Goal: Task Accomplishment & Management: Use online tool/utility

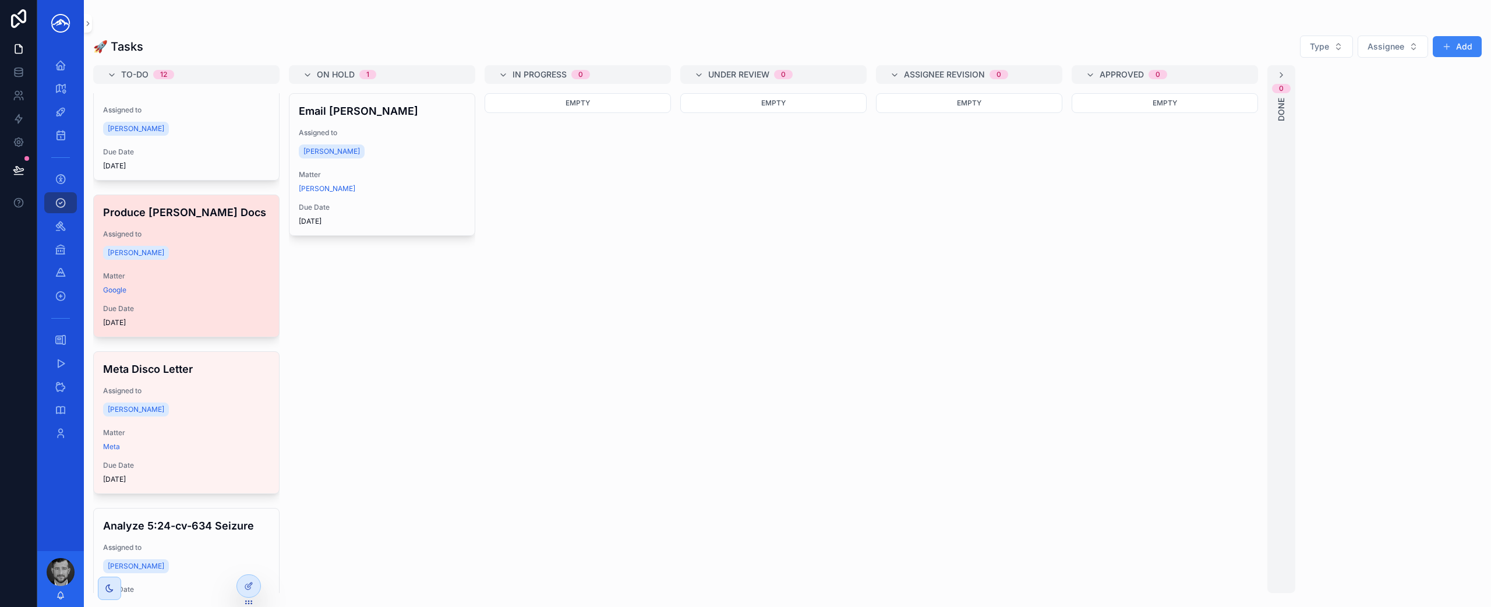
scroll to position [1245, 0]
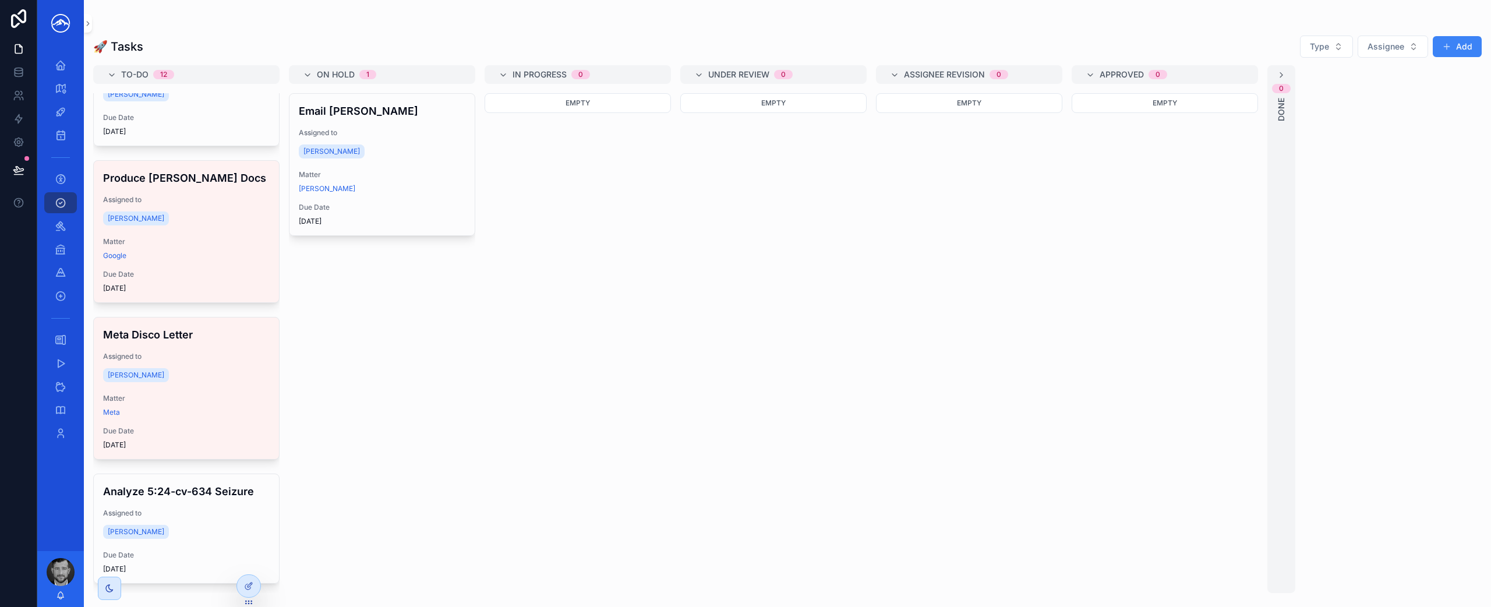
click at [586, 29] on div "🚀 Tasks Type Assignee Add To-do 12 Issue invoice Assigned to Marshal Hoda Matte…" at bounding box center [787, 310] width 1407 height 565
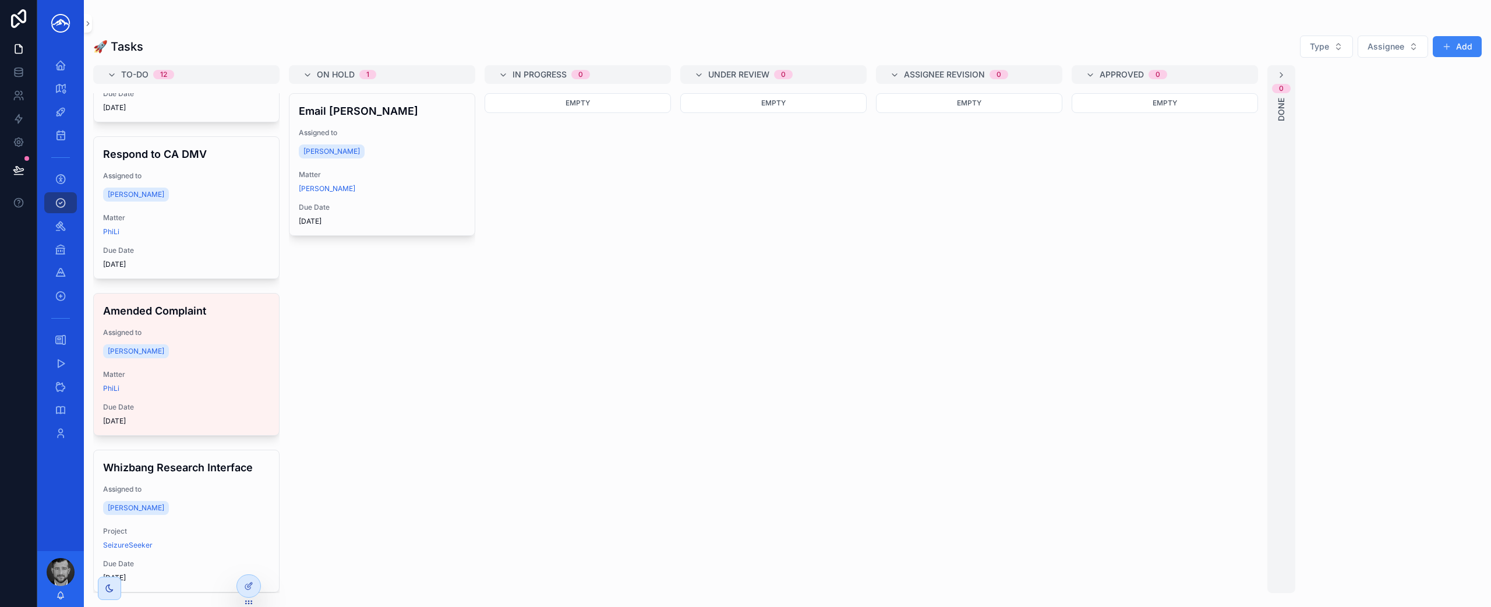
scroll to position [0, 0]
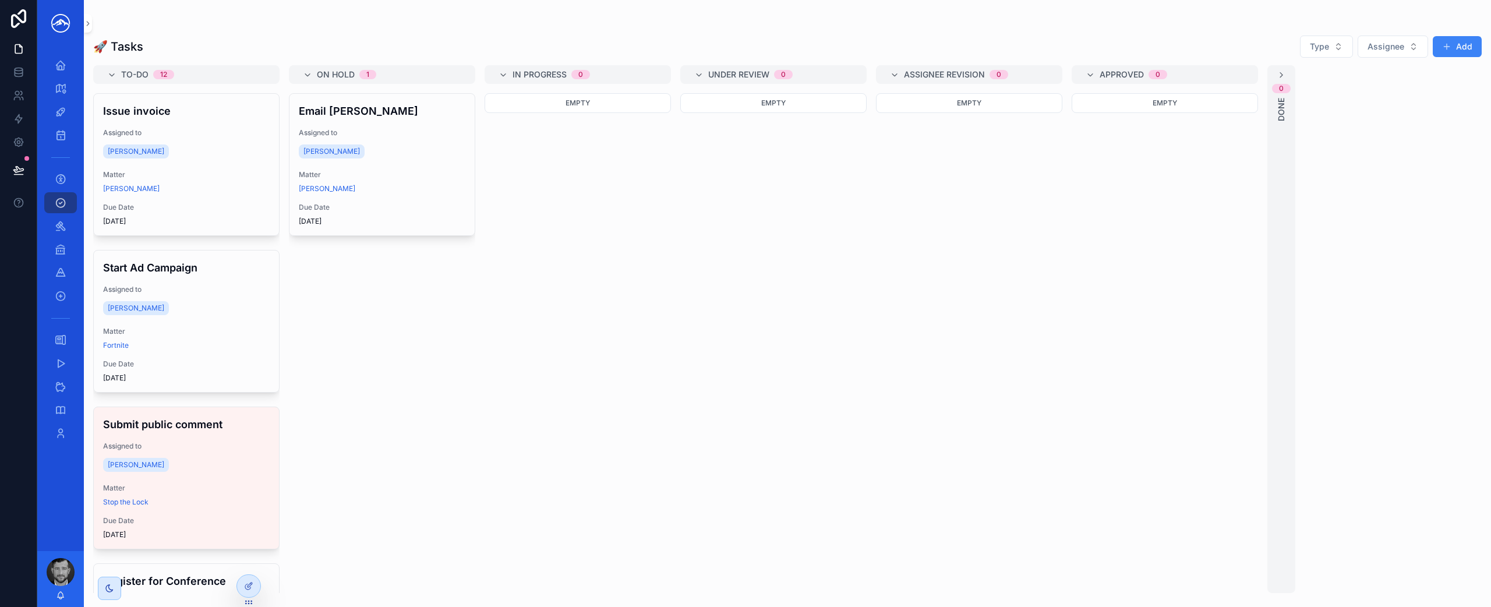
click at [291, 40] on div "🚀 Tasks Type Assignee Add" at bounding box center [787, 46] width 1389 height 23
click at [89, 22] on icon "scrollable content" at bounding box center [88, 23] width 8 height 9
click at [77, 22] on link "scrollable content" at bounding box center [60, 23] width 33 height 19
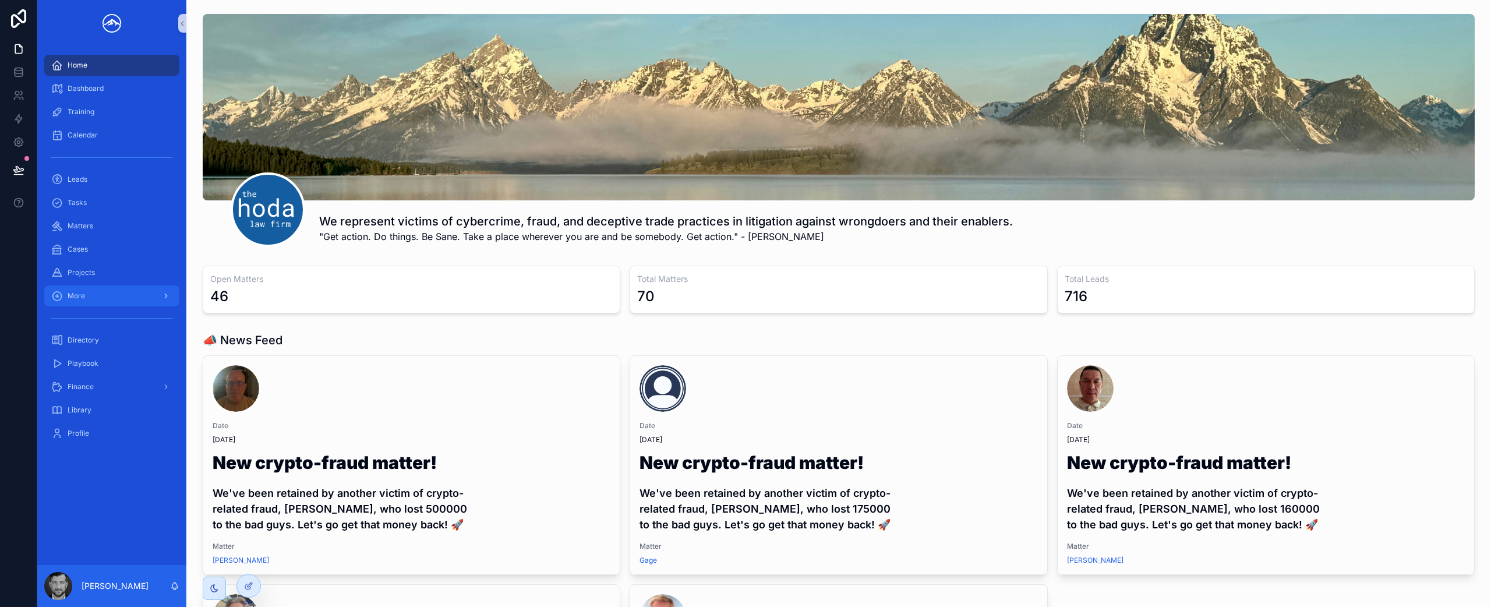
click at [161, 296] on div "scrollable content" at bounding box center [164, 296] width 15 height 19
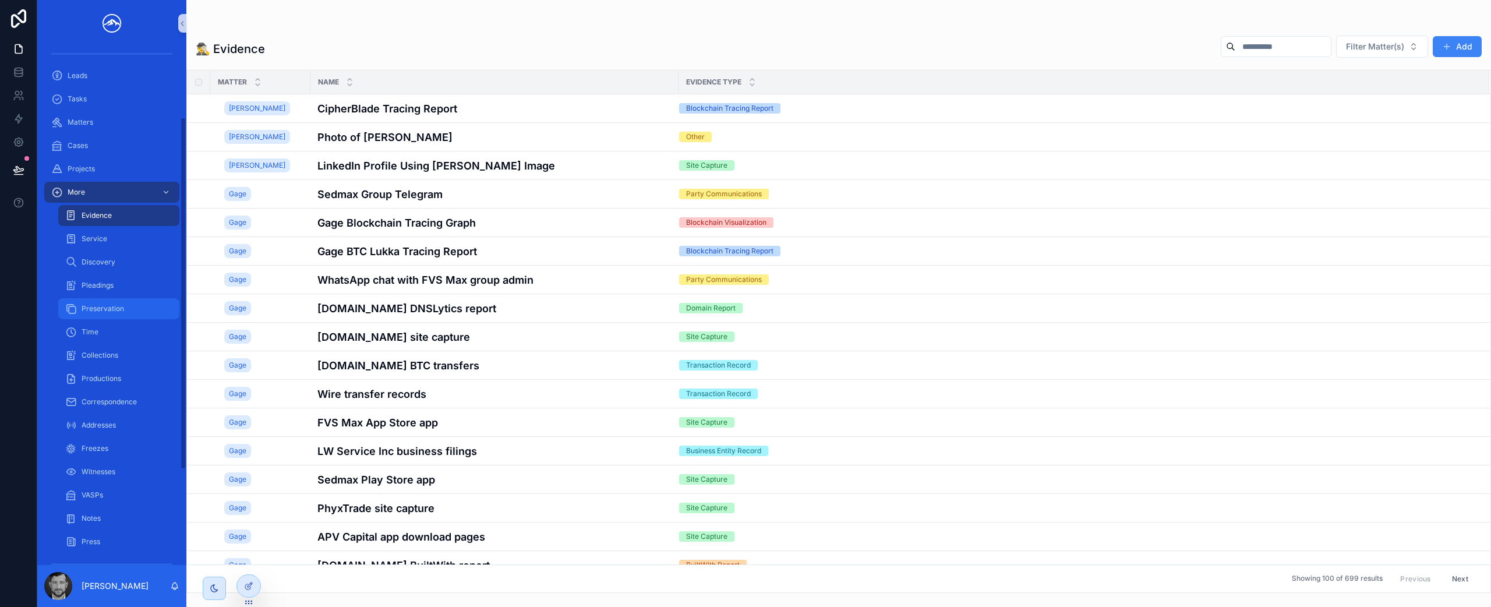
scroll to position [121, 0]
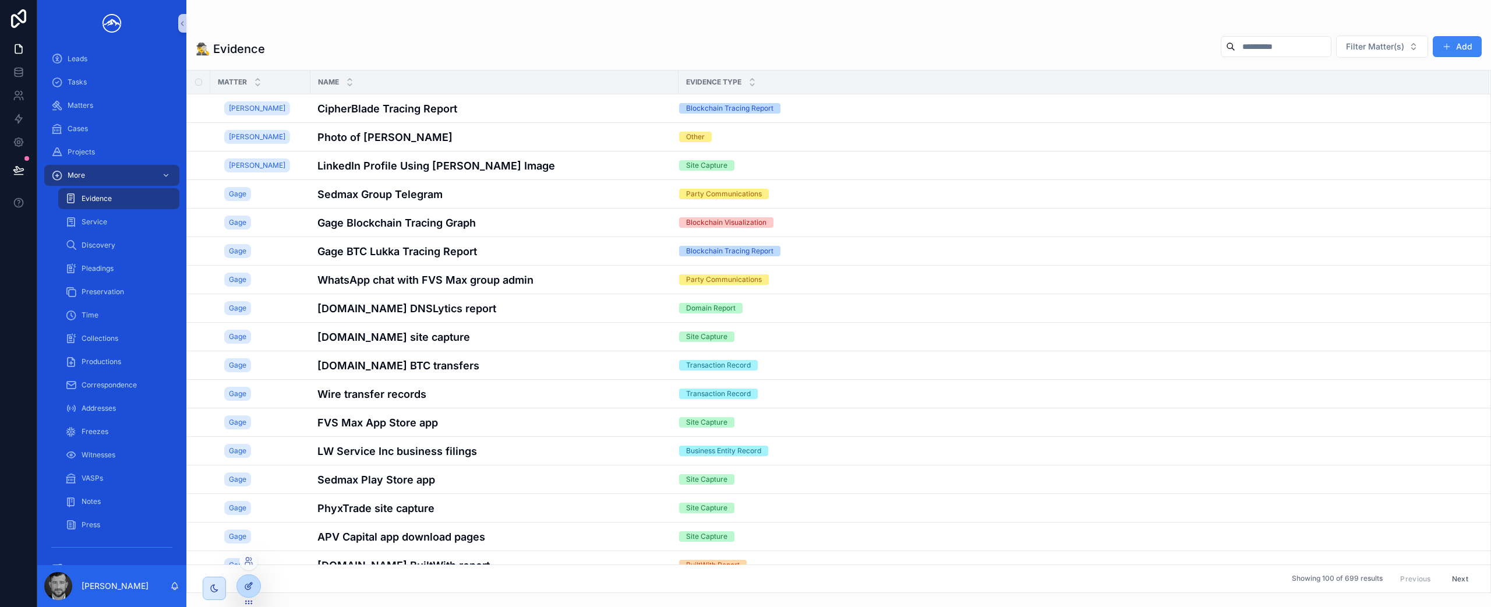
click at [249, 587] on icon at bounding box center [250, 585] width 5 height 5
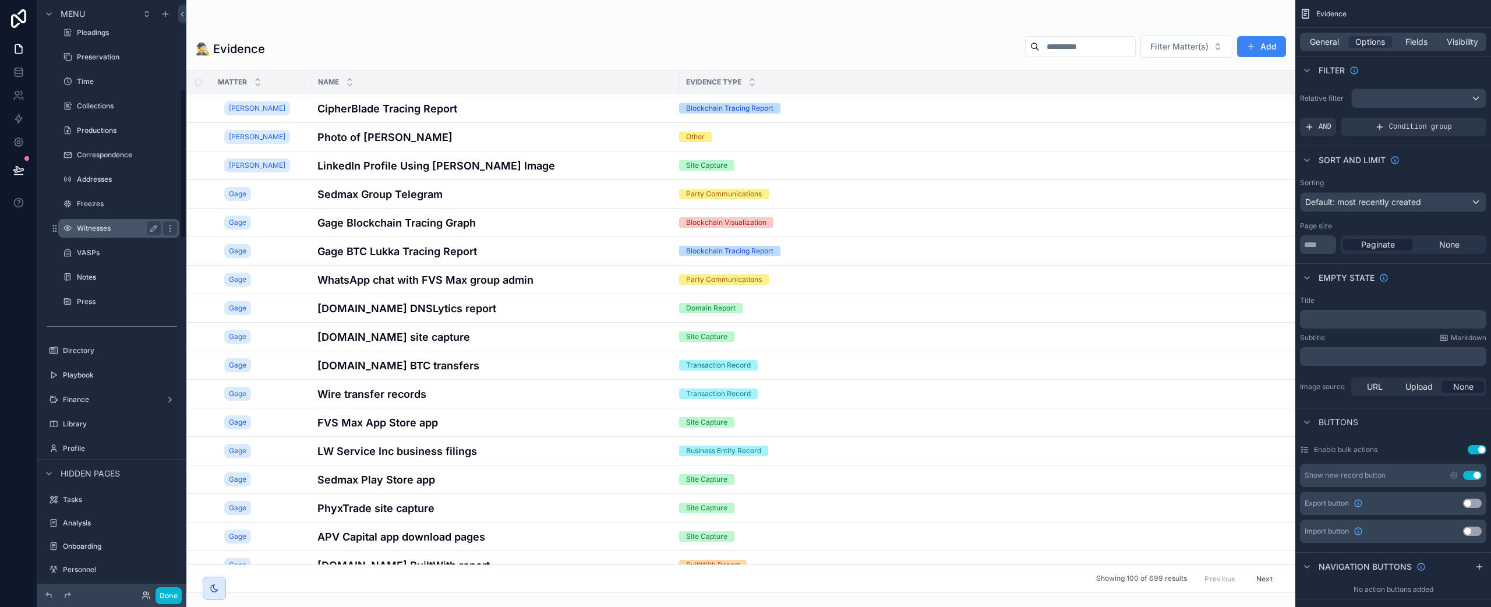
scroll to position [351, 0]
click at [105, 416] on div "Library" at bounding box center [112, 424] width 130 height 19
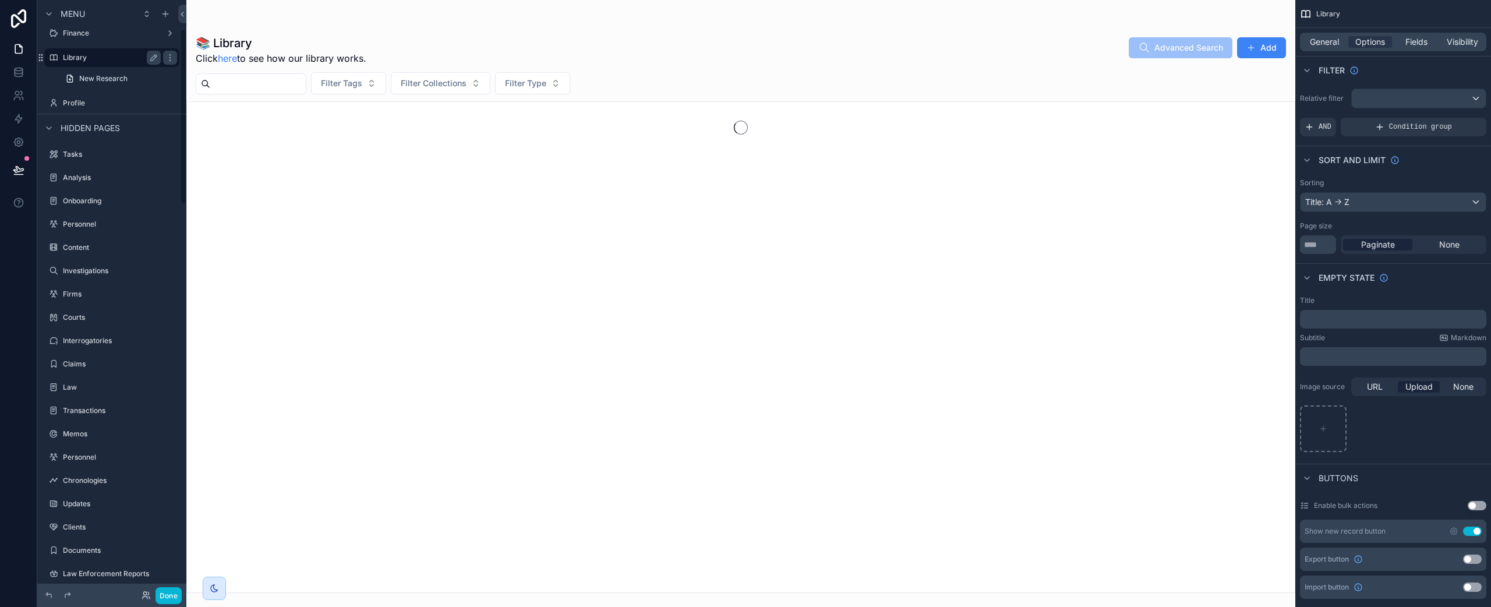
scroll to position [100, 0]
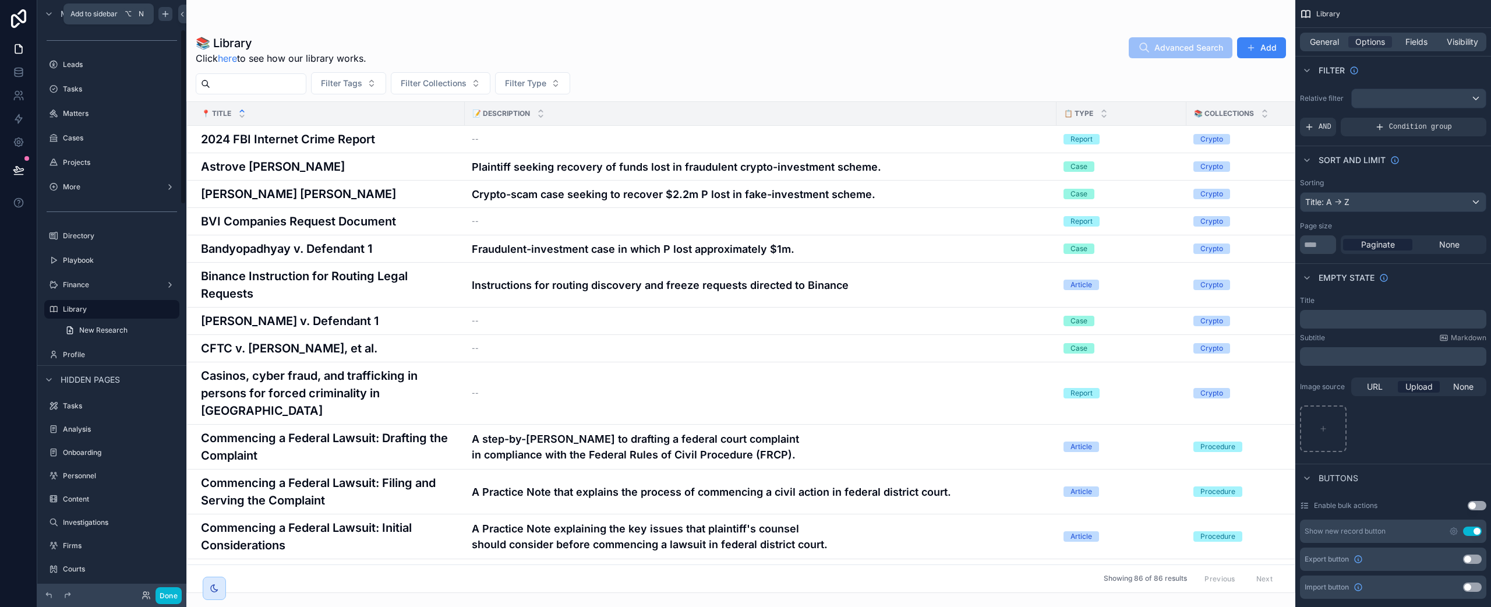
click at [170, 14] on icon "scrollable content" at bounding box center [165, 13] width 9 height 9
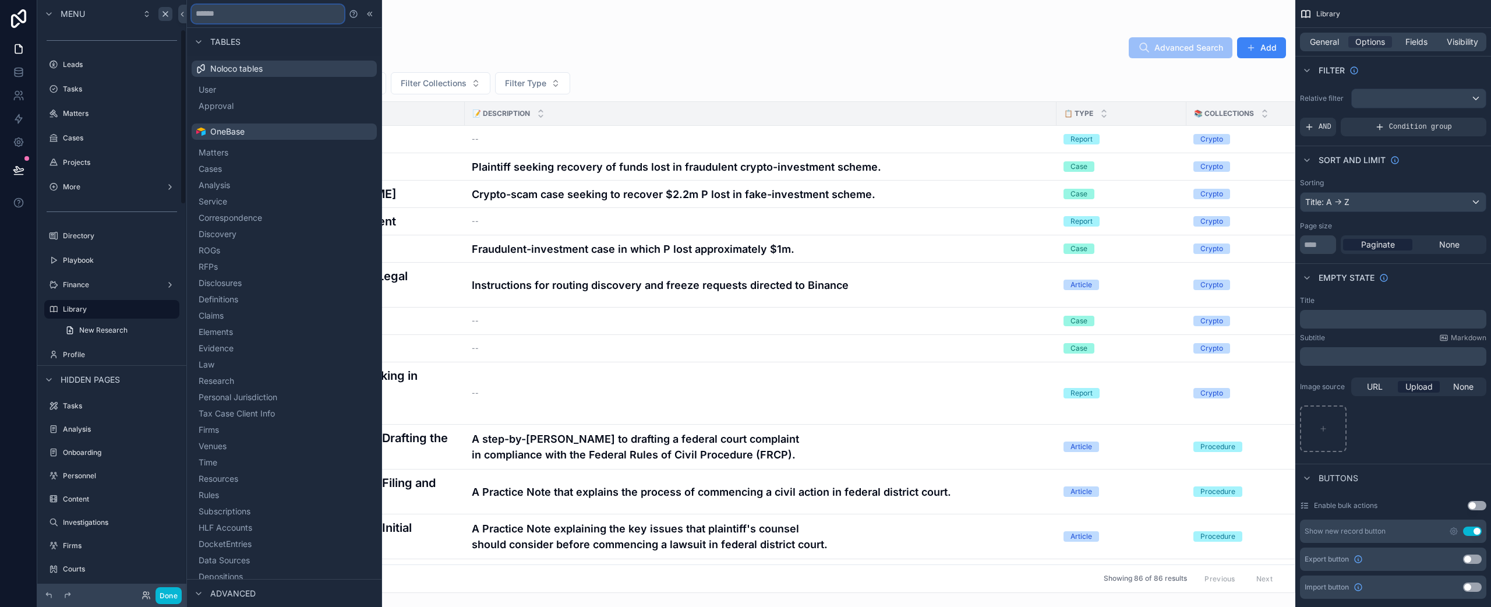
click at [283, 9] on input "text" at bounding box center [268, 14] width 153 height 19
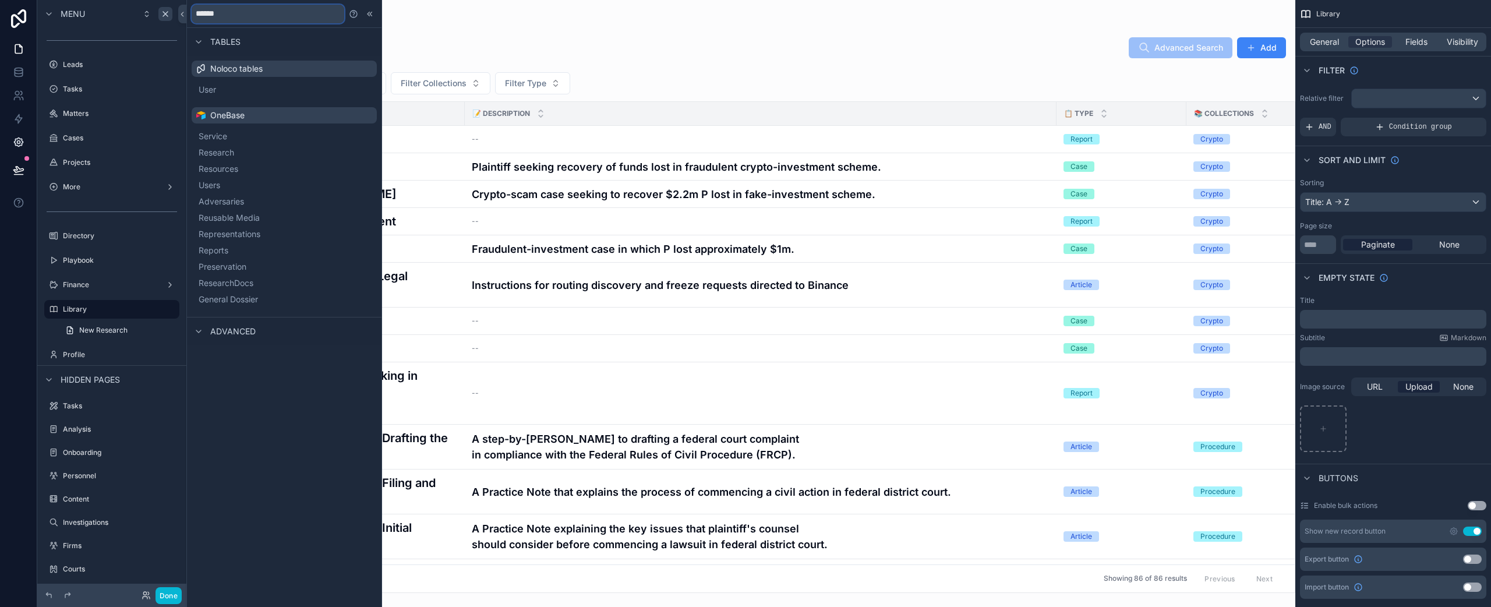
type input "******"
click at [231, 153] on span "Research" at bounding box center [231, 153] width 36 height 12
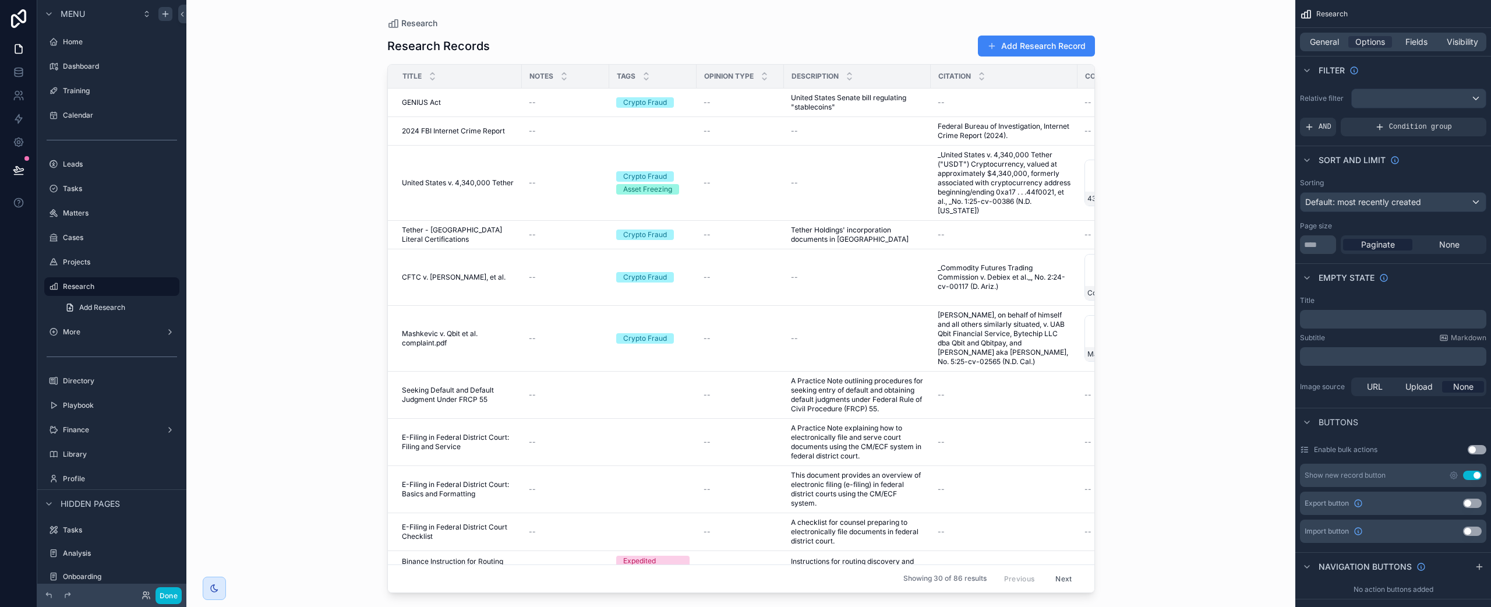
click at [299, 132] on div "Research Research Records Add Research Record Title Notes Tags Opinion Type Des…" at bounding box center [740, 303] width 1109 height 607
click at [1118, 37] on span "General" at bounding box center [1324, 42] width 29 height 12
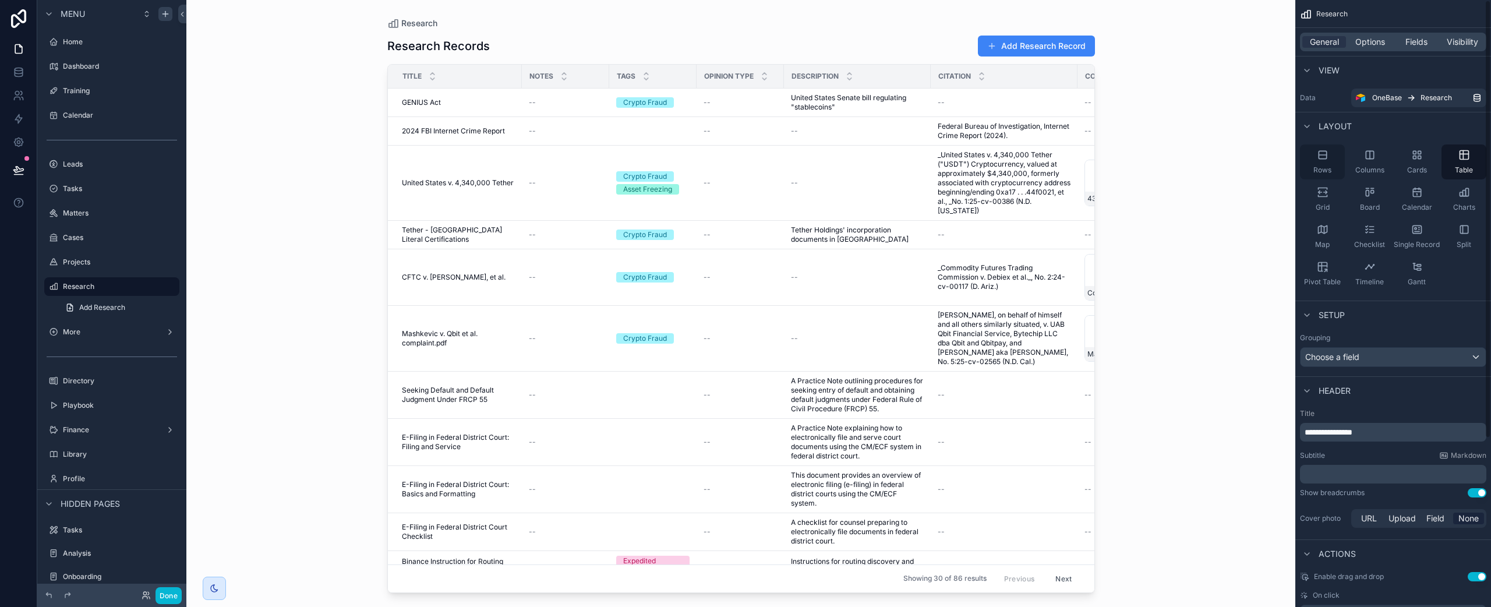
click at [1118, 156] on div "Rows" at bounding box center [1322, 161] width 45 height 35
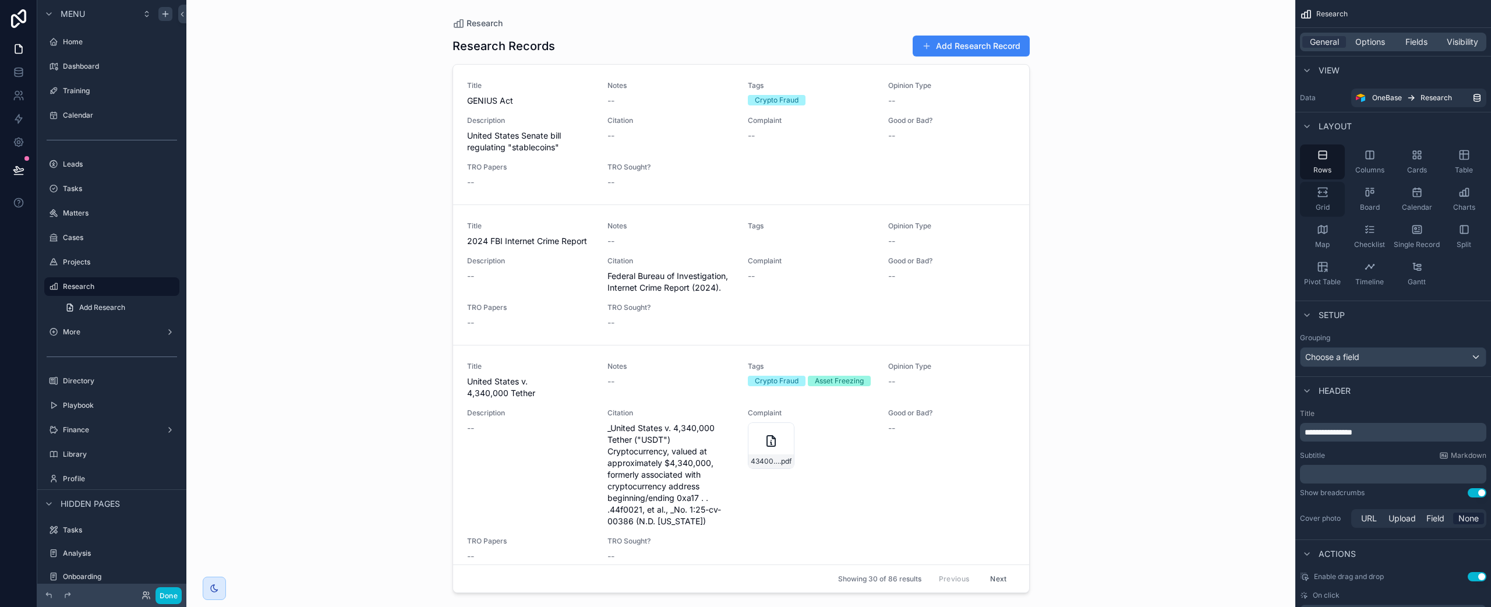
click at [1118, 202] on div "Grid" at bounding box center [1322, 199] width 45 height 35
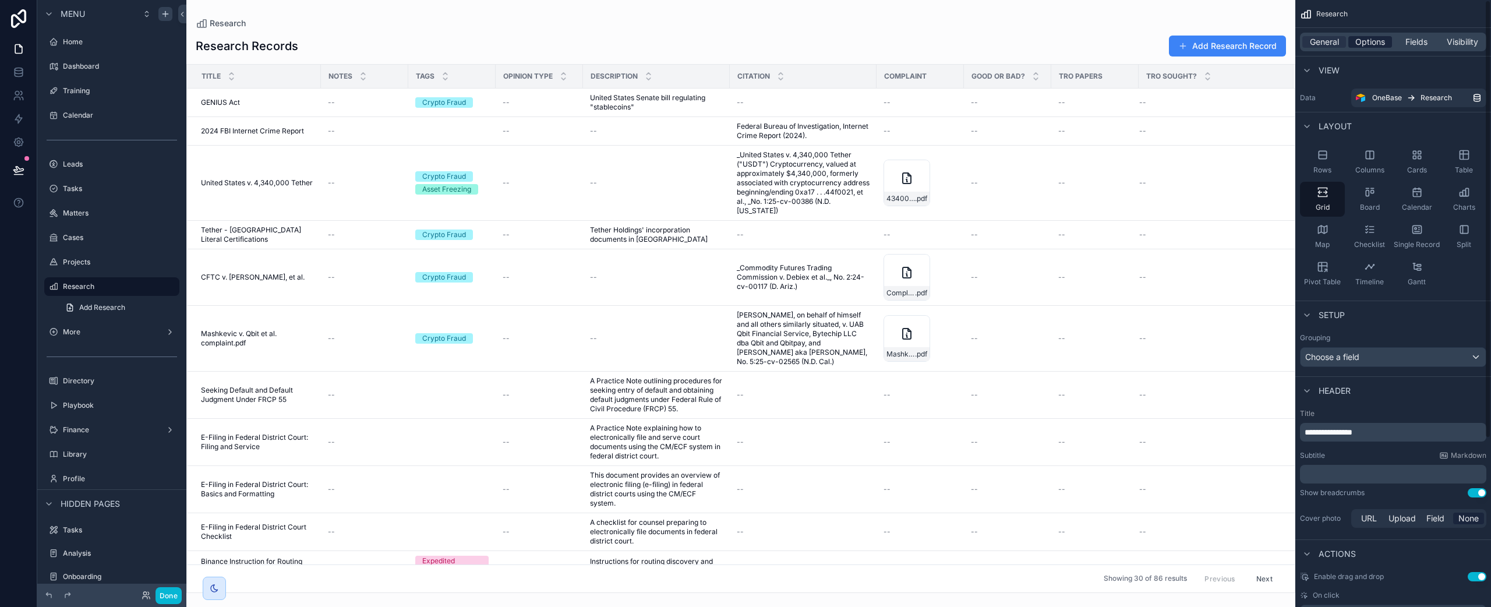
click at [1118, 41] on span "Options" at bounding box center [1371, 42] width 30 height 12
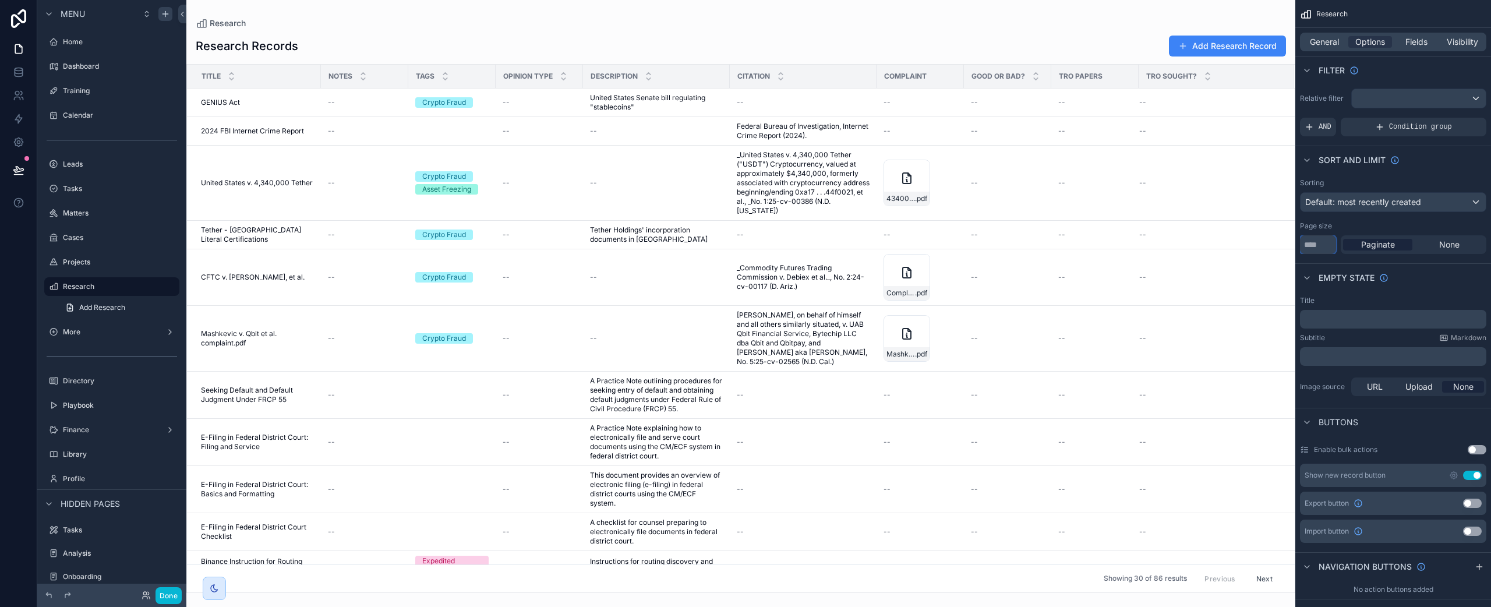
click at [1118, 246] on input "**" at bounding box center [1318, 244] width 36 height 19
type input "*"
type input "***"
click at [1118, 475] on icon "scrollable content" at bounding box center [1453, 475] width 9 height 9
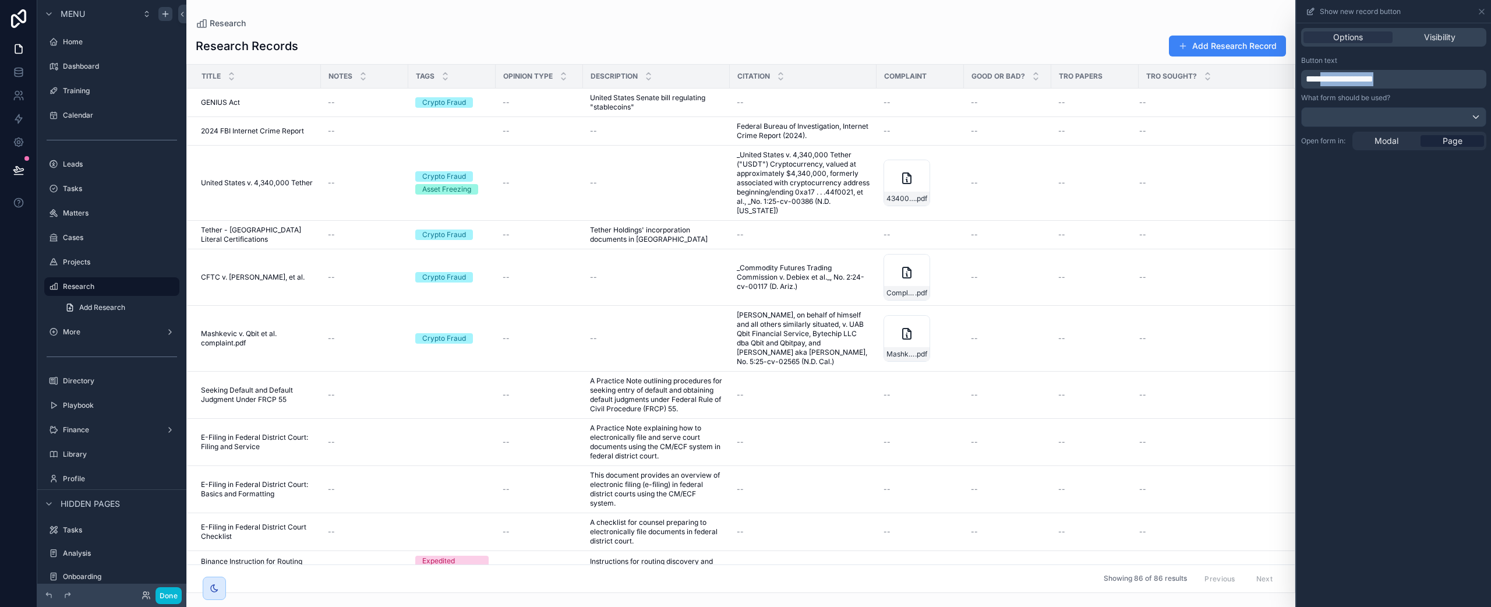
drag, startPoint x: 1409, startPoint y: 82, endPoint x: 1328, endPoint y: 84, distance: 80.4
click at [1118, 84] on p "**********" at bounding box center [1395, 79] width 178 height 14
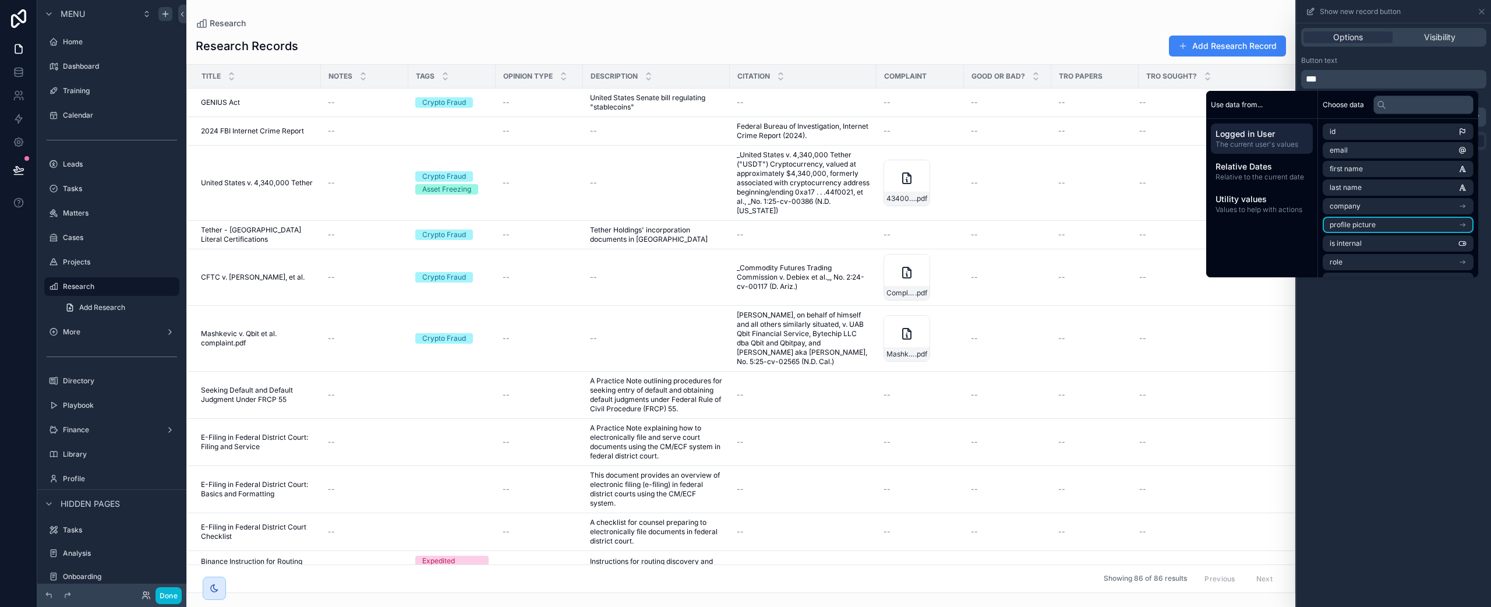
click at [1118, 443] on div "Options Visibility Button text *** What form should be used? Open form in: Moda…" at bounding box center [1394, 315] width 195 height 584
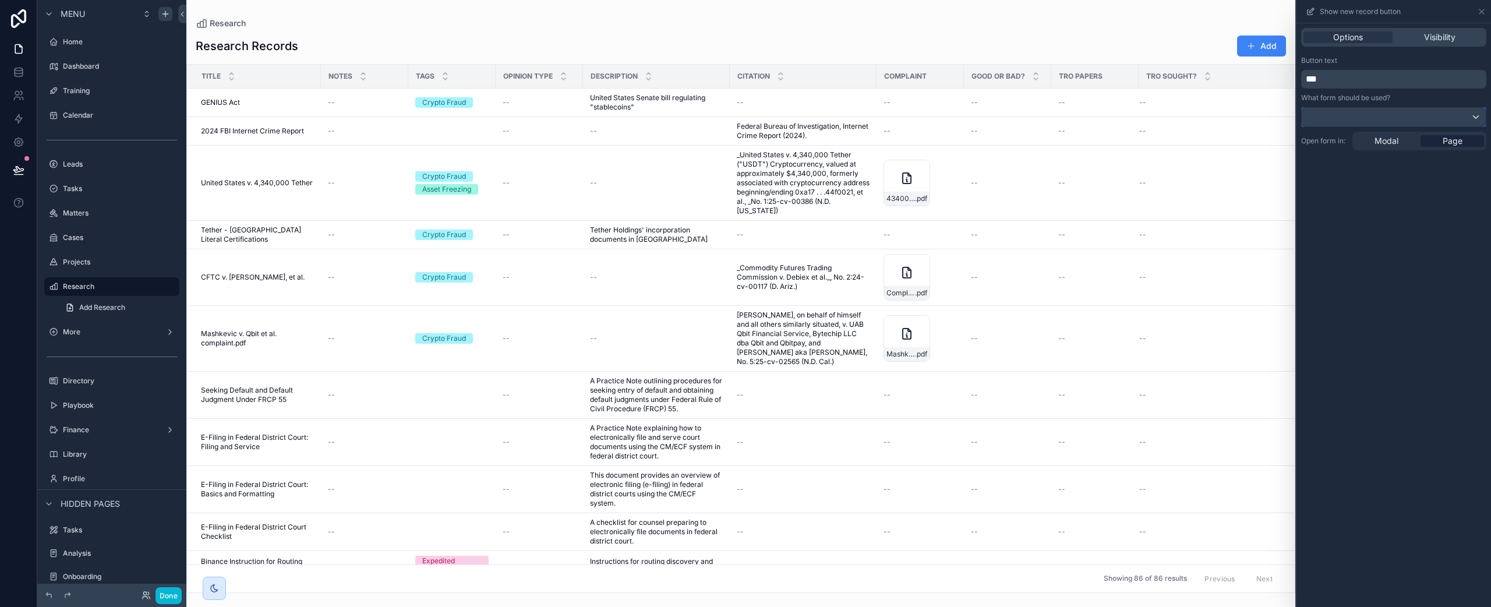
click at [1118, 117] on div at bounding box center [1394, 117] width 184 height 19
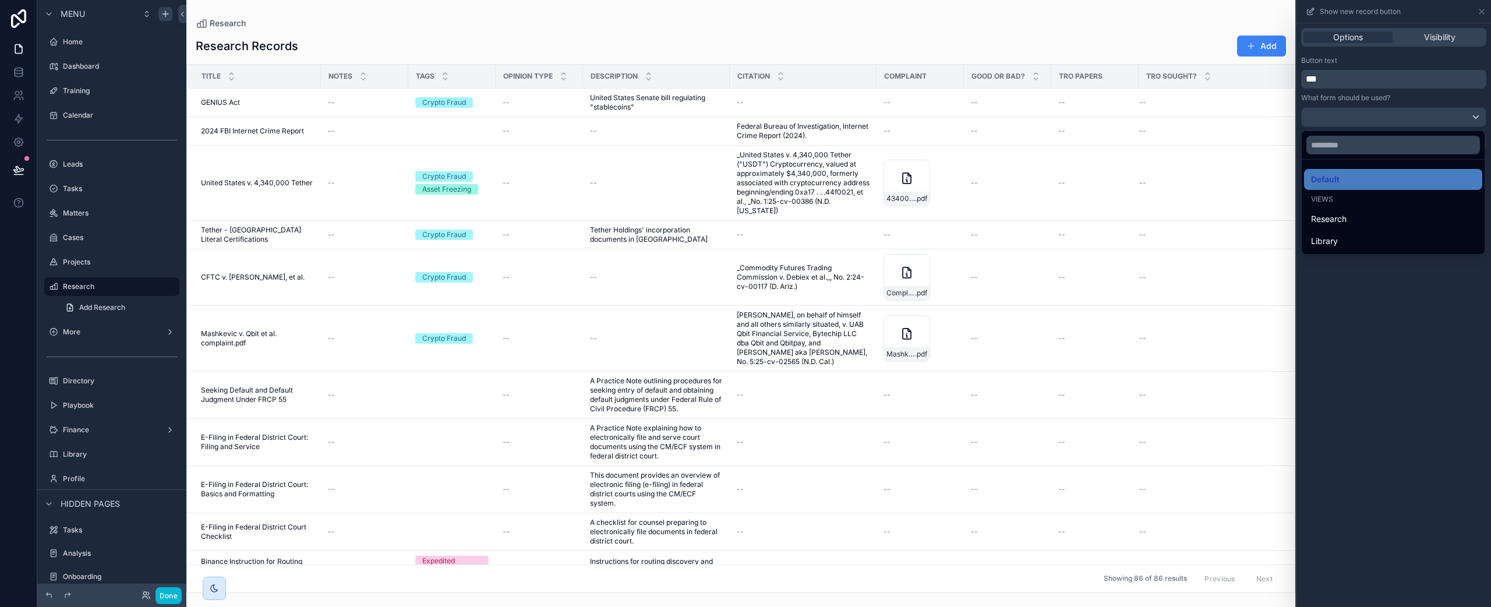
click at [1118, 295] on div at bounding box center [1394, 303] width 195 height 607
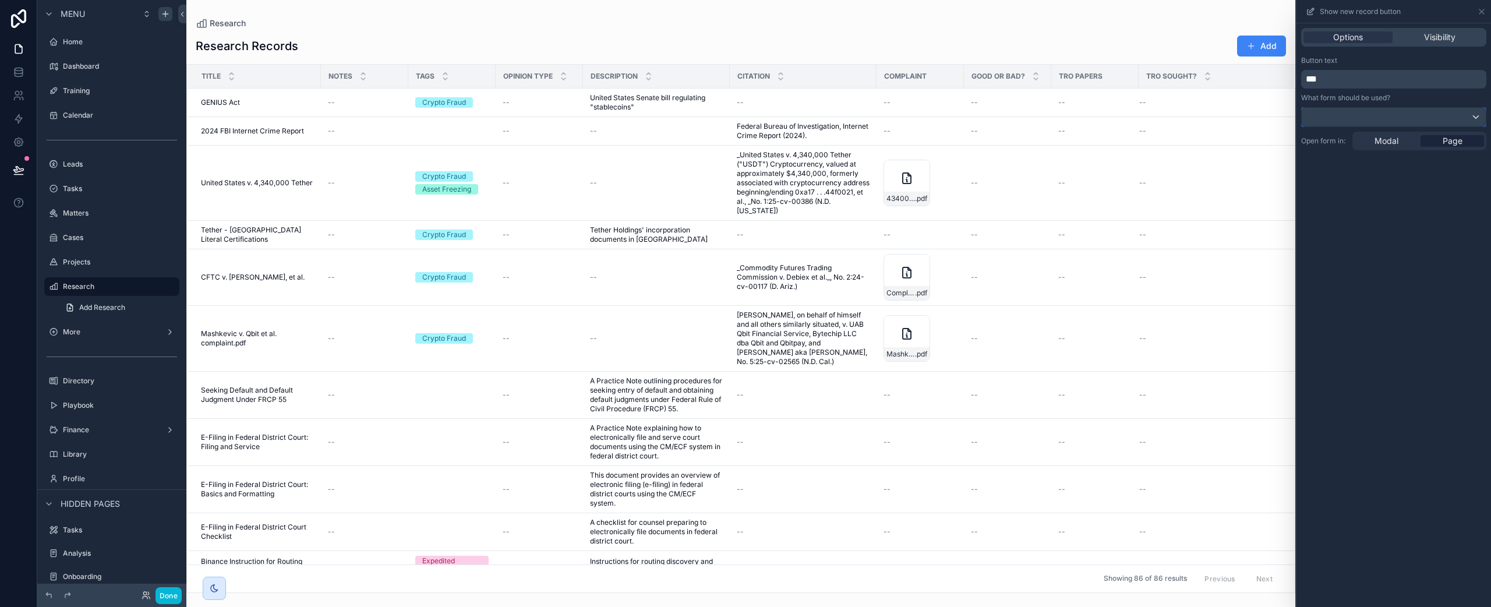
click at [1118, 115] on div at bounding box center [1394, 117] width 184 height 19
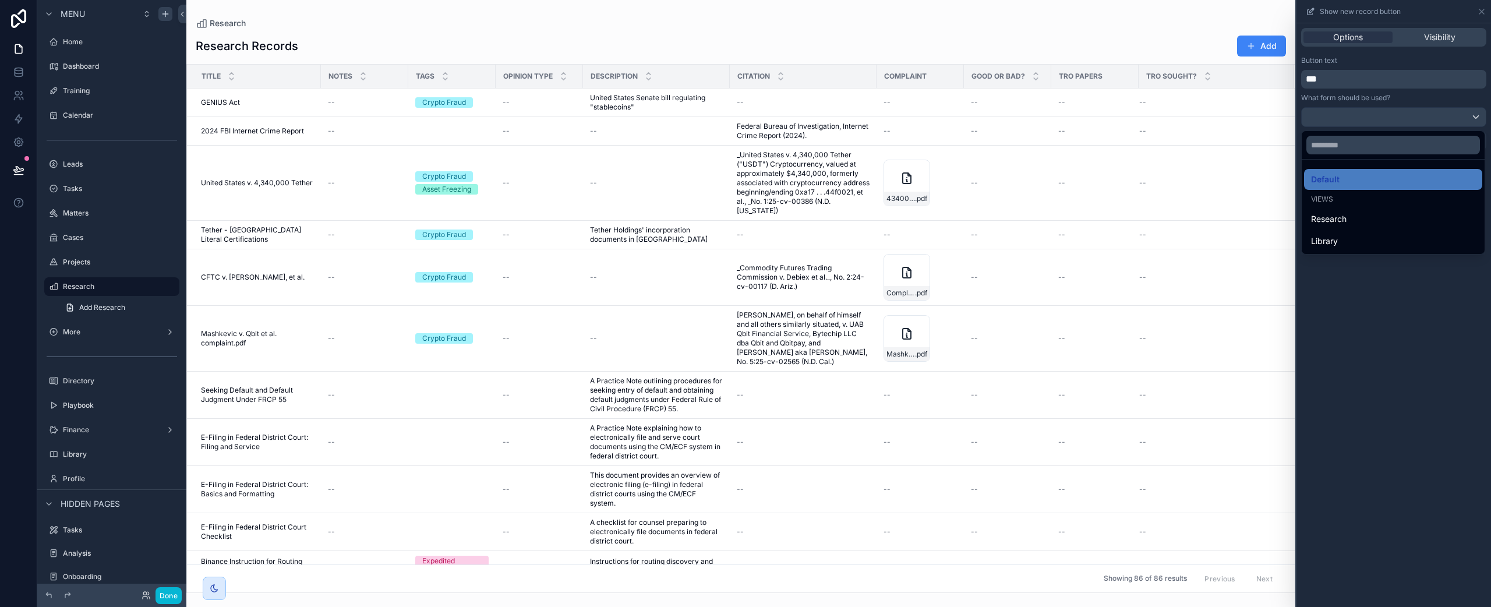
click at [1118, 301] on div at bounding box center [1394, 303] width 195 height 607
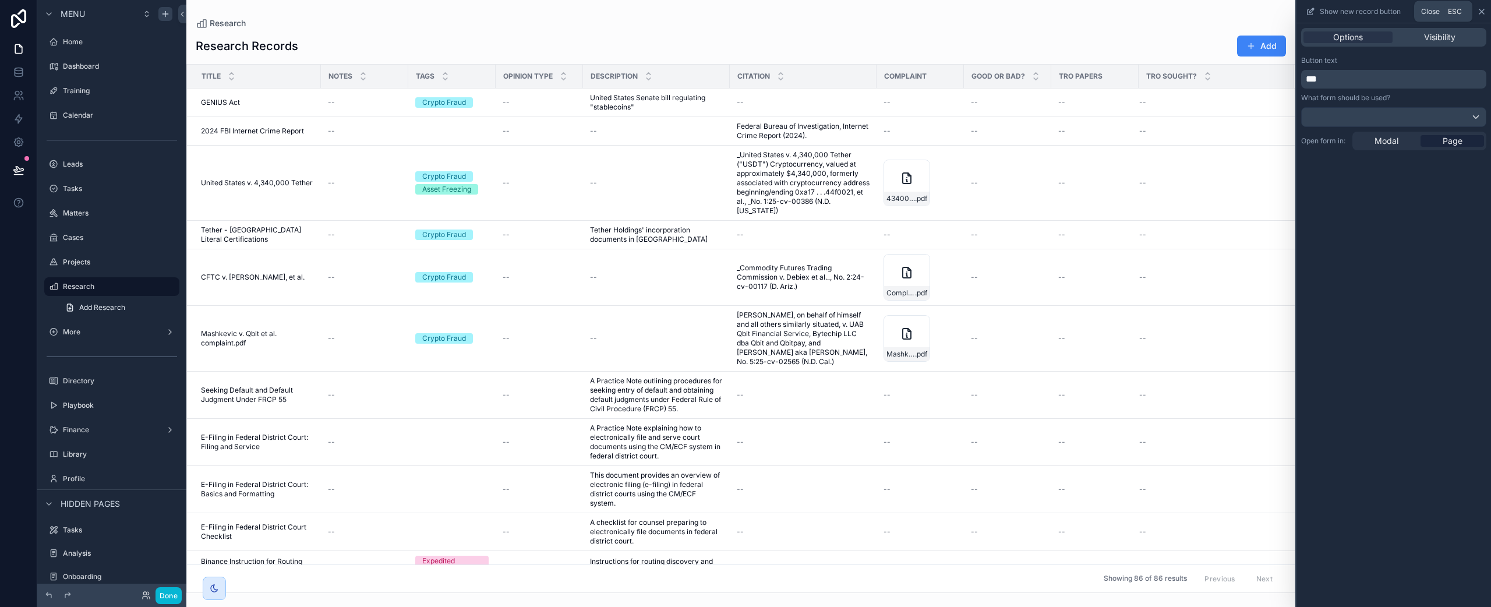
click at [1118, 11] on icon at bounding box center [1481, 11] width 9 height 9
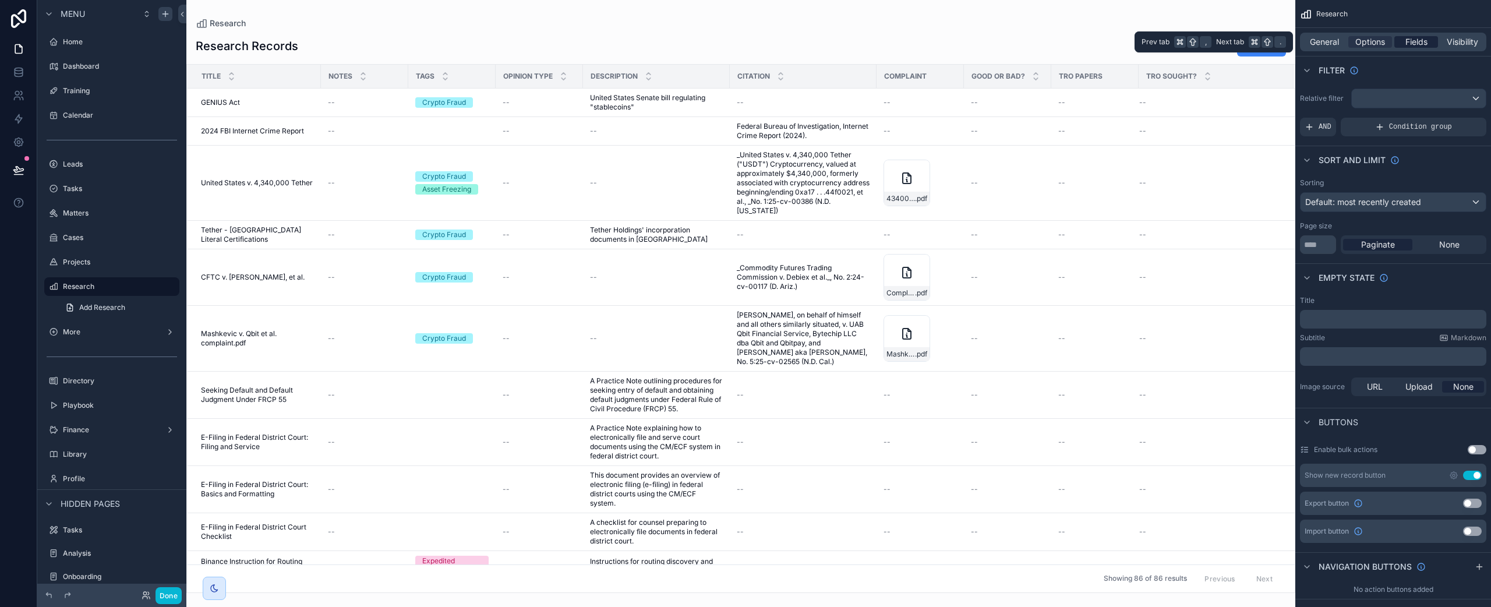
click at [1118, 43] on span "Fields" at bounding box center [1417, 42] width 22 height 12
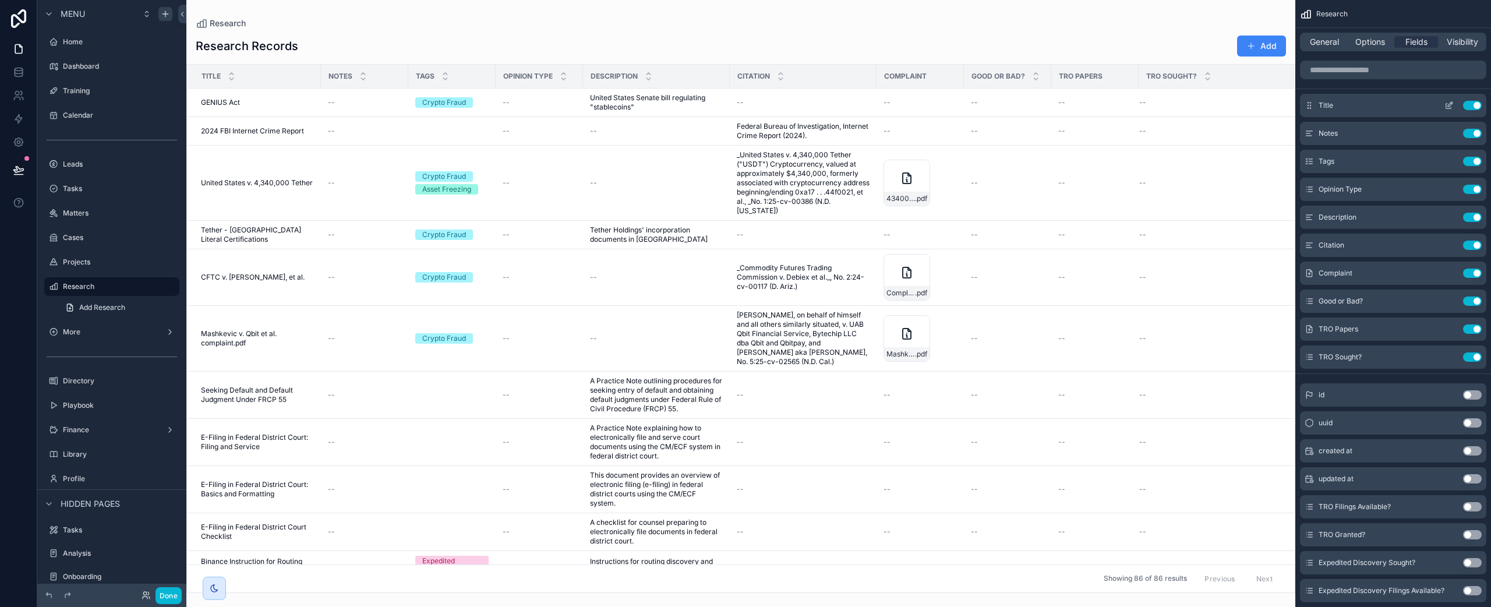
click at [1118, 107] on icon "scrollable content" at bounding box center [1449, 105] width 9 height 9
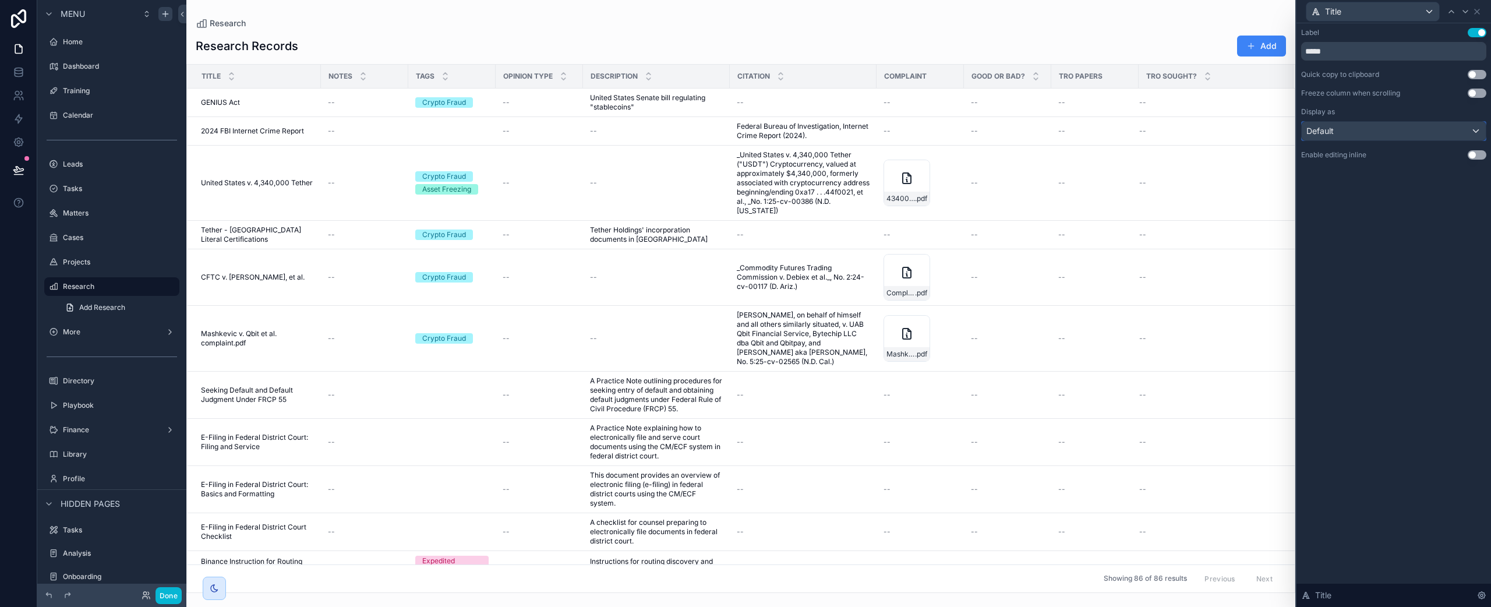
click at [1118, 130] on div "Default" at bounding box center [1394, 131] width 184 height 19
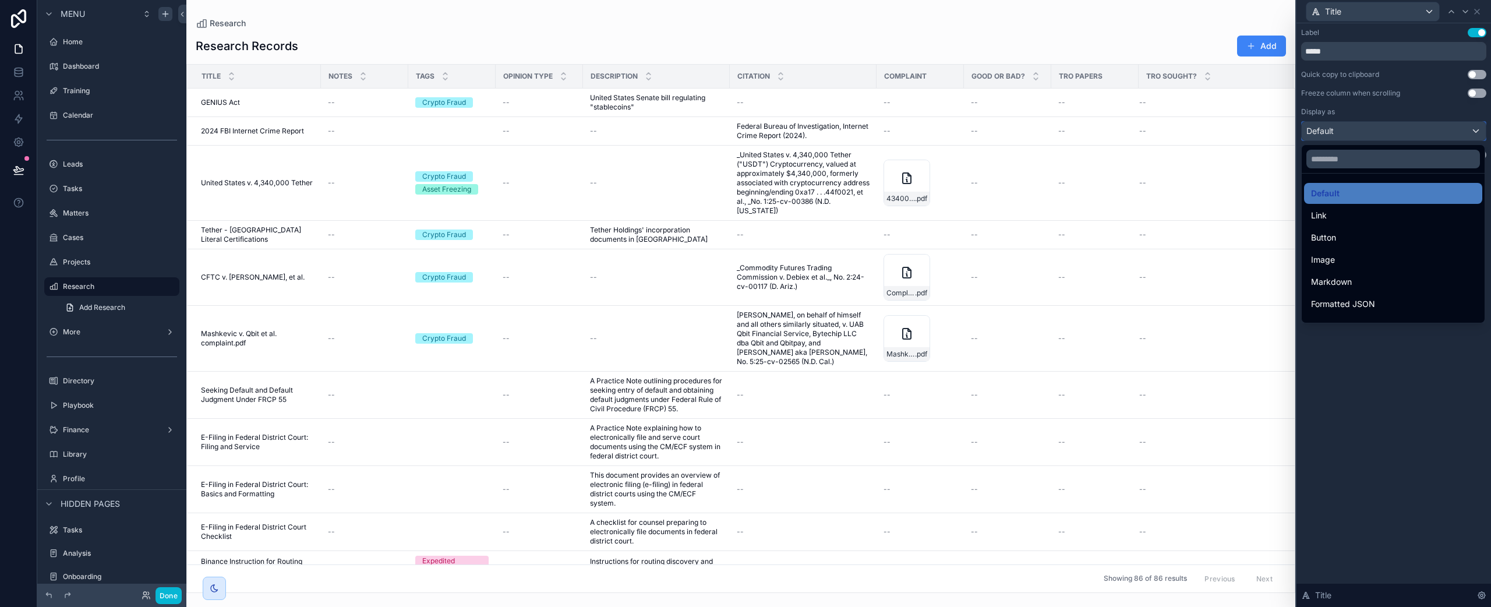
scroll to position [127, 0]
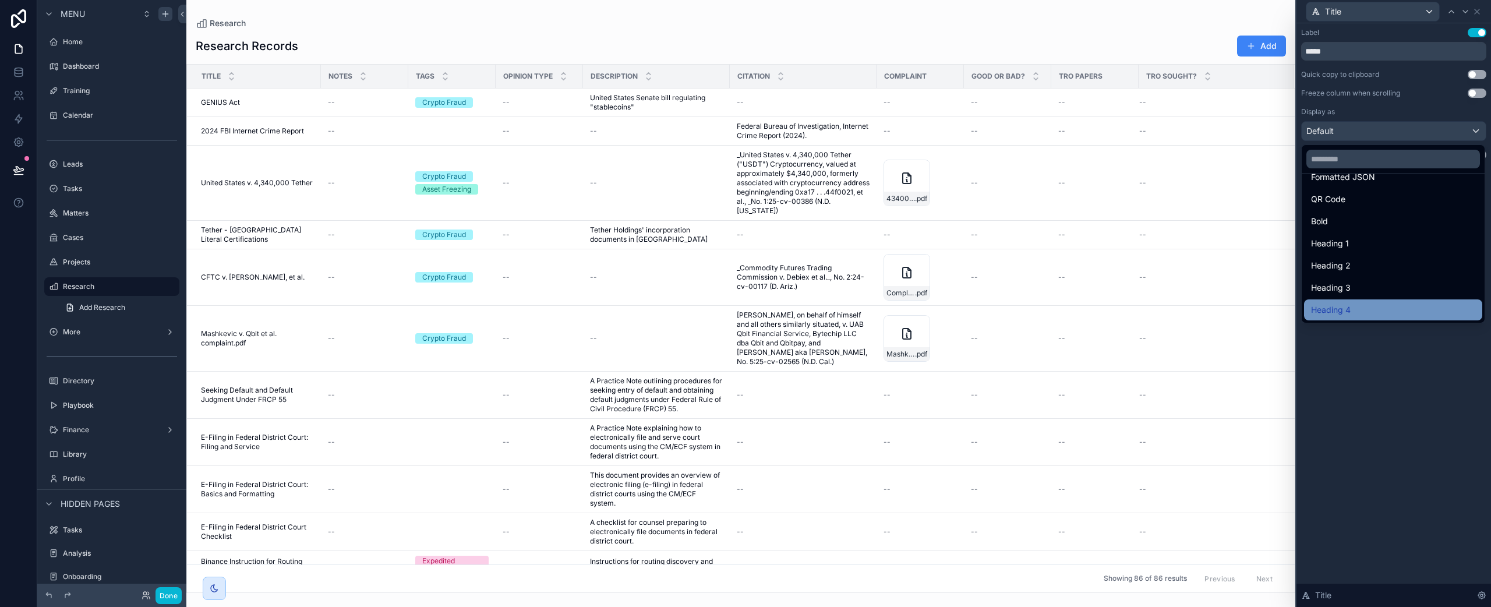
click at [1118, 308] on div "Heading 4" at bounding box center [1393, 310] width 164 height 14
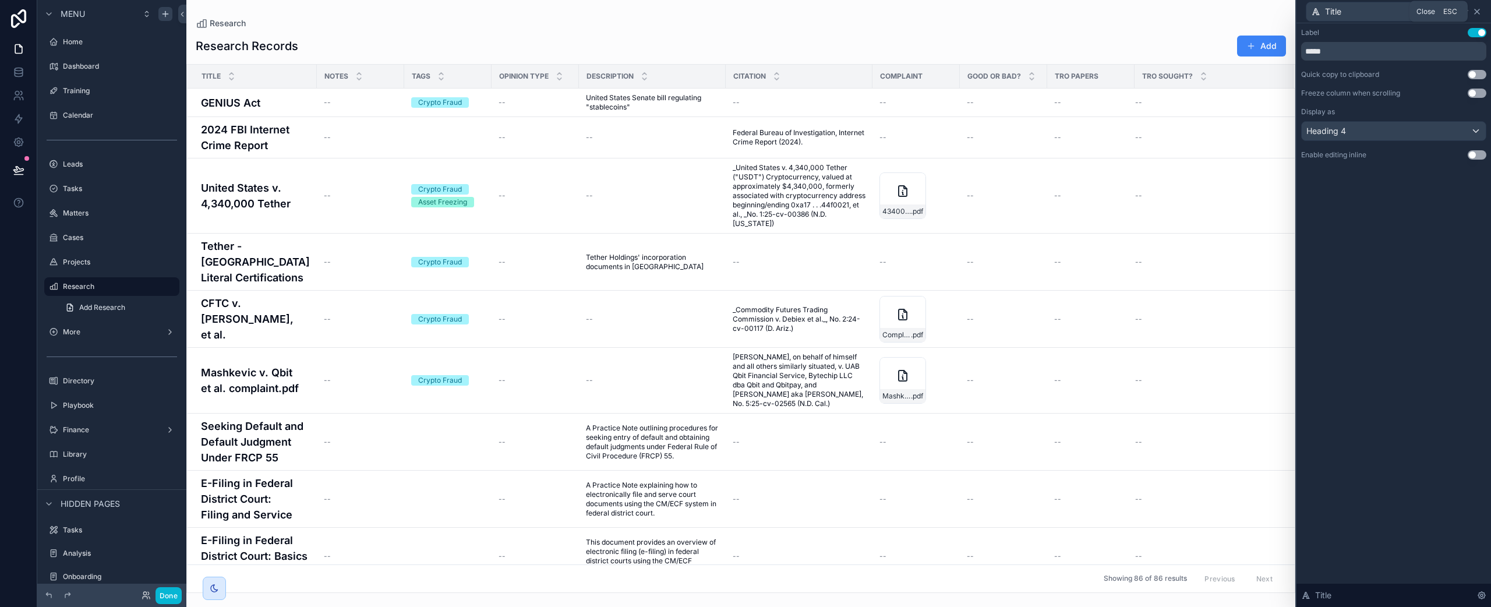
click at [1118, 10] on icon at bounding box center [1477, 11] width 9 height 9
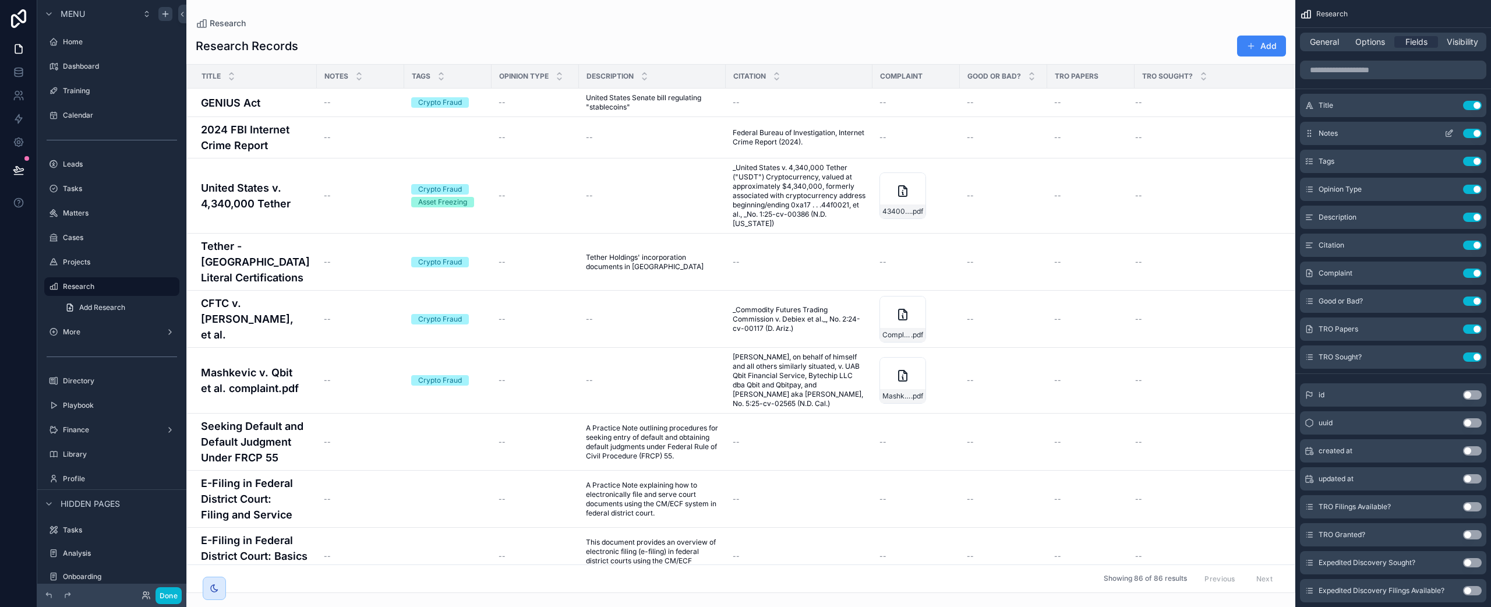
click at [1118, 132] on button "Use setting" at bounding box center [1472, 133] width 19 height 9
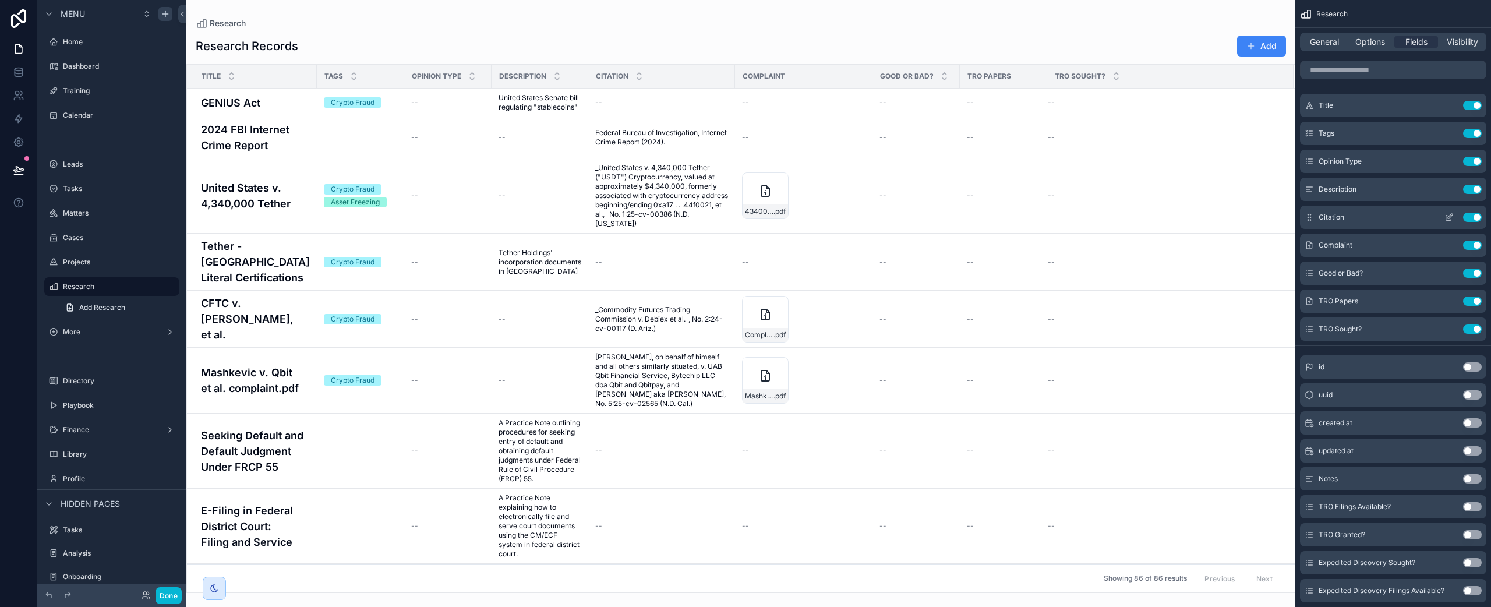
click at [1118, 218] on button "Use setting" at bounding box center [1472, 217] width 19 height 9
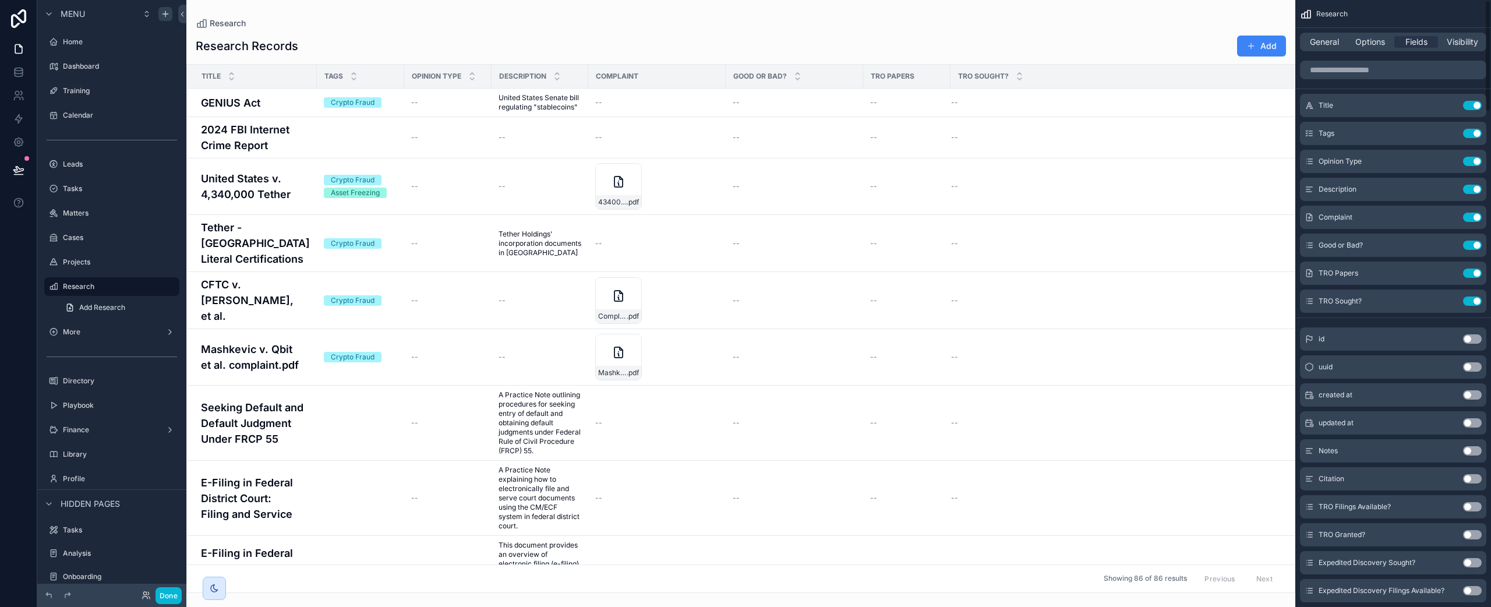
click at [1118, 218] on button "Use setting" at bounding box center [1472, 217] width 19 height 9
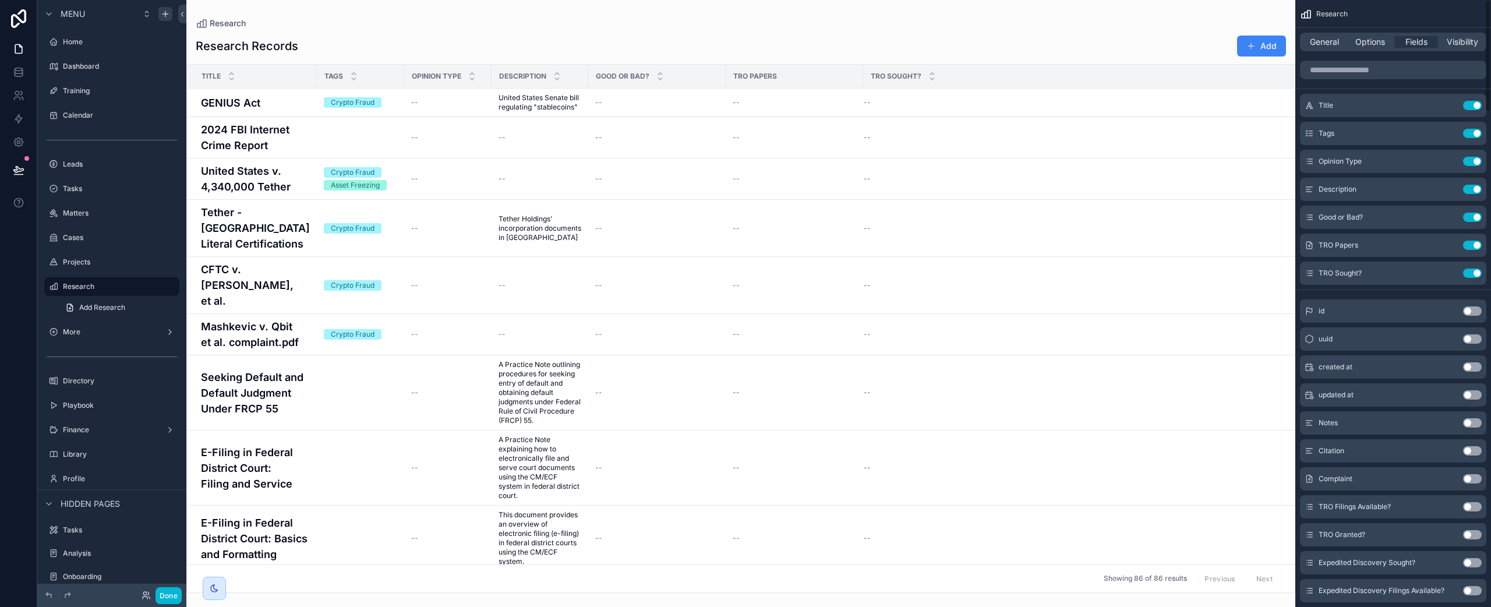
click at [1118, 218] on button "Use setting" at bounding box center [1472, 217] width 19 height 9
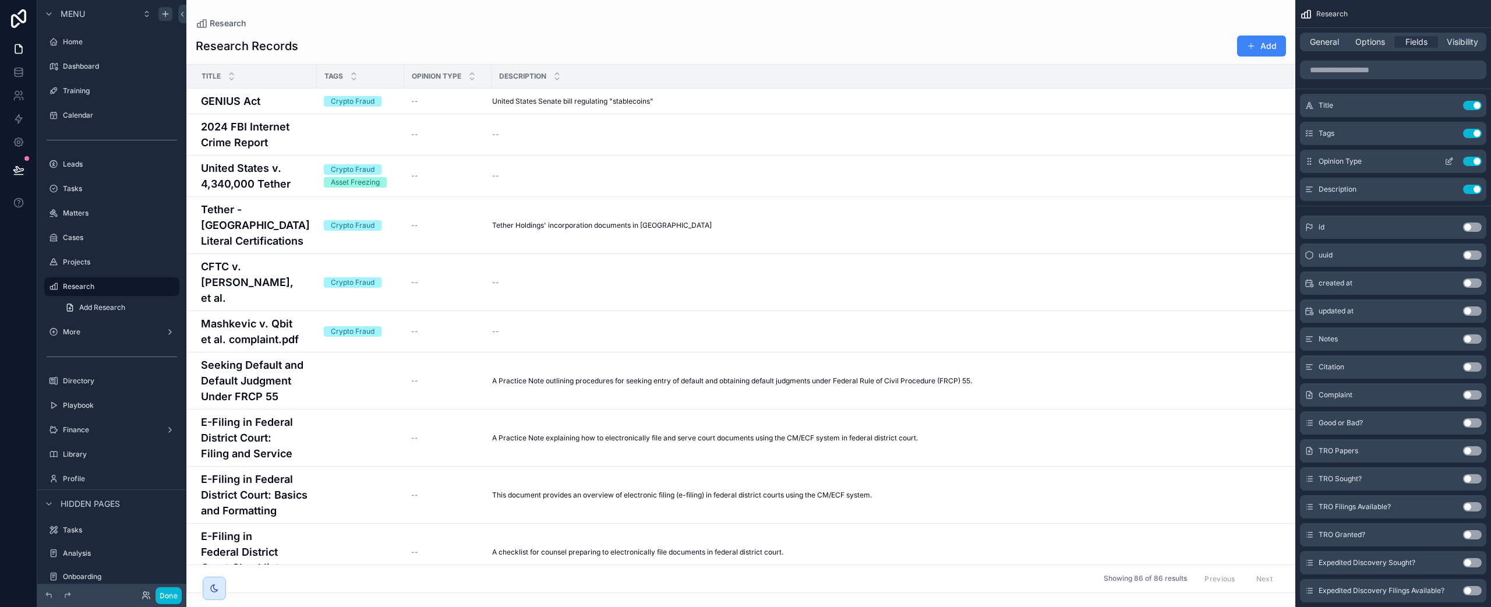
click at [1118, 161] on button "Use setting" at bounding box center [1472, 161] width 19 height 9
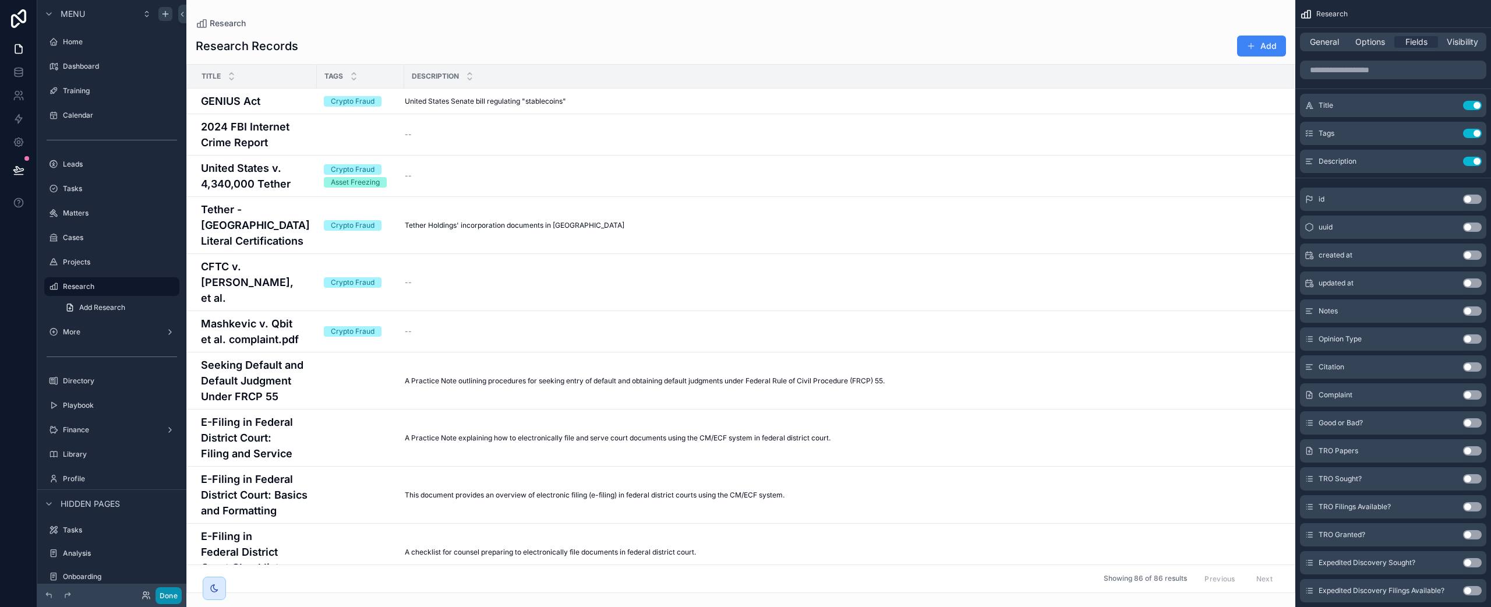
click at [171, 596] on button "Done" at bounding box center [169, 595] width 26 height 17
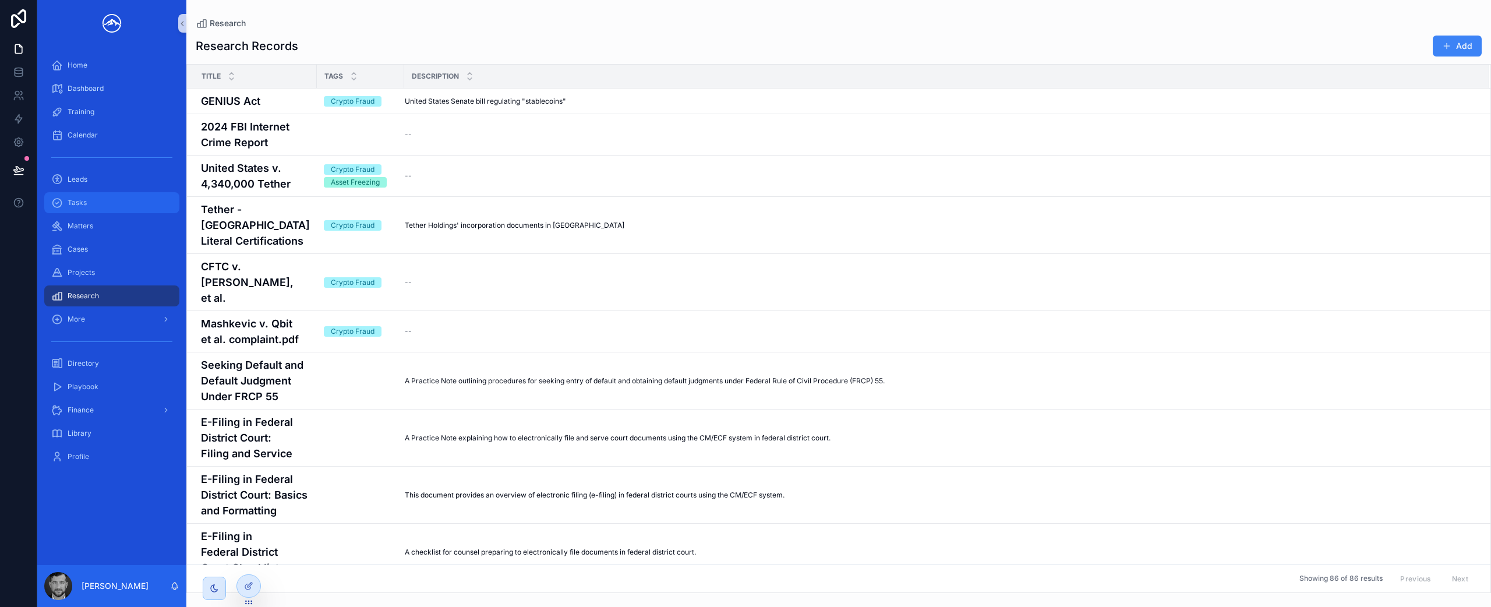
click at [110, 198] on div "Tasks" at bounding box center [111, 202] width 121 height 19
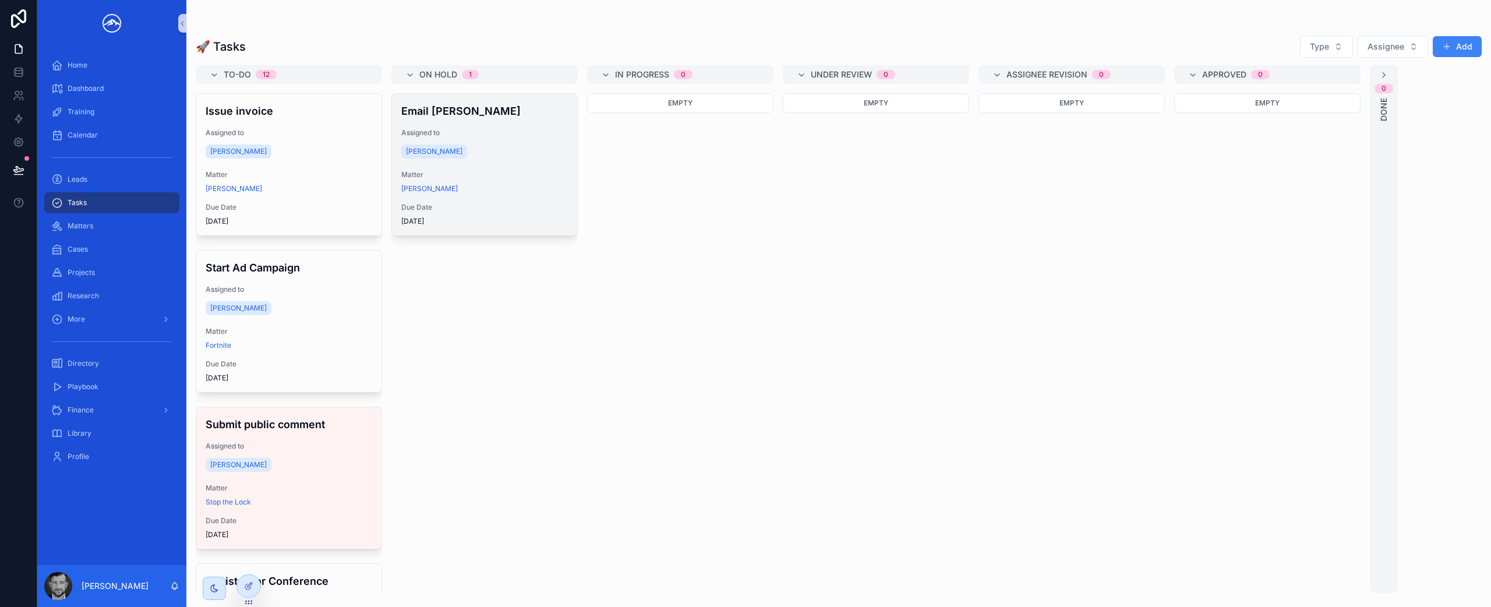
click at [472, 158] on div "[PERSON_NAME]" at bounding box center [484, 151] width 167 height 19
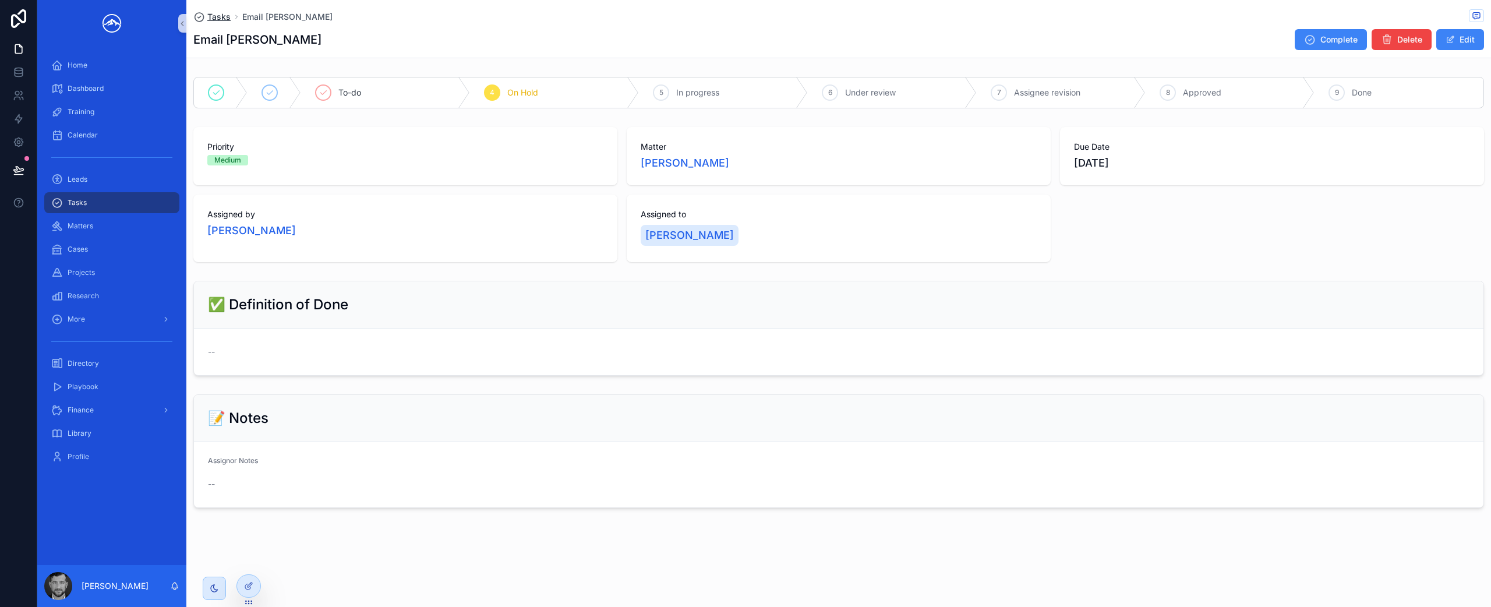
click at [219, 22] on span "Tasks" at bounding box center [218, 17] width 23 height 12
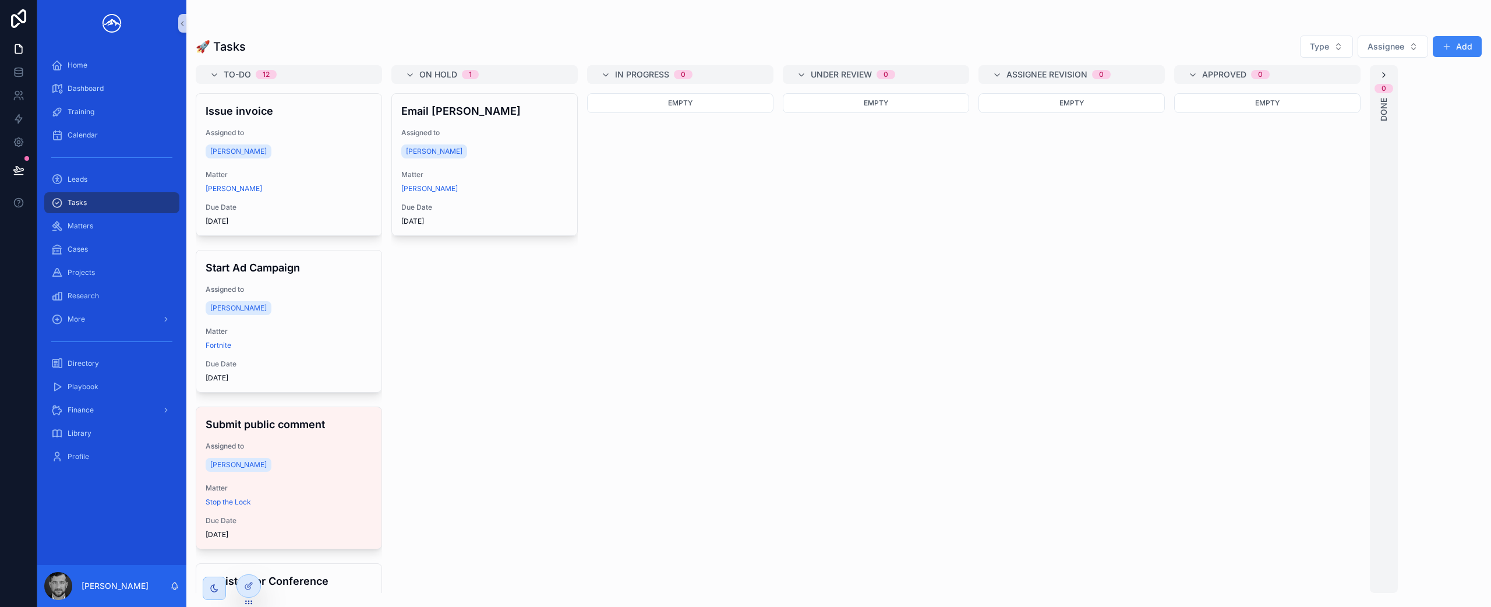
click at [1118, 75] on icon "scrollable content" at bounding box center [1383, 74] width 9 height 9
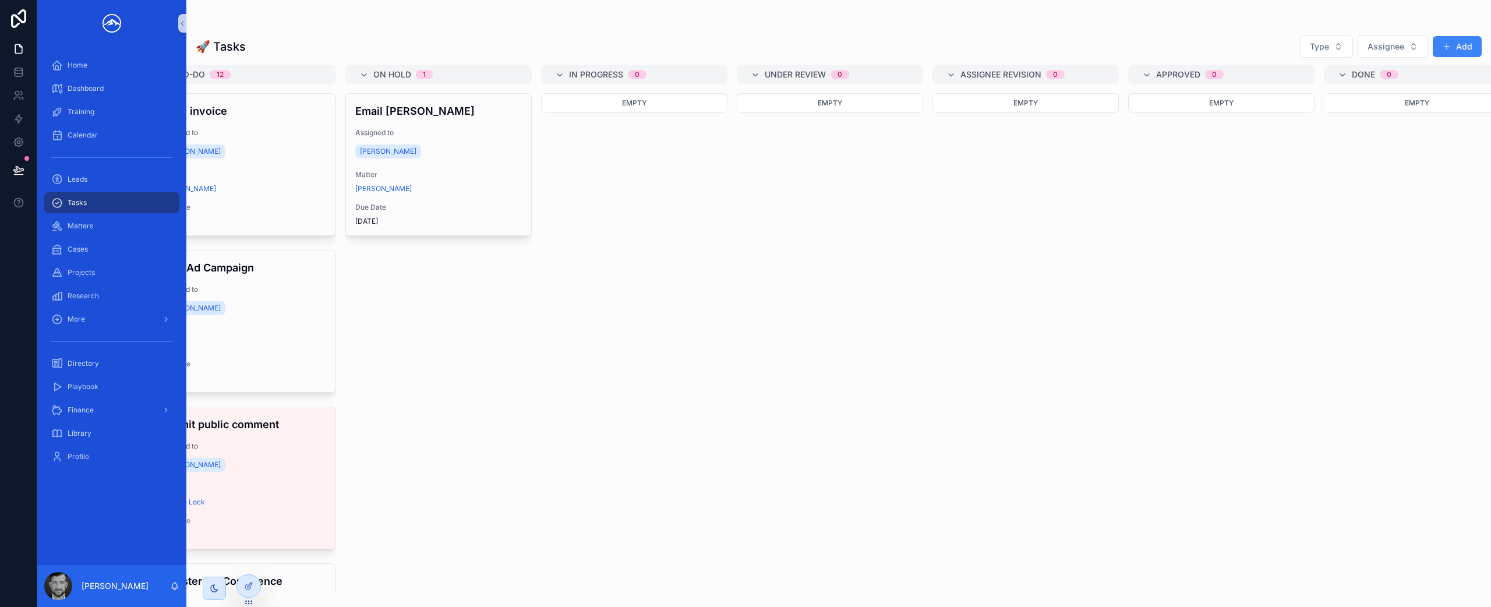
scroll to position [0, 75]
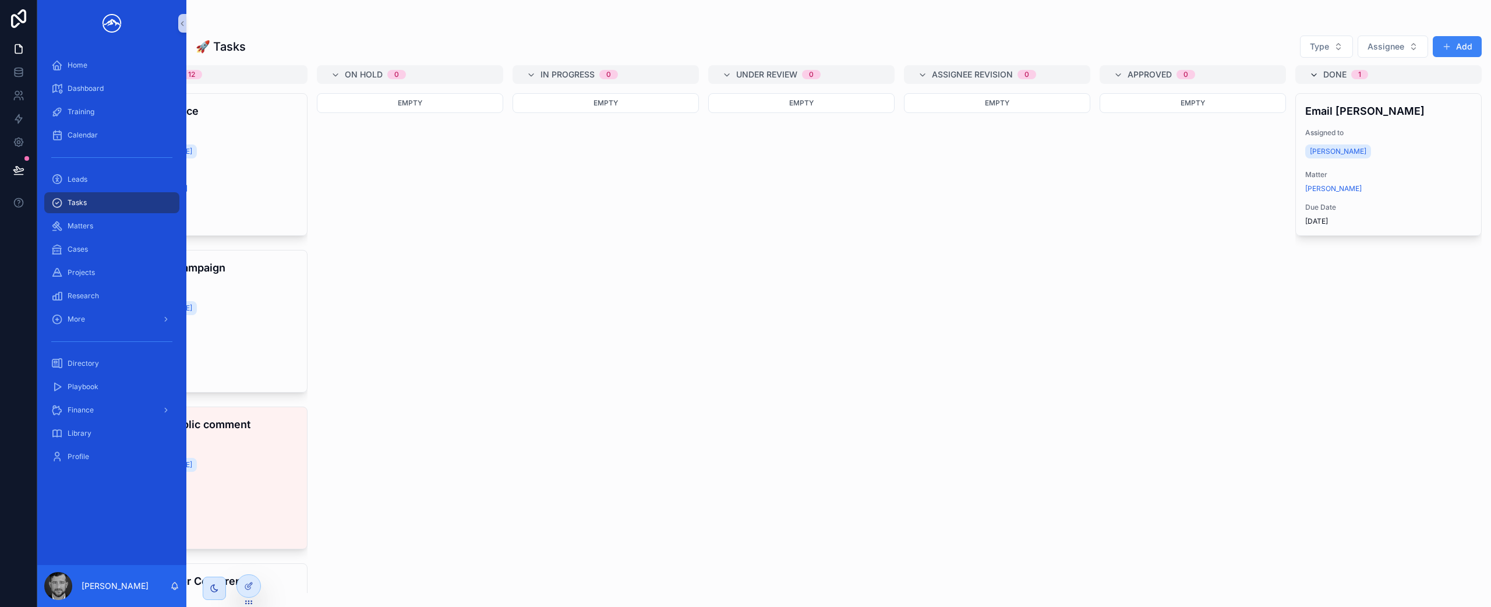
click at [1118, 75] on icon "scrollable content" at bounding box center [1313, 74] width 9 height 9
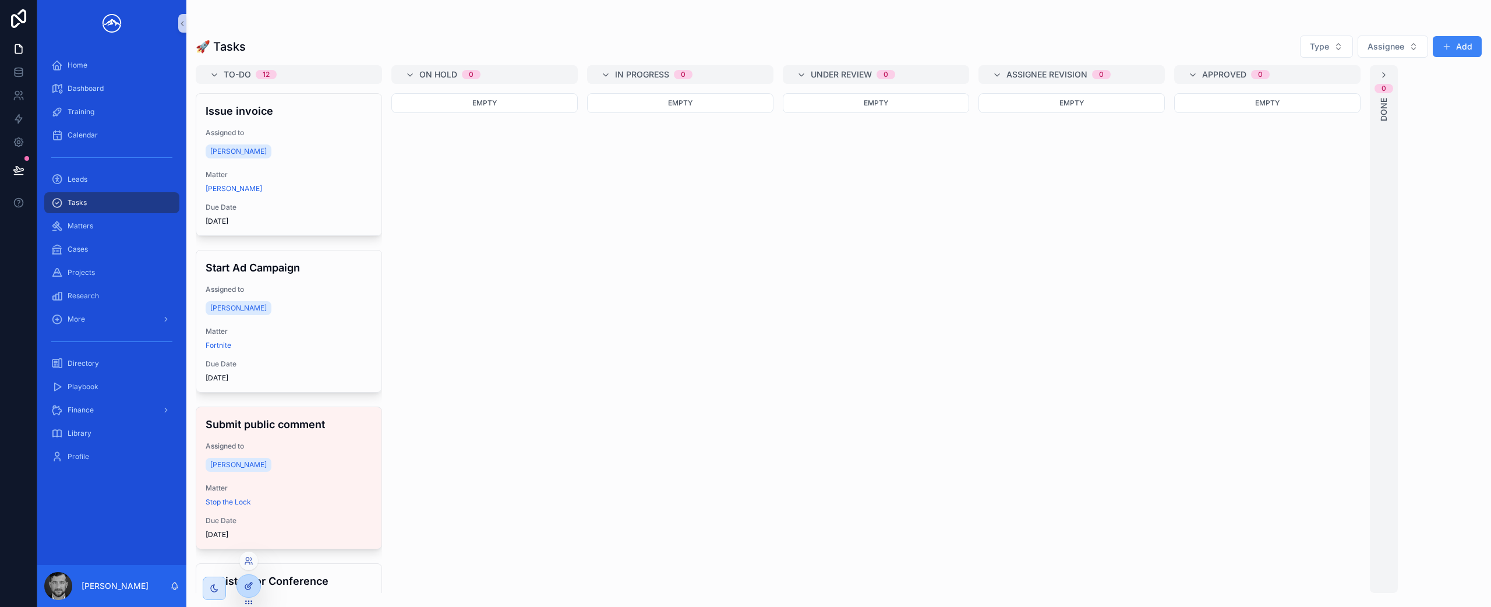
click at [253, 582] on icon at bounding box center [248, 585] width 9 height 9
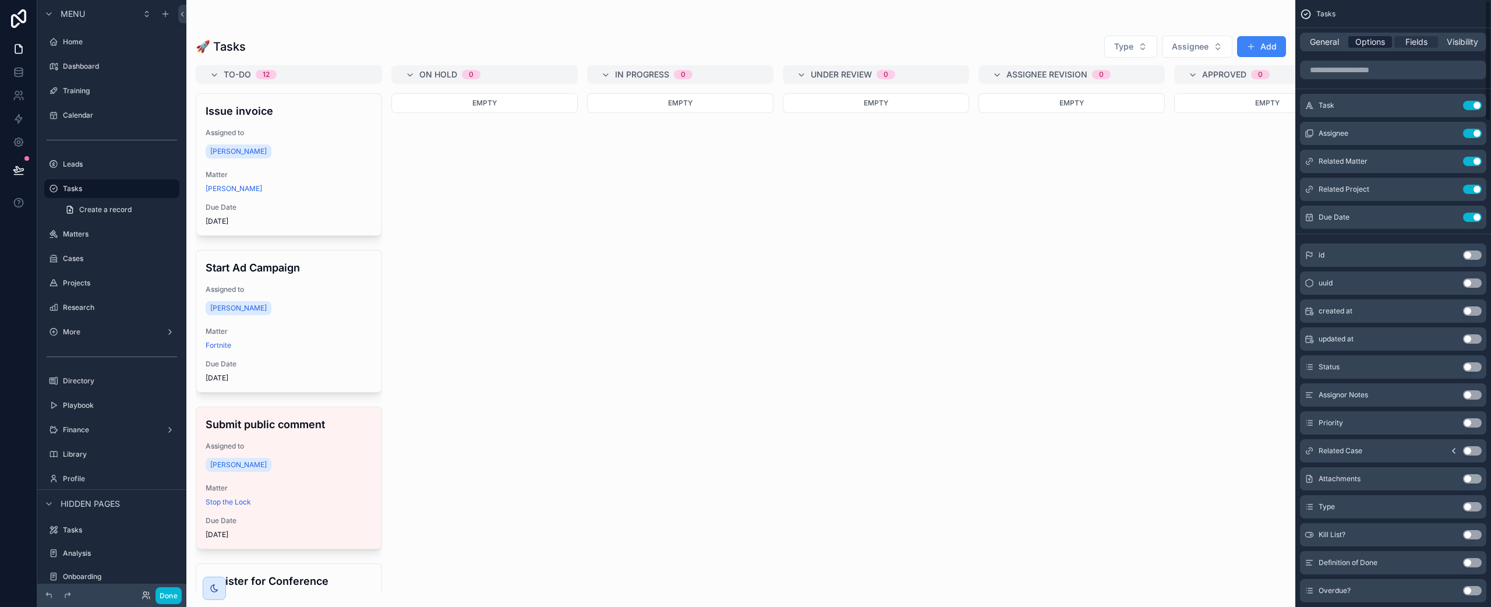
click at [1118, 47] on span "Options" at bounding box center [1371, 42] width 30 height 12
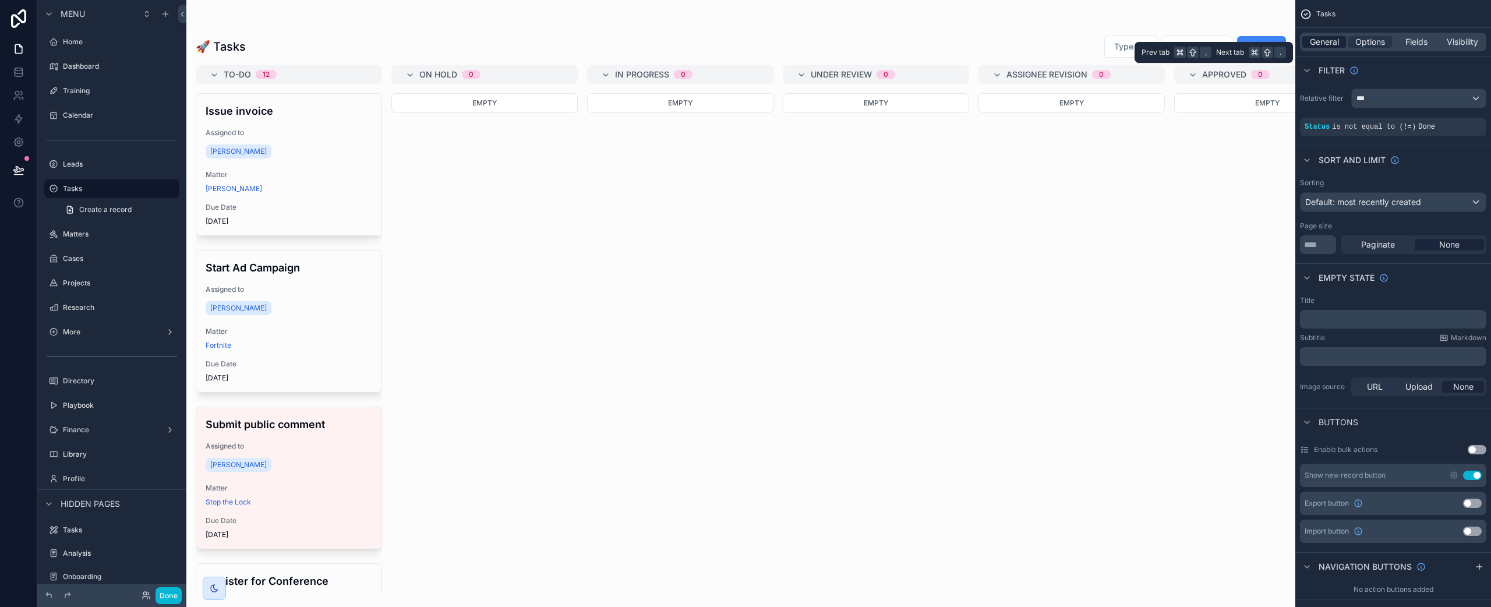
click at [1118, 44] on span "General" at bounding box center [1324, 42] width 29 height 12
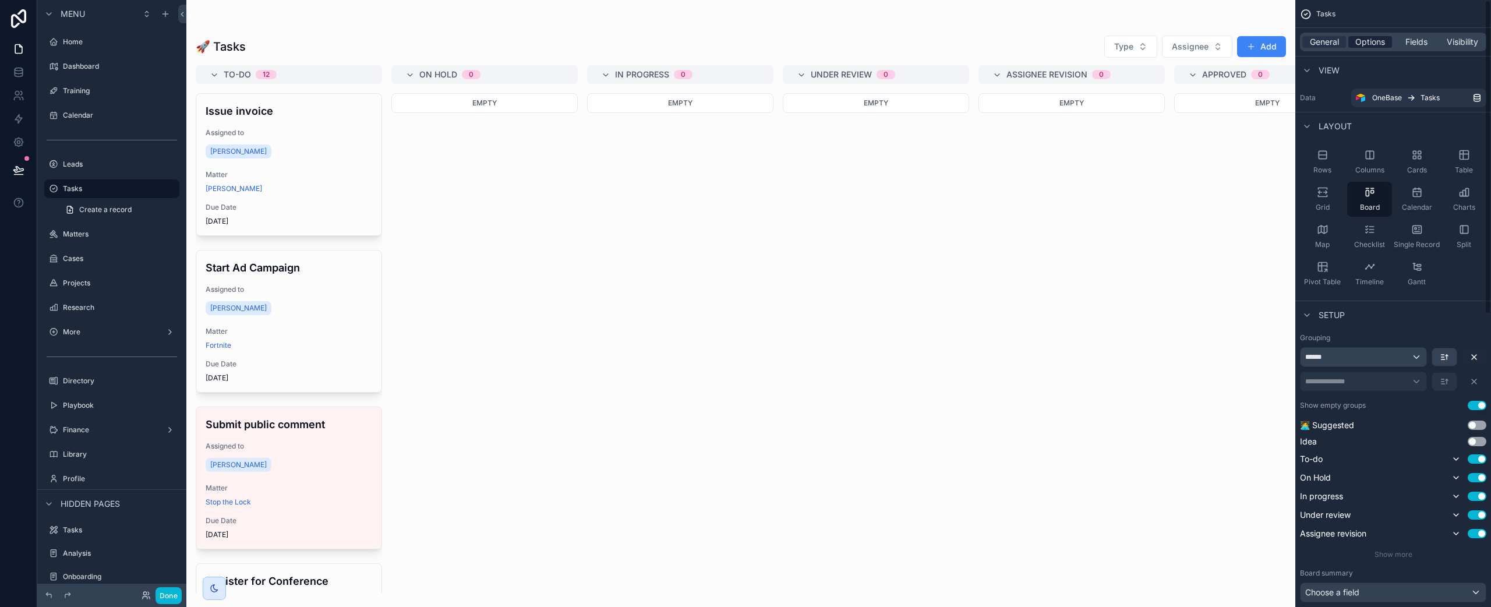
click at [1118, 36] on span "Options" at bounding box center [1371, 42] width 30 height 12
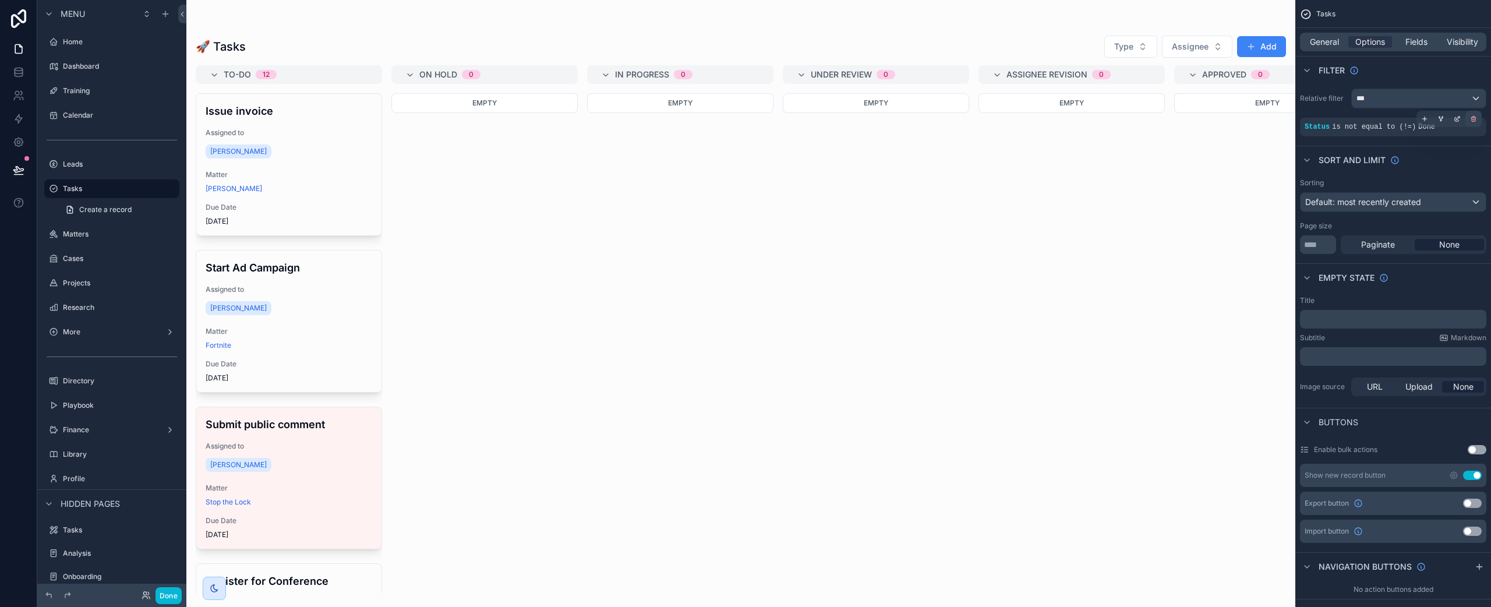
click at [1118, 119] on icon "scrollable content" at bounding box center [1473, 118] width 7 height 7
click at [170, 588] on button "Done" at bounding box center [169, 595] width 26 height 17
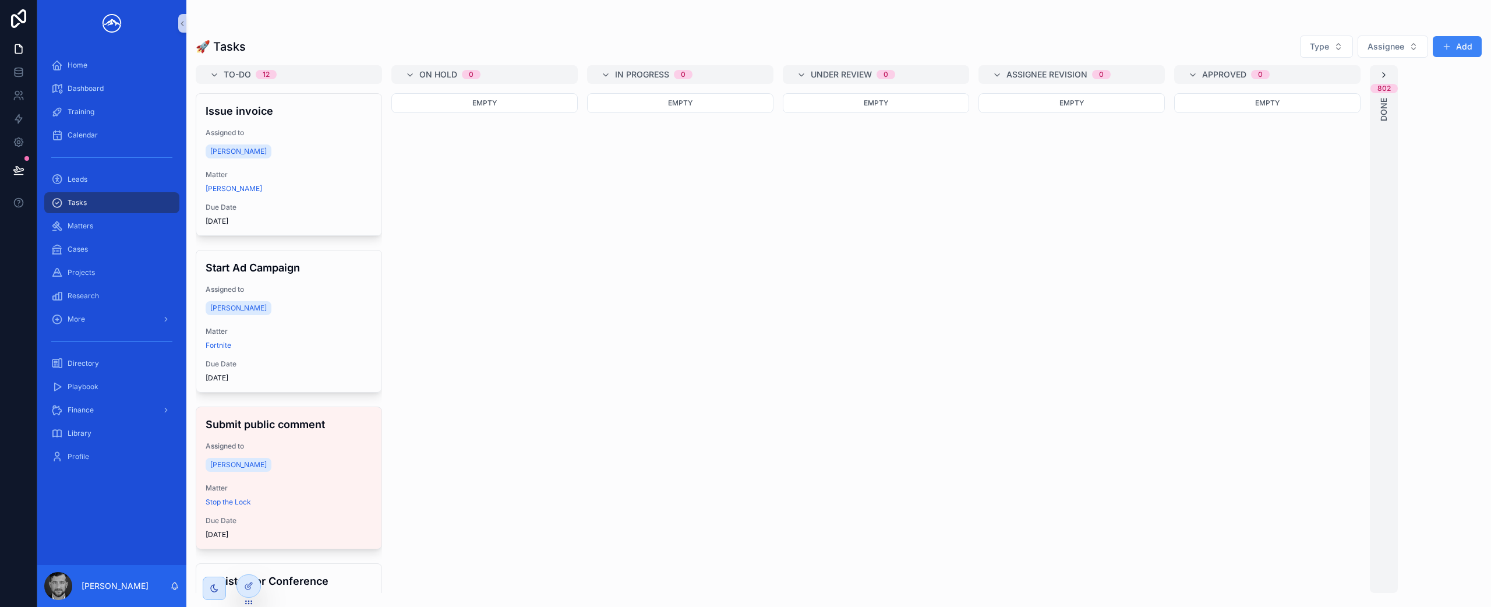
click at [1118, 74] on icon "scrollable content" at bounding box center [1383, 74] width 9 height 9
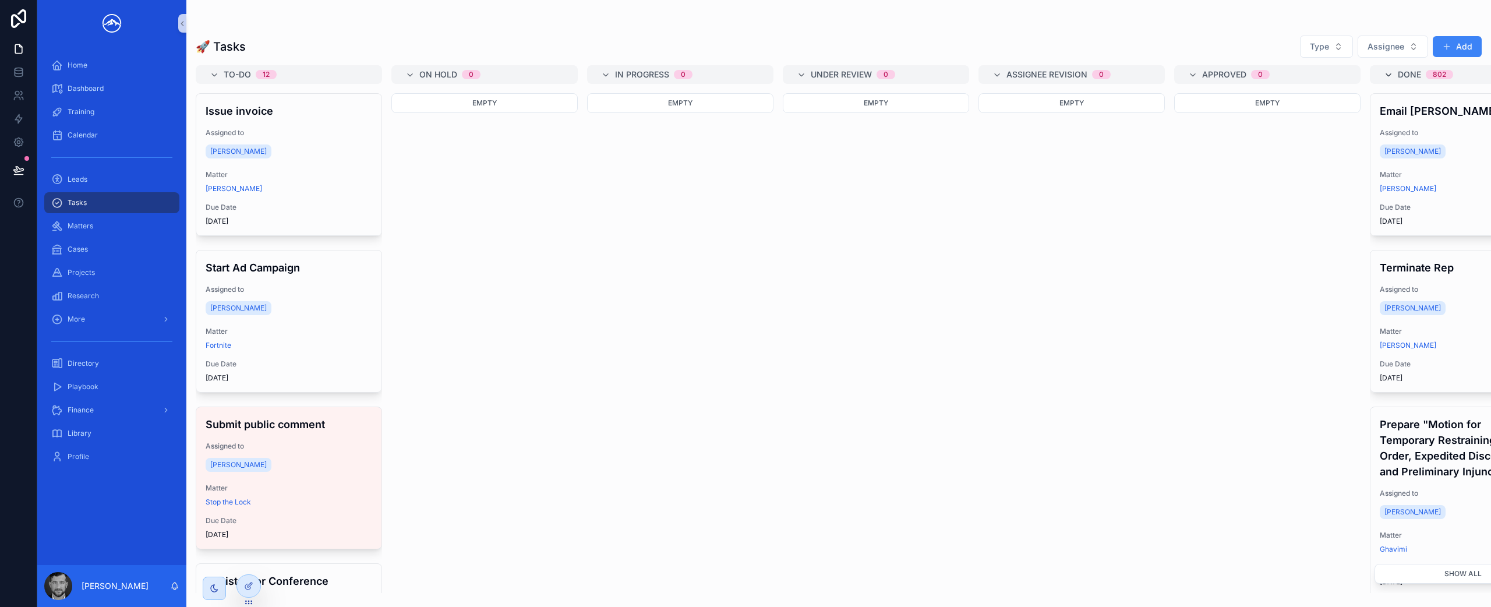
click at [1118, 76] on icon "scrollable content" at bounding box center [1388, 74] width 9 height 9
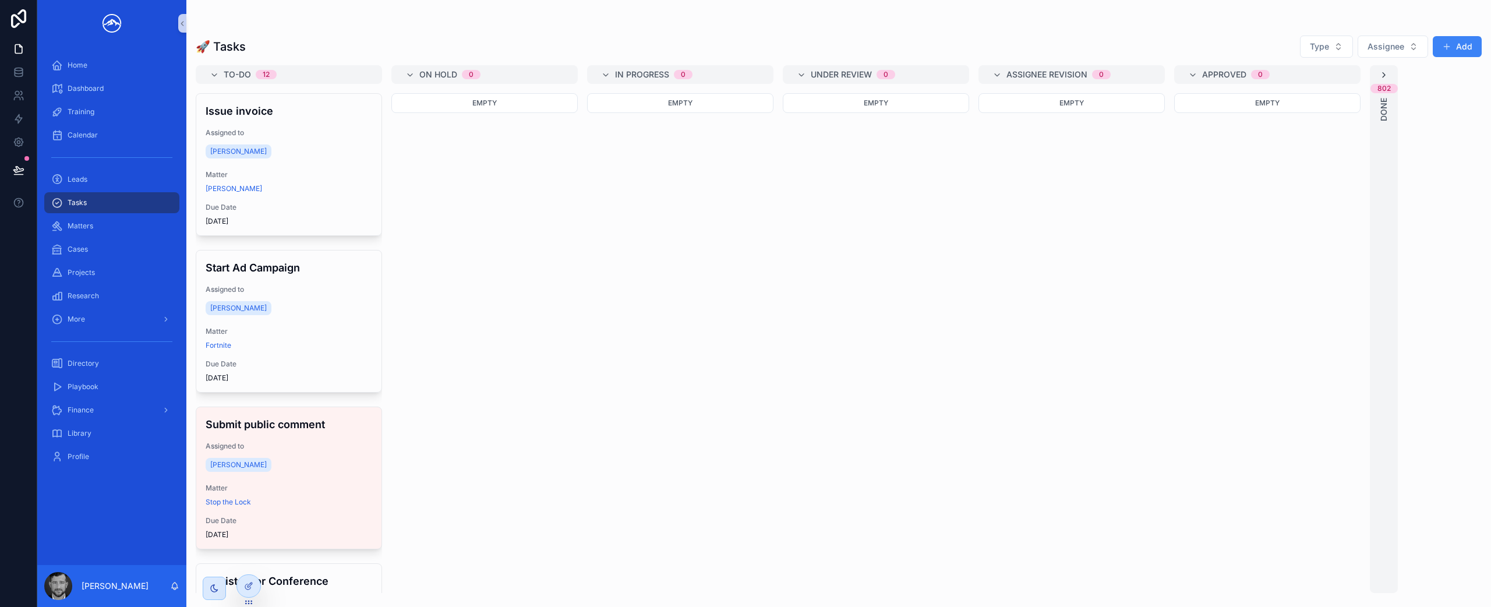
click at [1118, 76] on icon "scrollable content" at bounding box center [1383, 74] width 9 height 9
click at [1118, 73] on icon "scrollable content" at bounding box center [1383, 74] width 9 height 9
click at [250, 588] on icon at bounding box center [247, 586] width 5 height 5
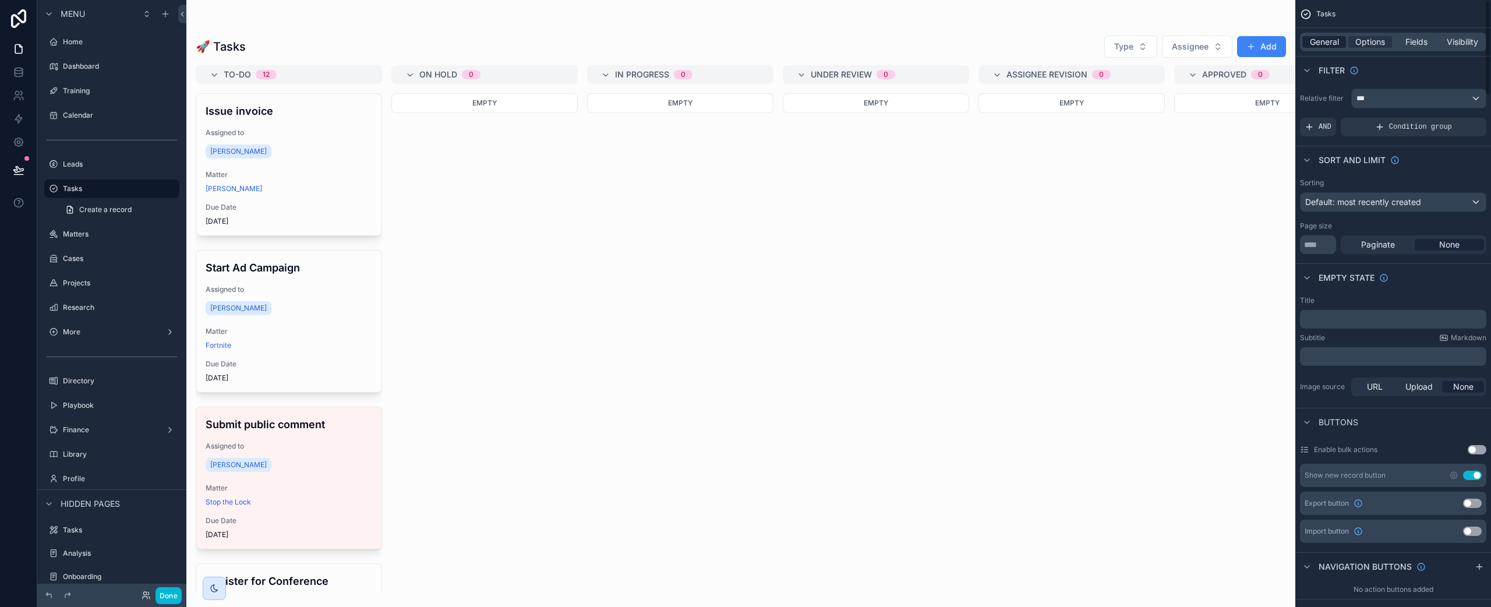
click at [1118, 44] on span "General" at bounding box center [1324, 42] width 29 height 12
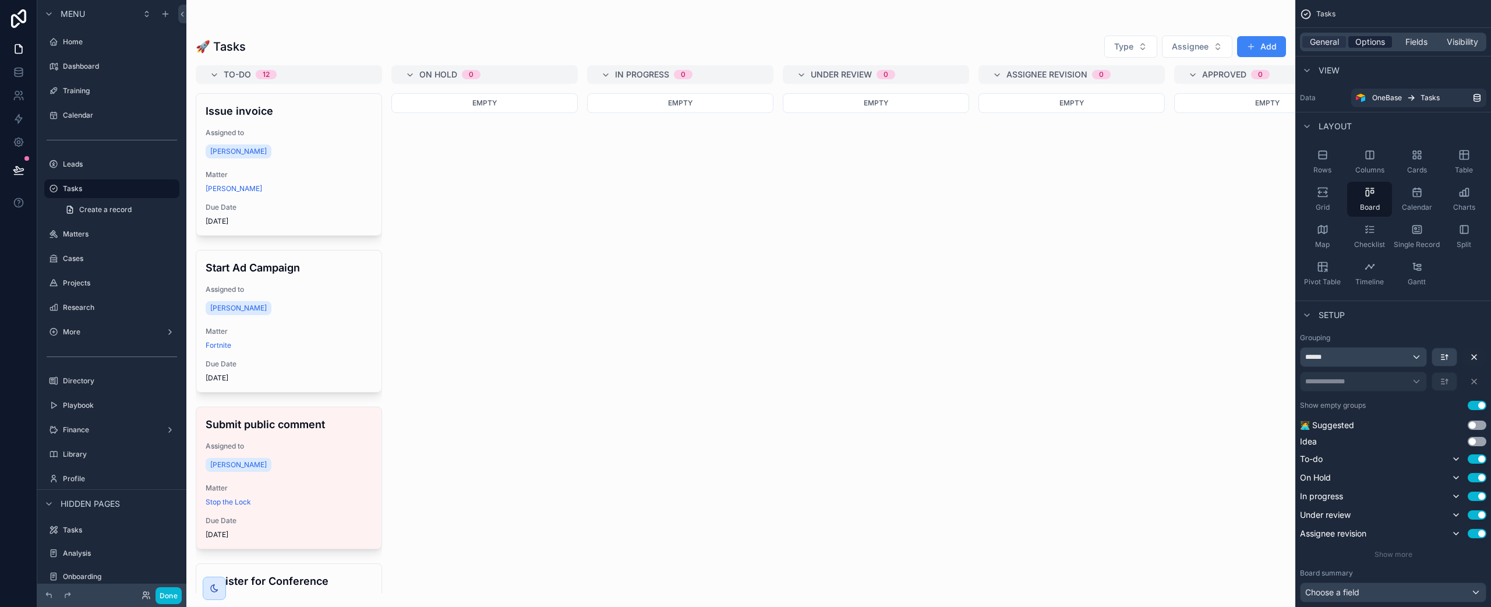
click at [1118, 45] on span "Options" at bounding box center [1371, 42] width 30 height 12
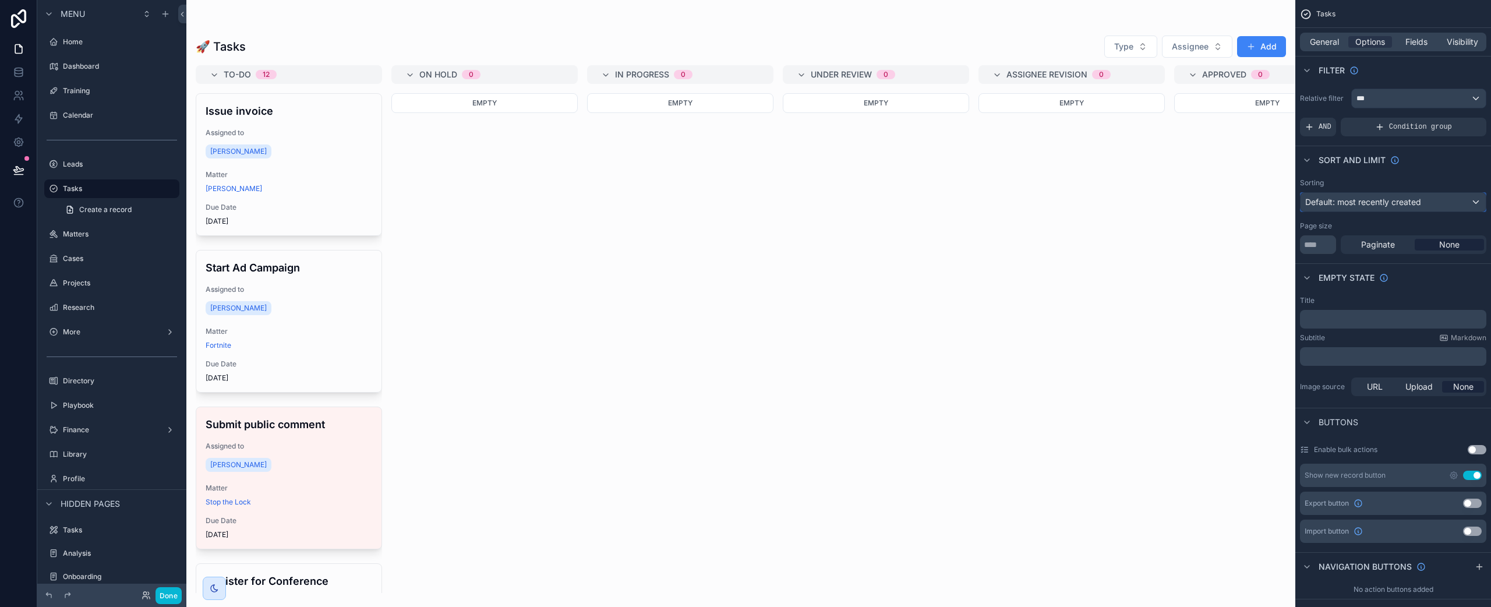
click at [1118, 203] on span "Default: most recently created" at bounding box center [1363, 202] width 116 height 10
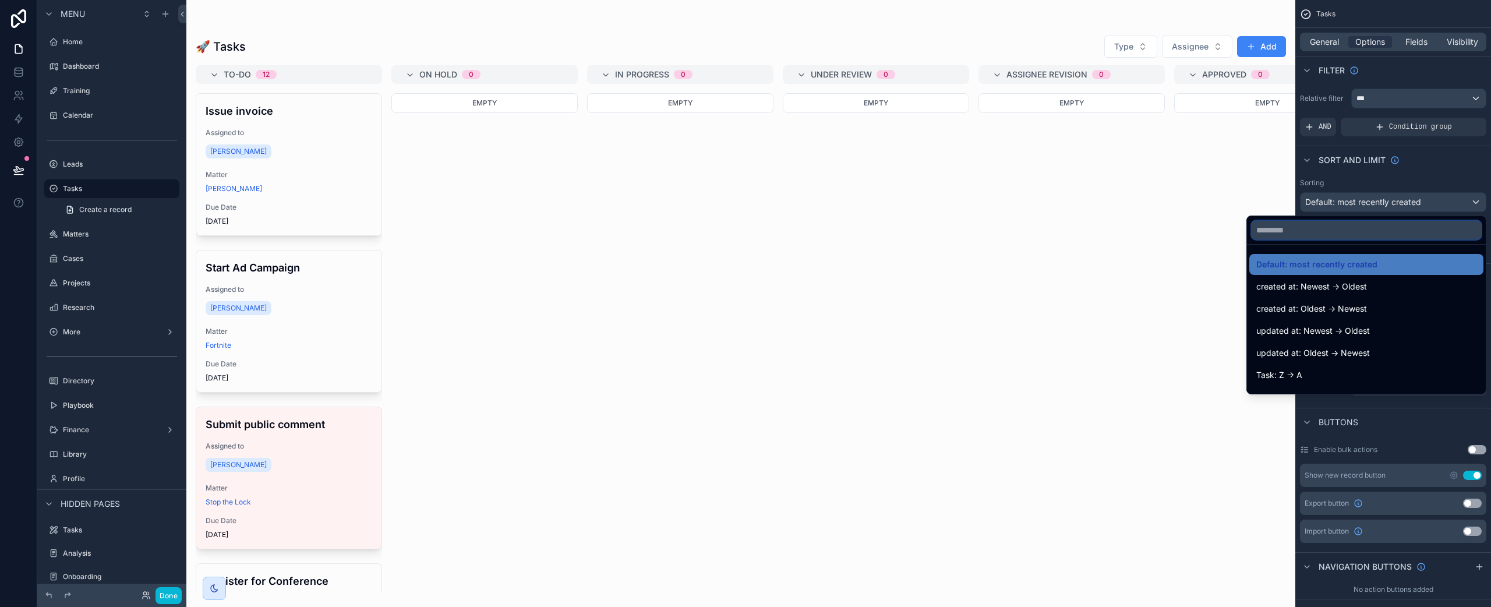
click at [1118, 231] on input "text" at bounding box center [1367, 230] width 230 height 19
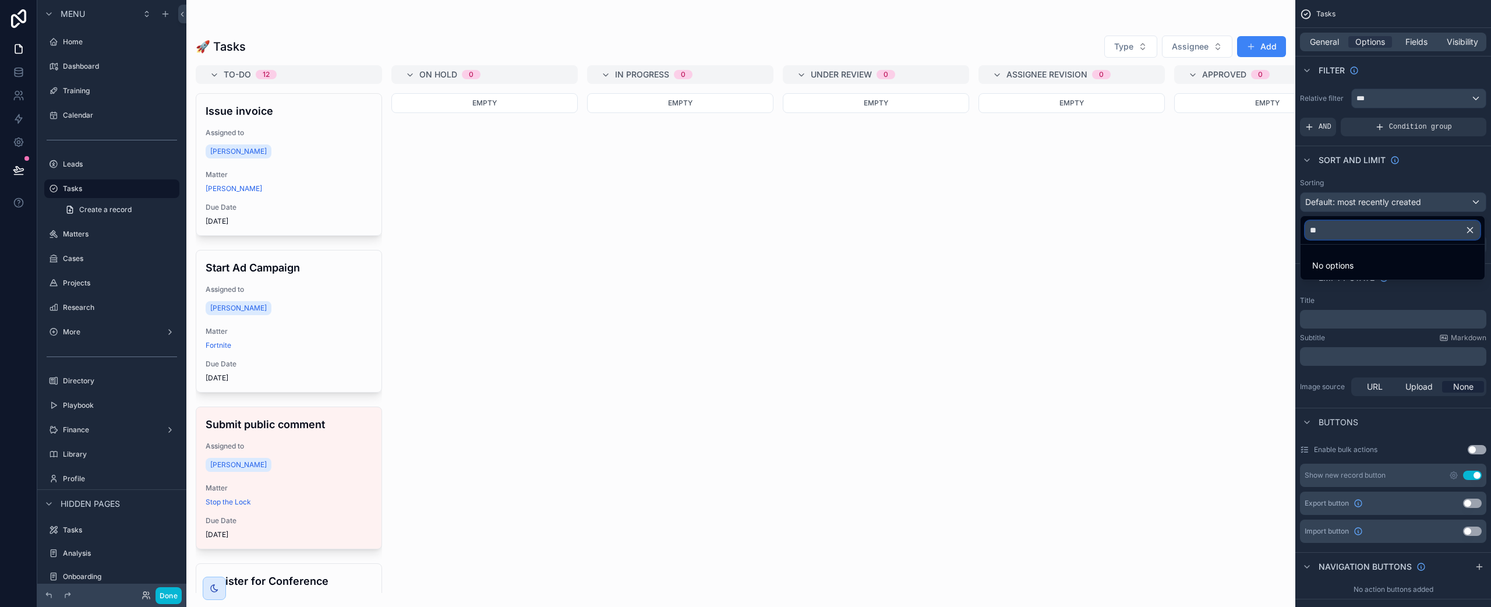
type input "*"
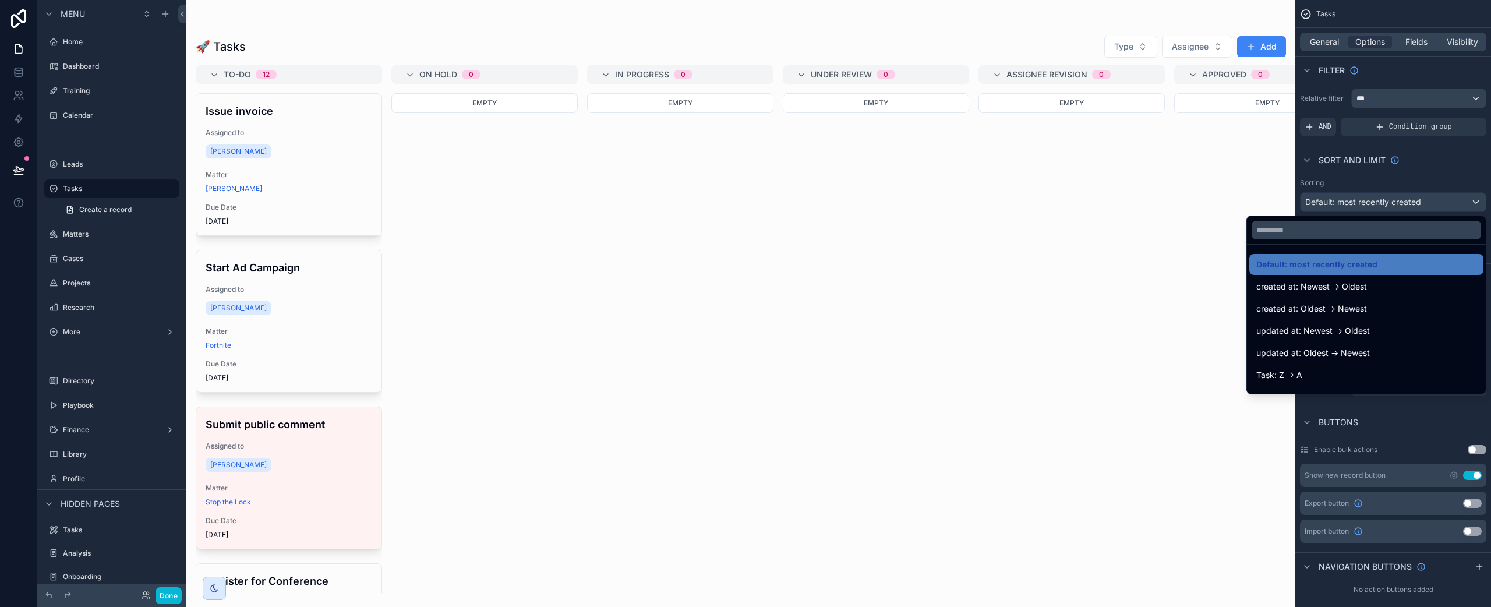
click at [645, 355] on div "scrollable content" at bounding box center [740, 303] width 1109 height 607
click at [1078, 400] on div "Empty" at bounding box center [1072, 343] width 186 height 500
click at [162, 598] on div "scrollable content" at bounding box center [745, 303] width 1491 height 607
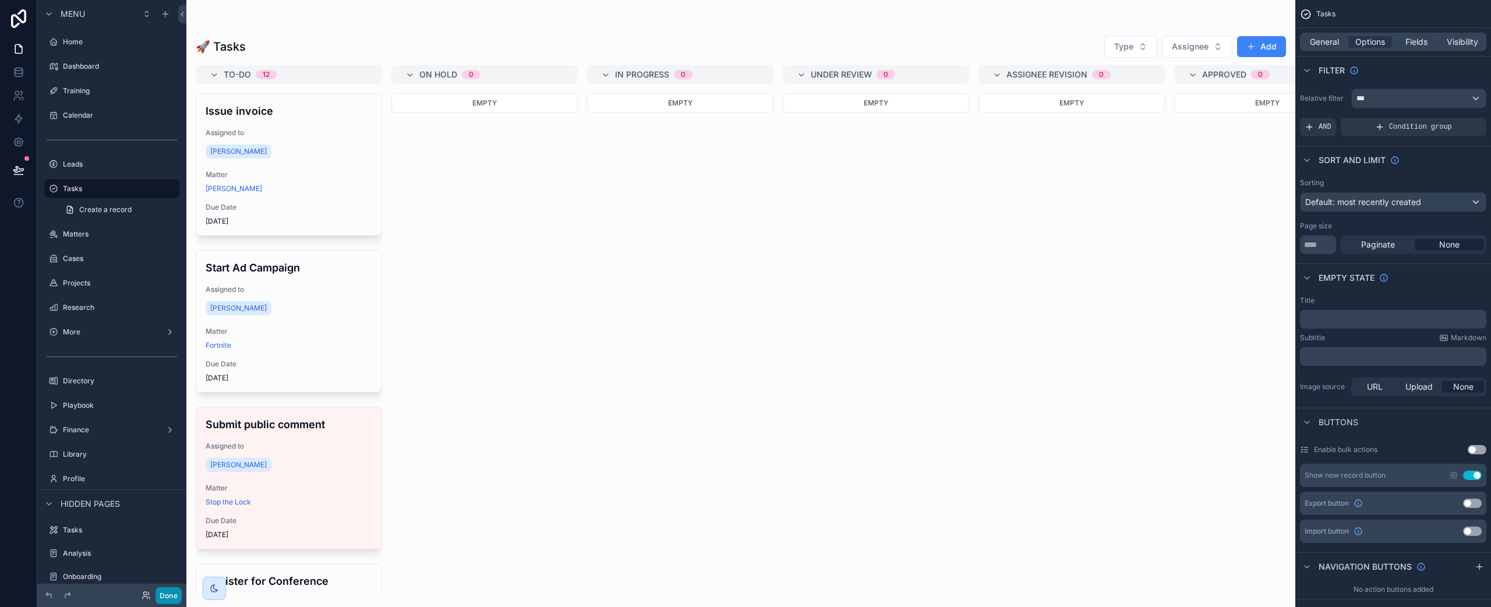
click at [174, 595] on button "Done" at bounding box center [169, 595] width 26 height 17
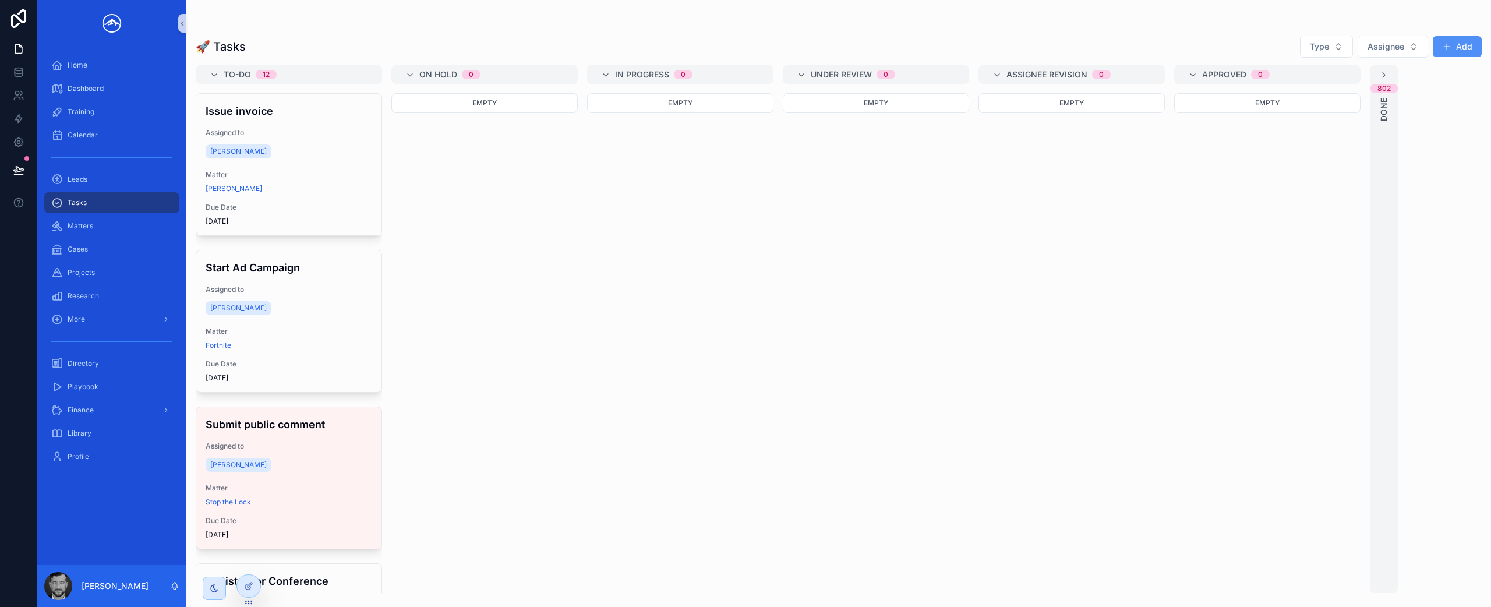
click at [1118, 54] on button "Add" at bounding box center [1457, 46] width 49 height 21
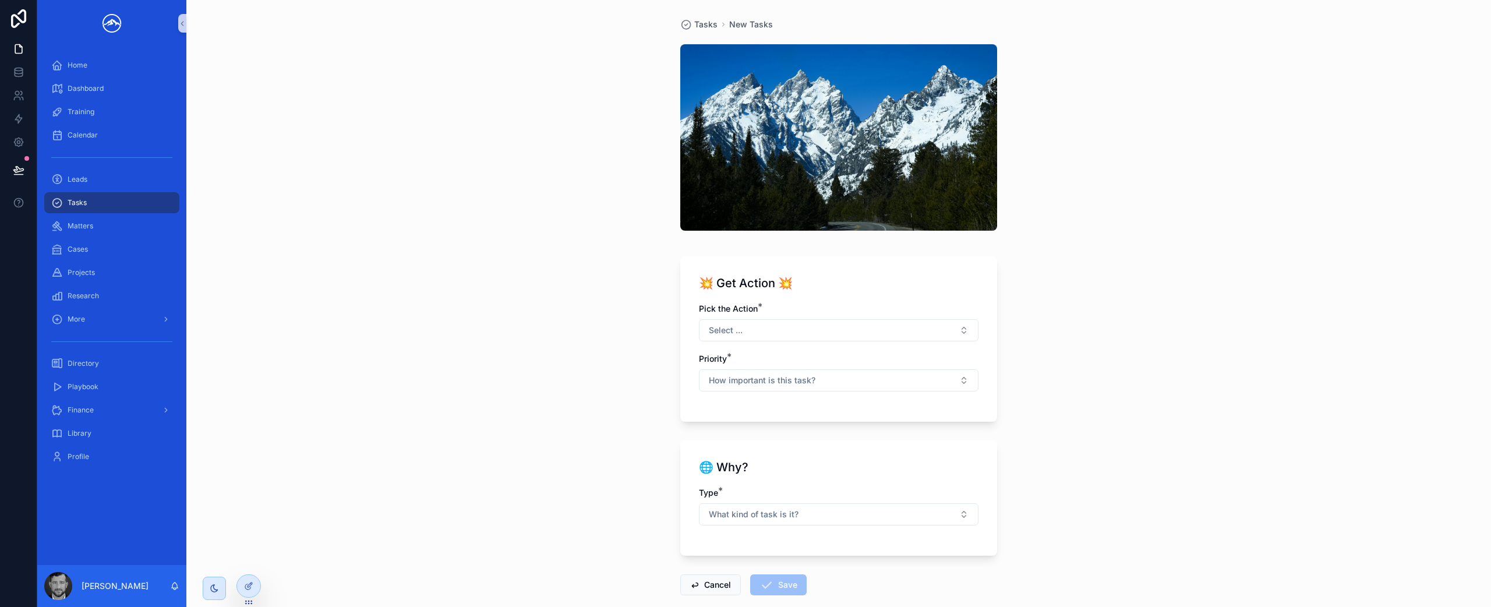
scroll to position [63, 0]
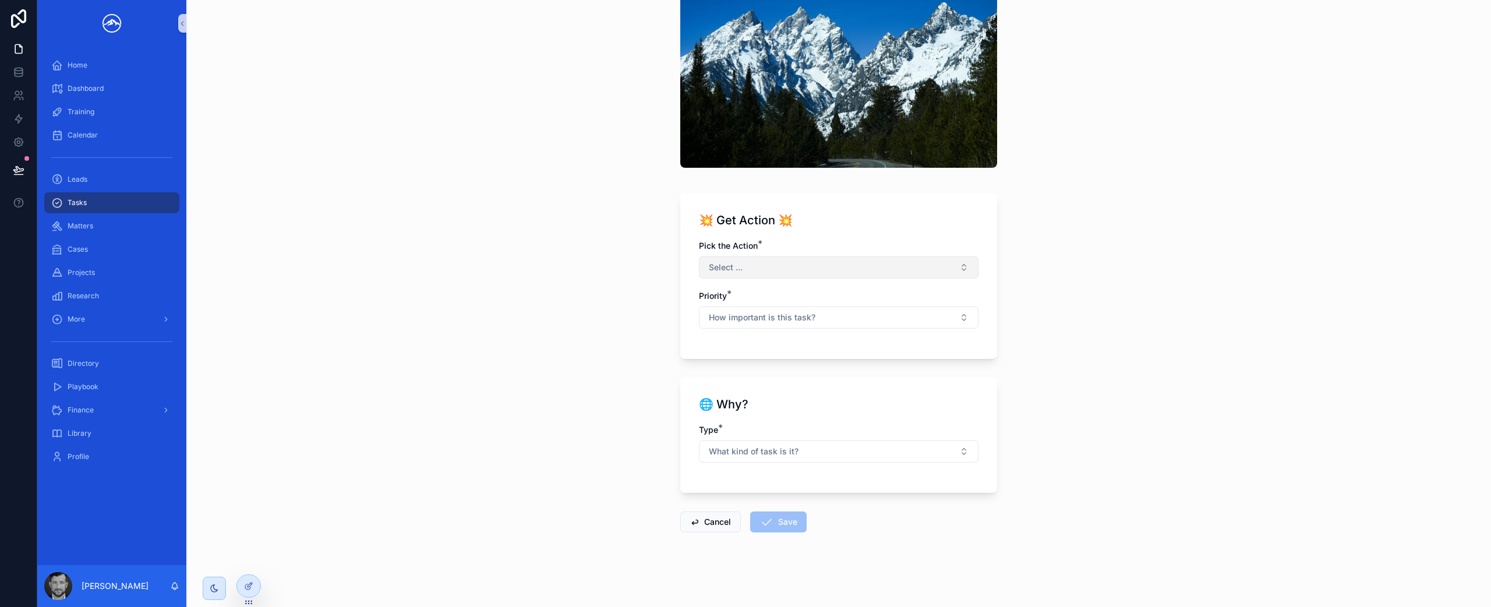
click at [864, 268] on button "Select ..." at bounding box center [839, 267] width 280 height 22
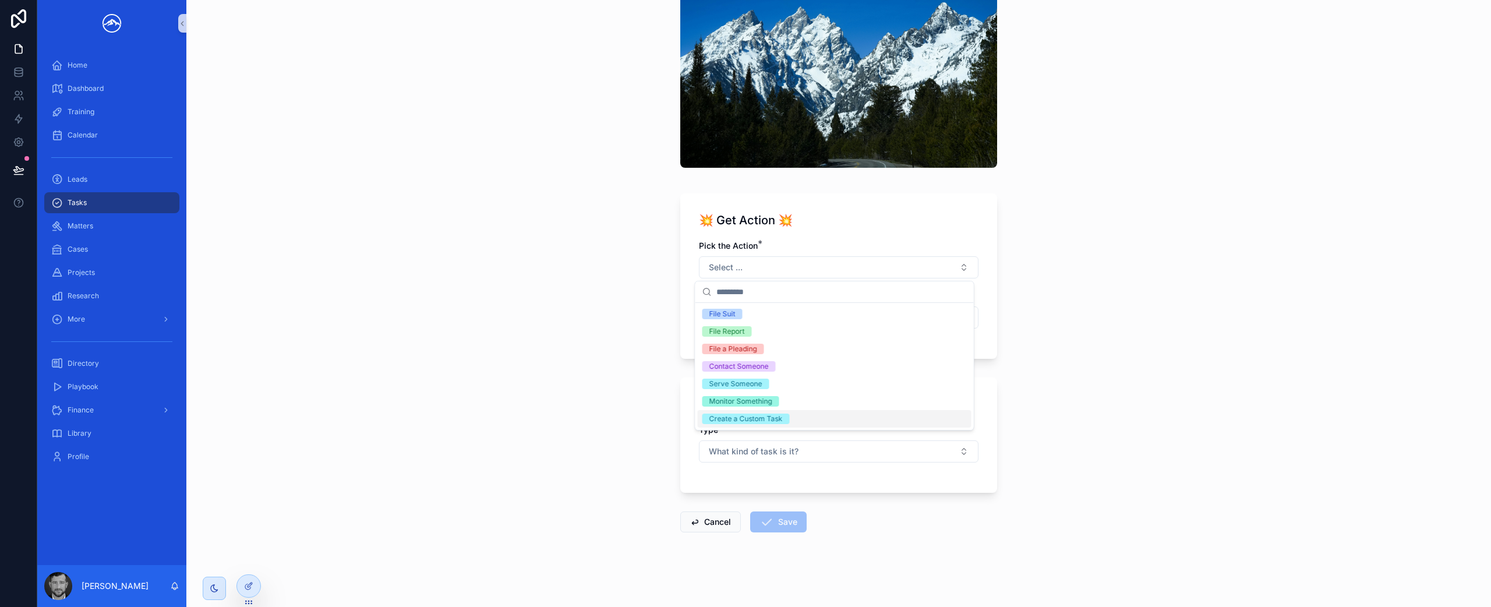
click at [829, 421] on div "Create a Custom Task" at bounding box center [835, 418] width 274 height 17
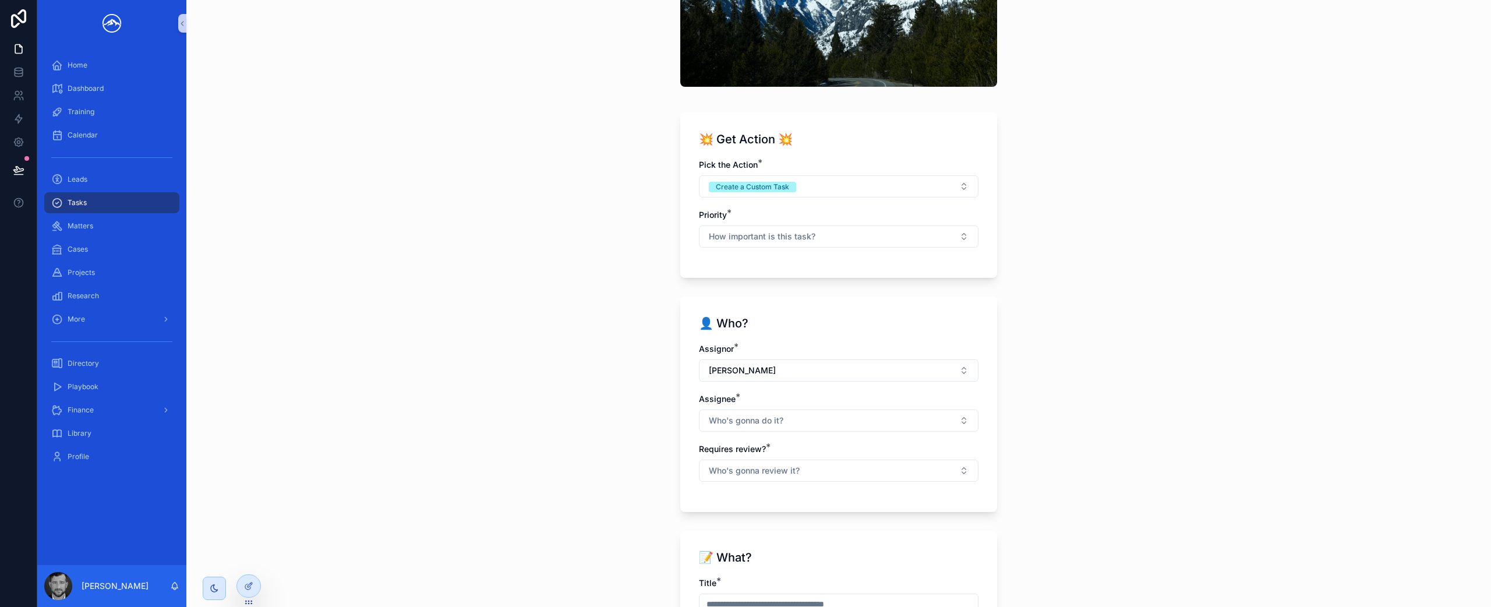
scroll to position [151, 0]
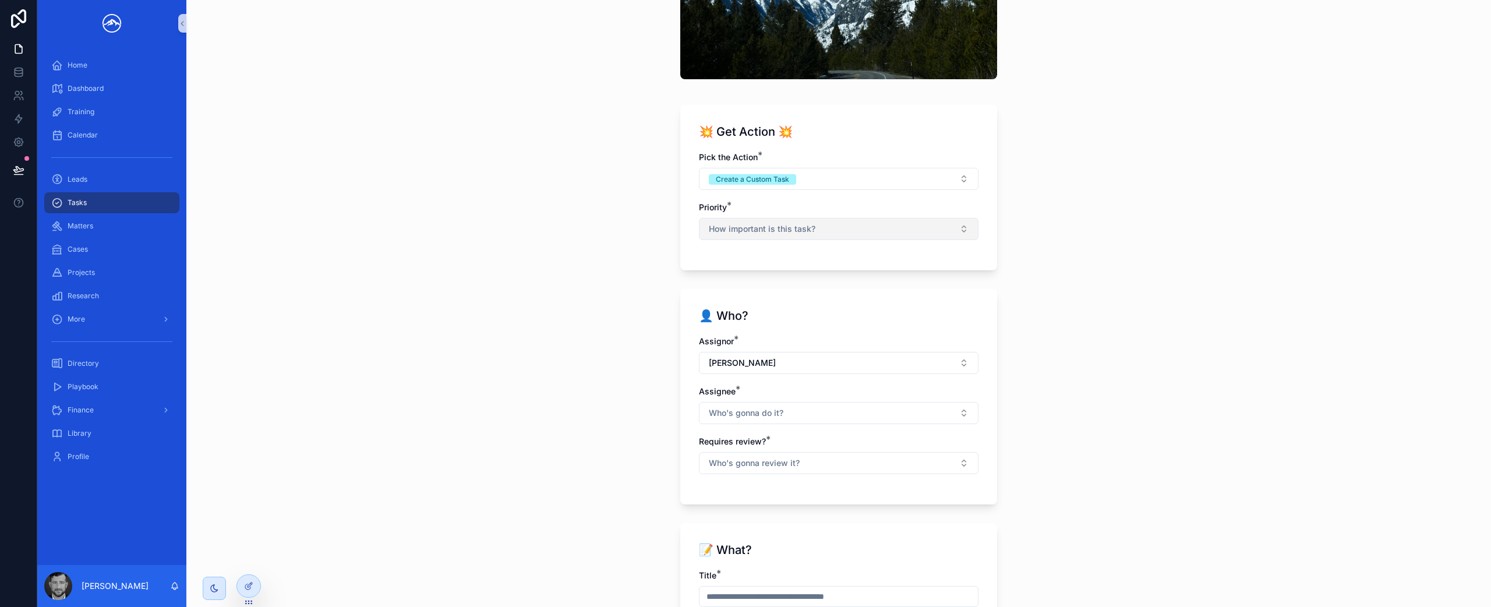
click at [849, 225] on button "How important is this task?" at bounding box center [839, 229] width 280 height 22
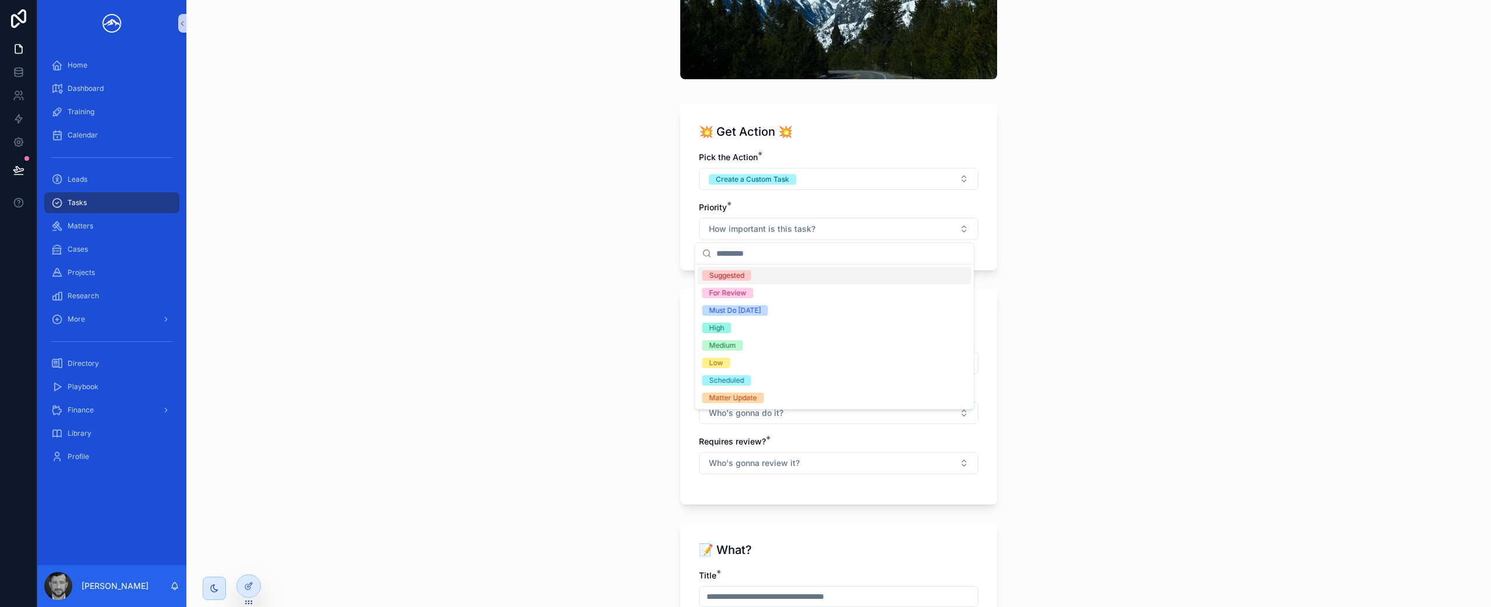
click at [1098, 254] on div "Tasks New Tasks 💥 Get Action 💥 Pick the Action * Create a Custom Task Priority …" at bounding box center [838, 152] width 1305 height 607
click at [119, 212] on link "Tasks" at bounding box center [111, 202] width 135 height 21
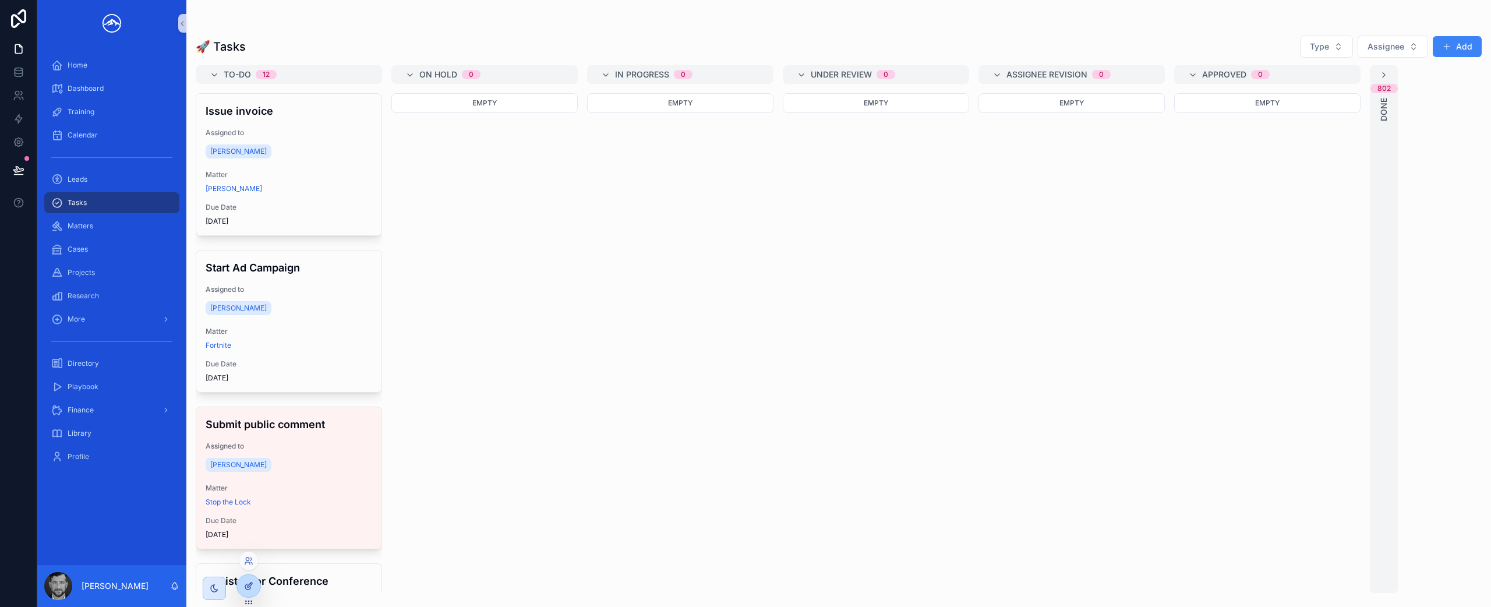
click at [246, 586] on icon at bounding box center [248, 585] width 9 height 9
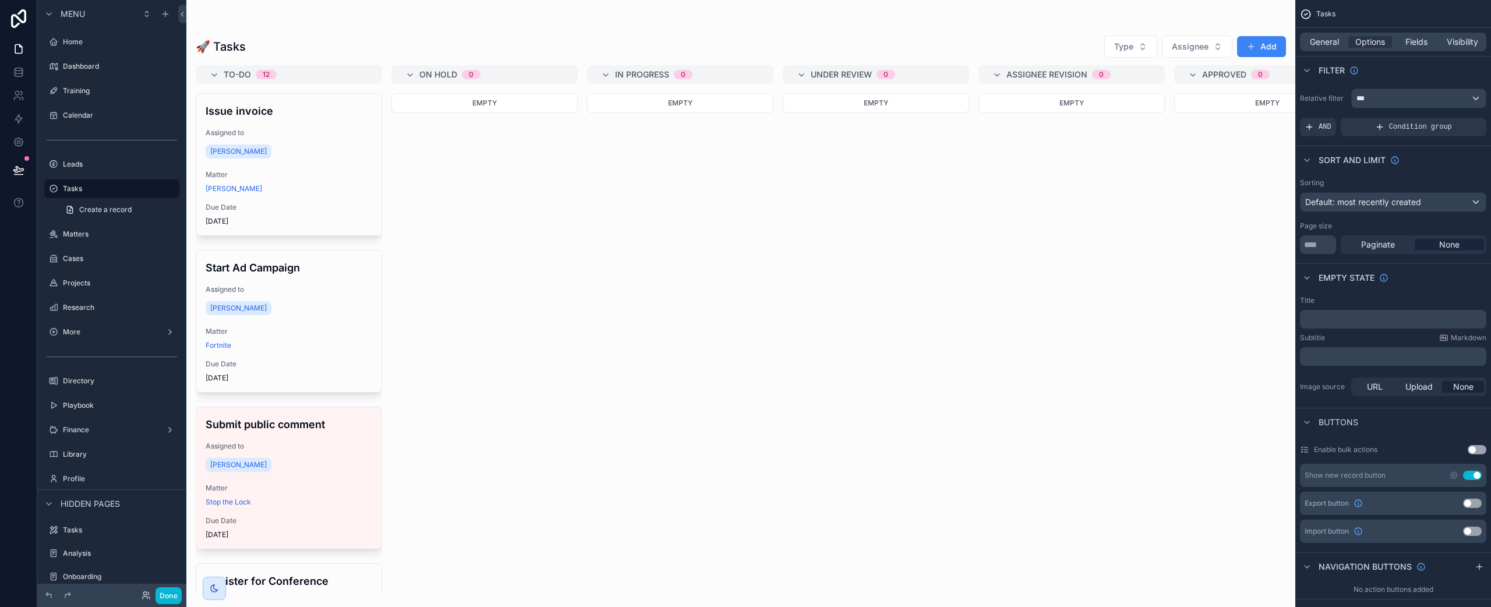
click at [322, 400] on div "scrollable content" at bounding box center [740, 303] width 1109 height 607
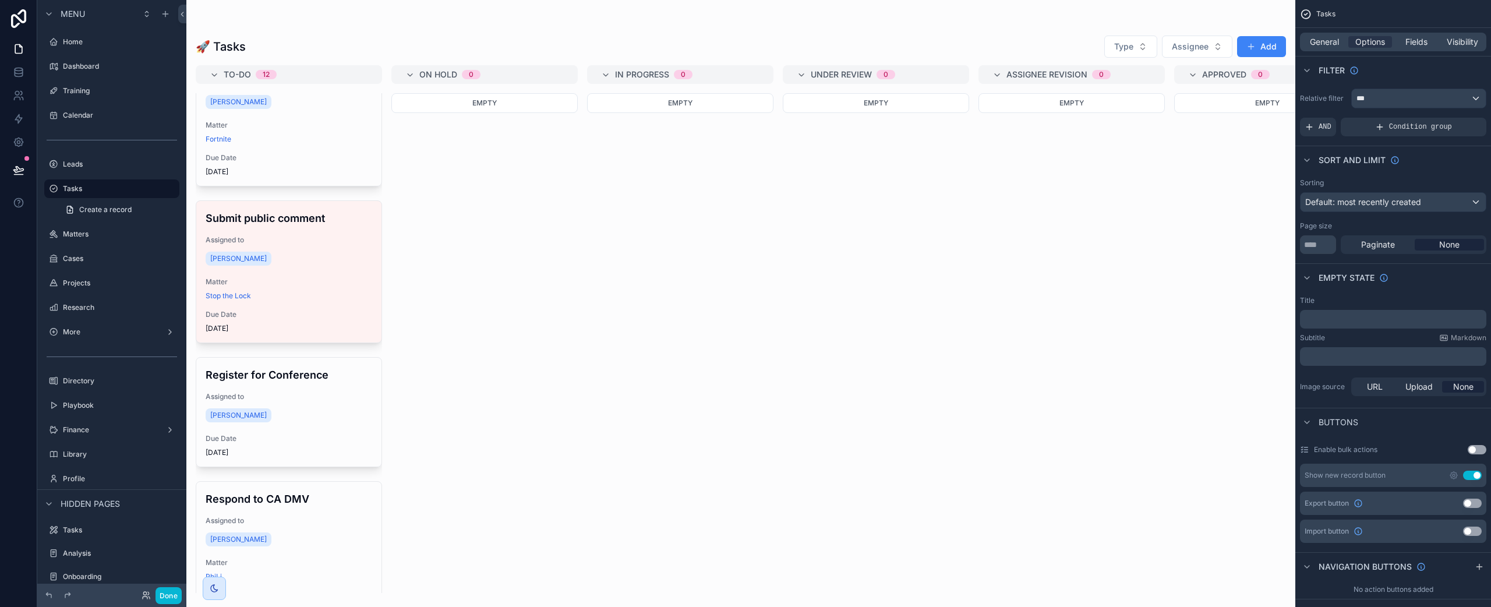
scroll to position [107, 0]
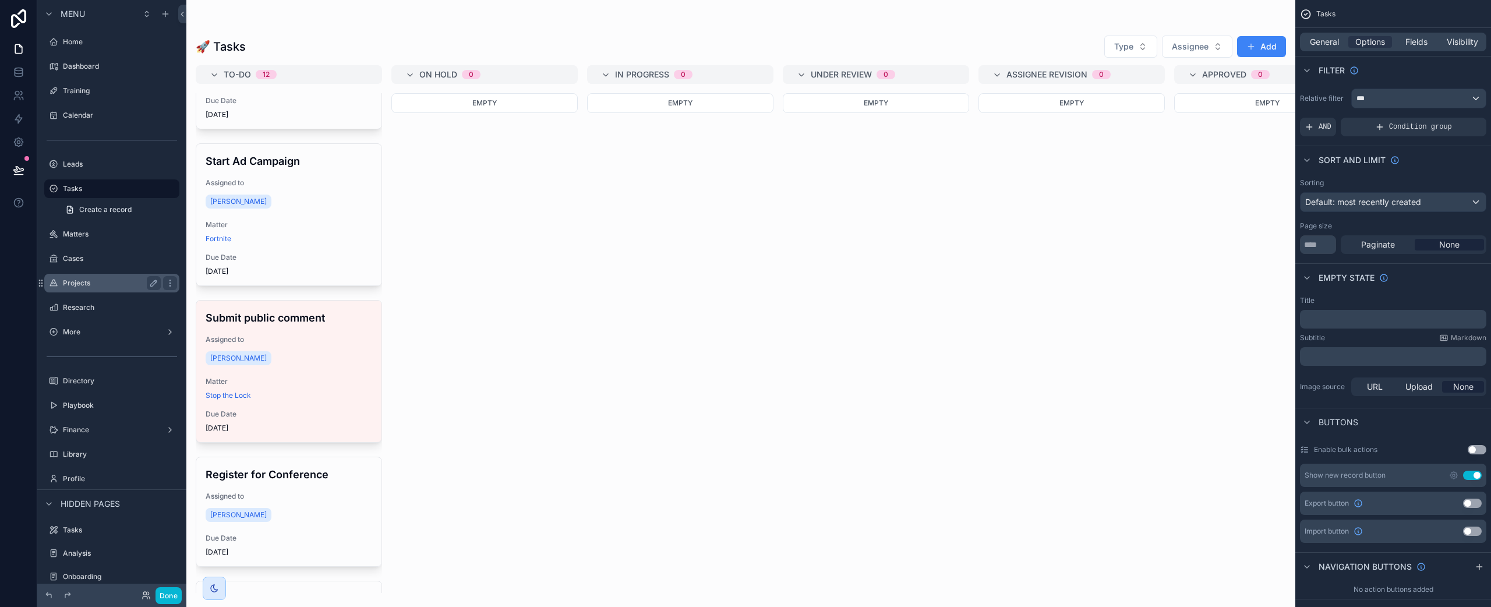
click at [104, 282] on label "Projects" at bounding box center [109, 282] width 93 height 9
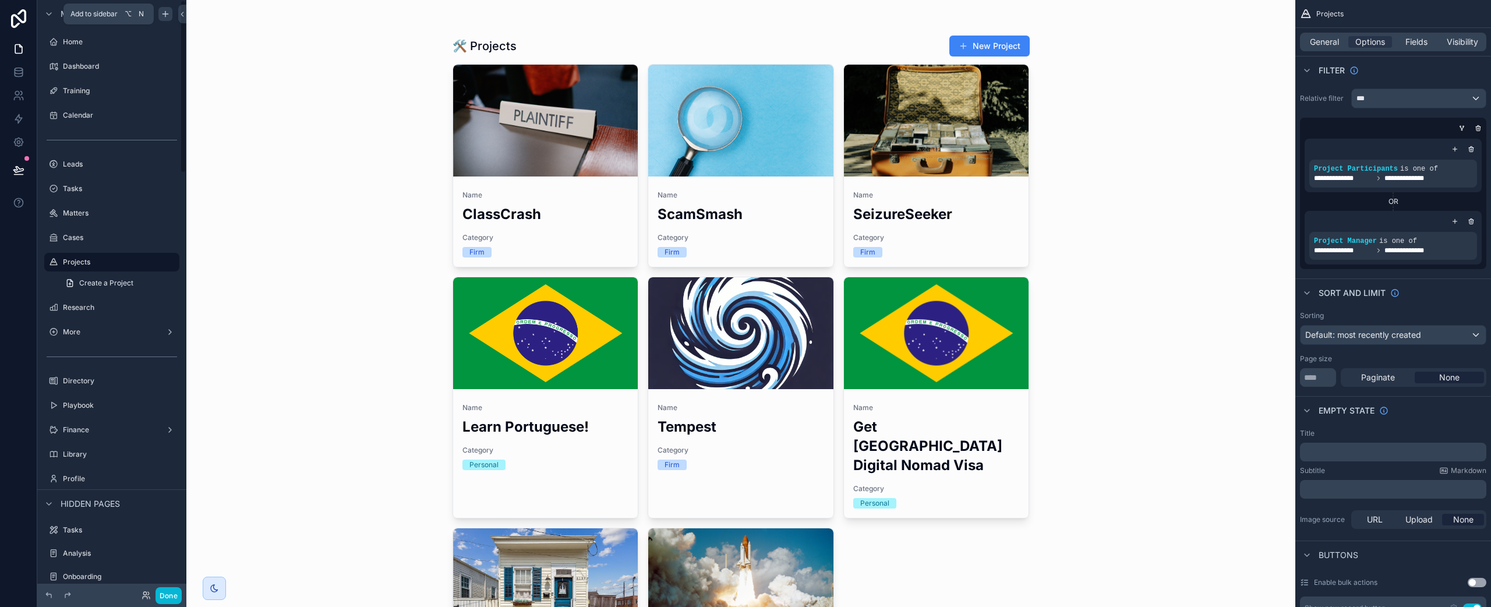
click at [166, 16] on icon "scrollable content" at bounding box center [165, 13] width 9 height 9
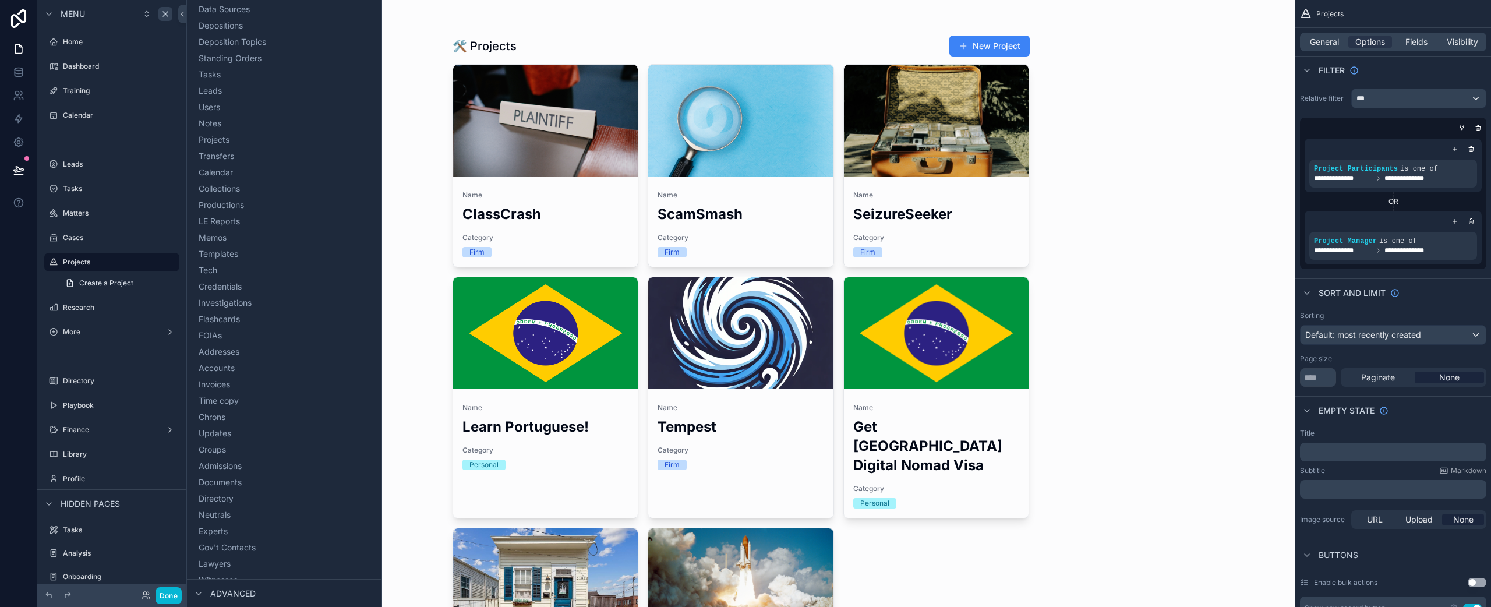
scroll to position [550, 0]
click at [230, 593] on span "Advanced" at bounding box center [232, 594] width 45 height 12
click at [199, 593] on icon at bounding box center [198, 593] width 9 height 9
click at [284, 527] on button "Folder" at bounding box center [284, 533] width 176 height 16
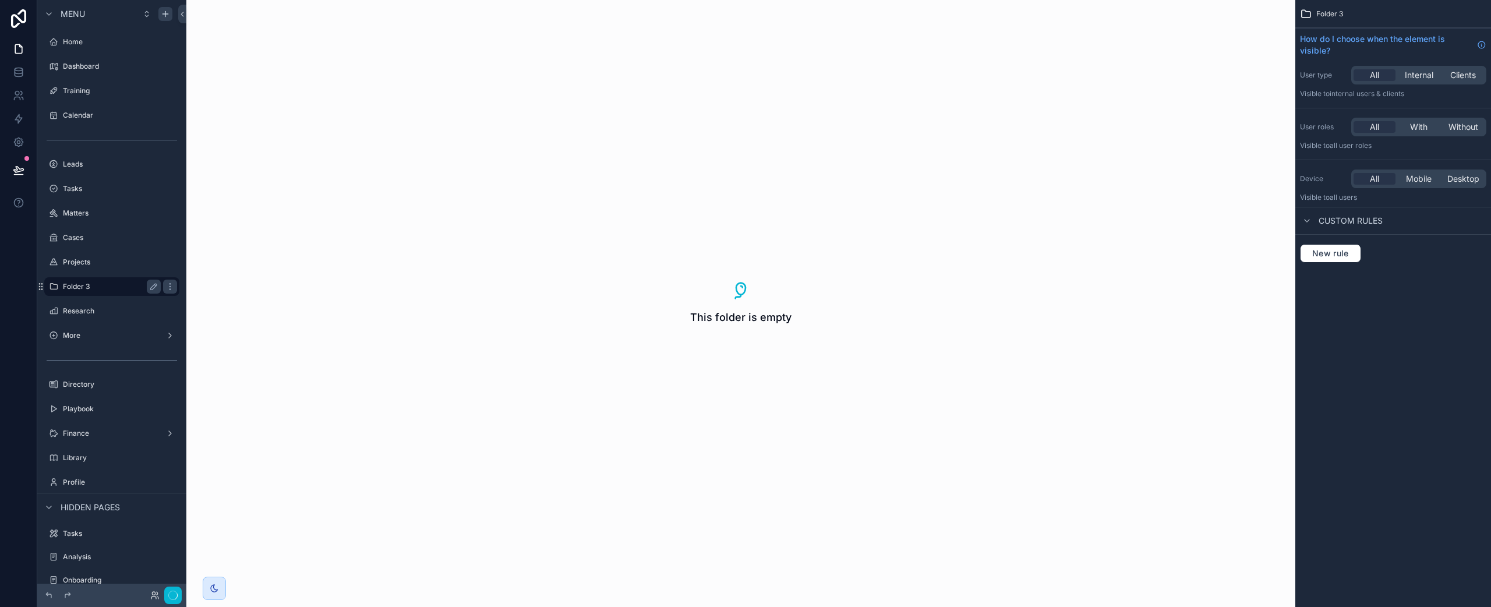
click at [80, 286] on label "Folder 3" at bounding box center [109, 286] width 93 height 9
click at [153, 287] on icon "scrollable content" at bounding box center [153, 286] width 9 height 9
click at [154, 308] on icon "scrollable content" at bounding box center [153, 310] width 9 height 9
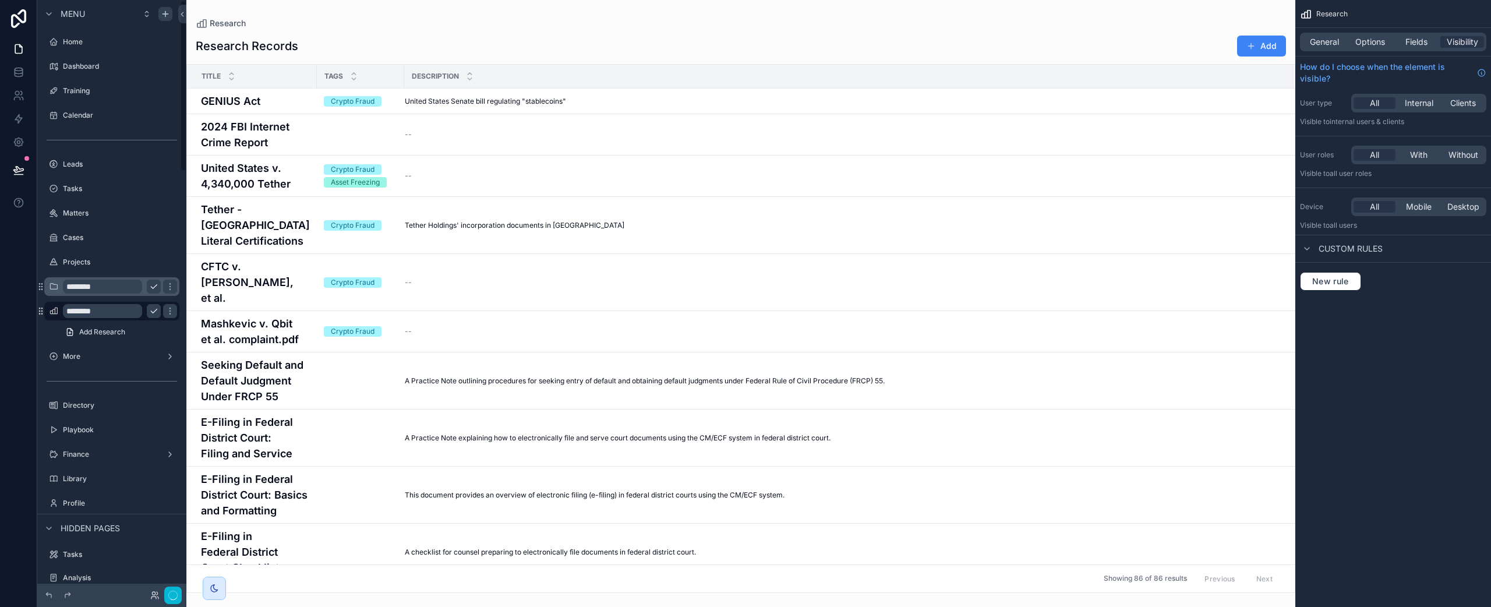
scroll to position [2, 0]
click at [121, 310] on input "********" at bounding box center [102, 309] width 79 height 14
type input "*"
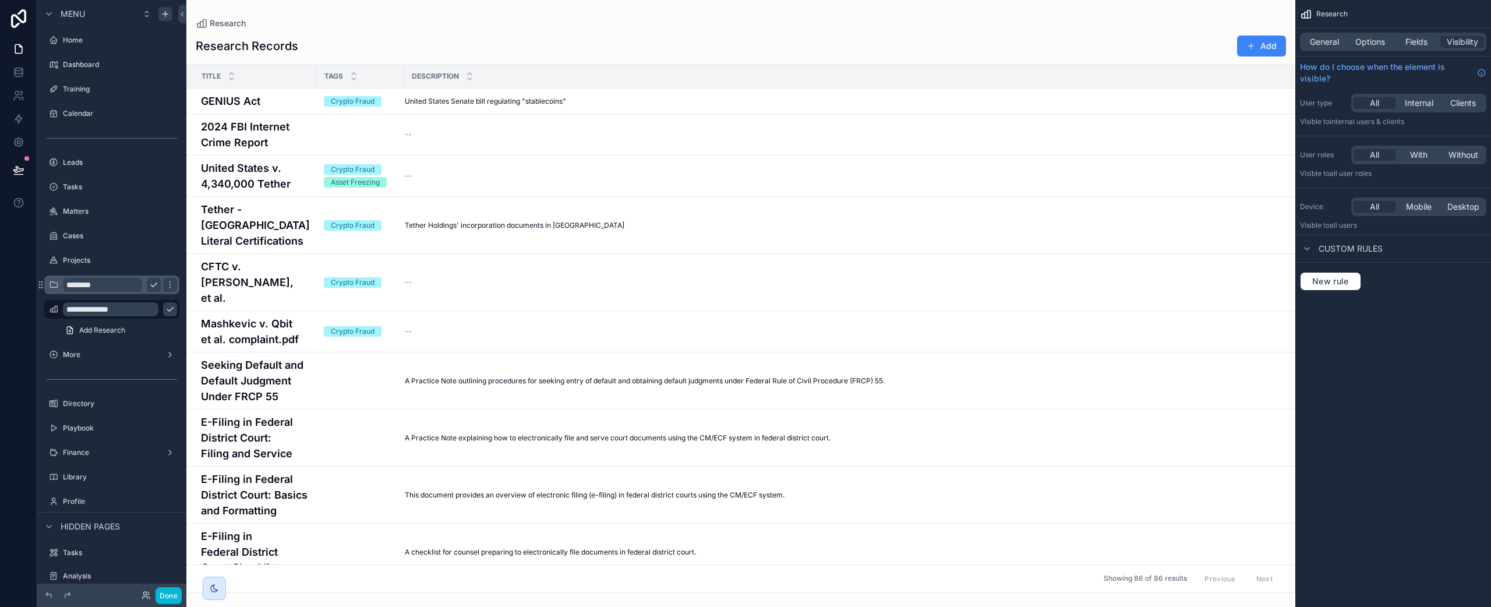
type input "**********"
click at [167, 310] on icon "scrollable content" at bounding box center [170, 310] width 6 height 4
click at [38, 310] on icon "scrollable content" at bounding box center [40, 309] width 9 height 9
click at [118, 286] on input "********" at bounding box center [102, 285] width 79 height 14
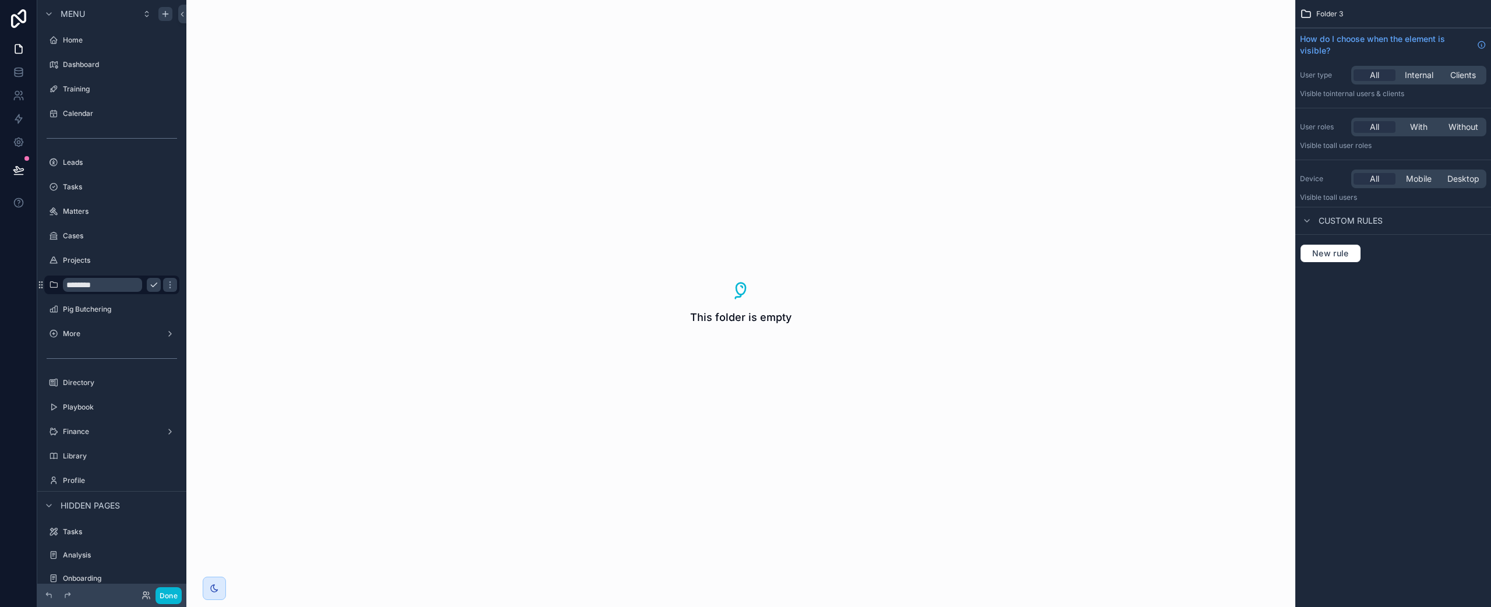
click at [118, 286] on input "********" at bounding box center [102, 285] width 79 height 14
type input "********"
click at [165, 284] on icon "scrollable content" at bounding box center [169, 284] width 9 height 9
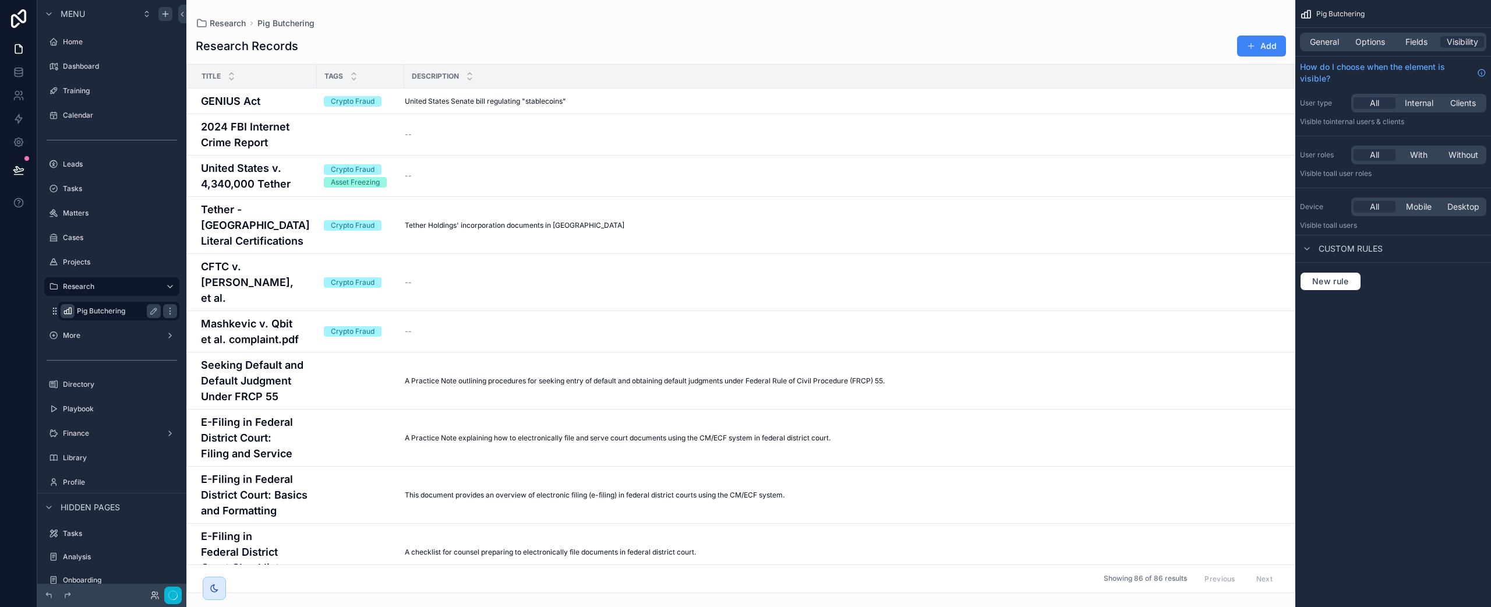
click at [65, 311] on icon "scrollable content" at bounding box center [67, 310] width 9 height 9
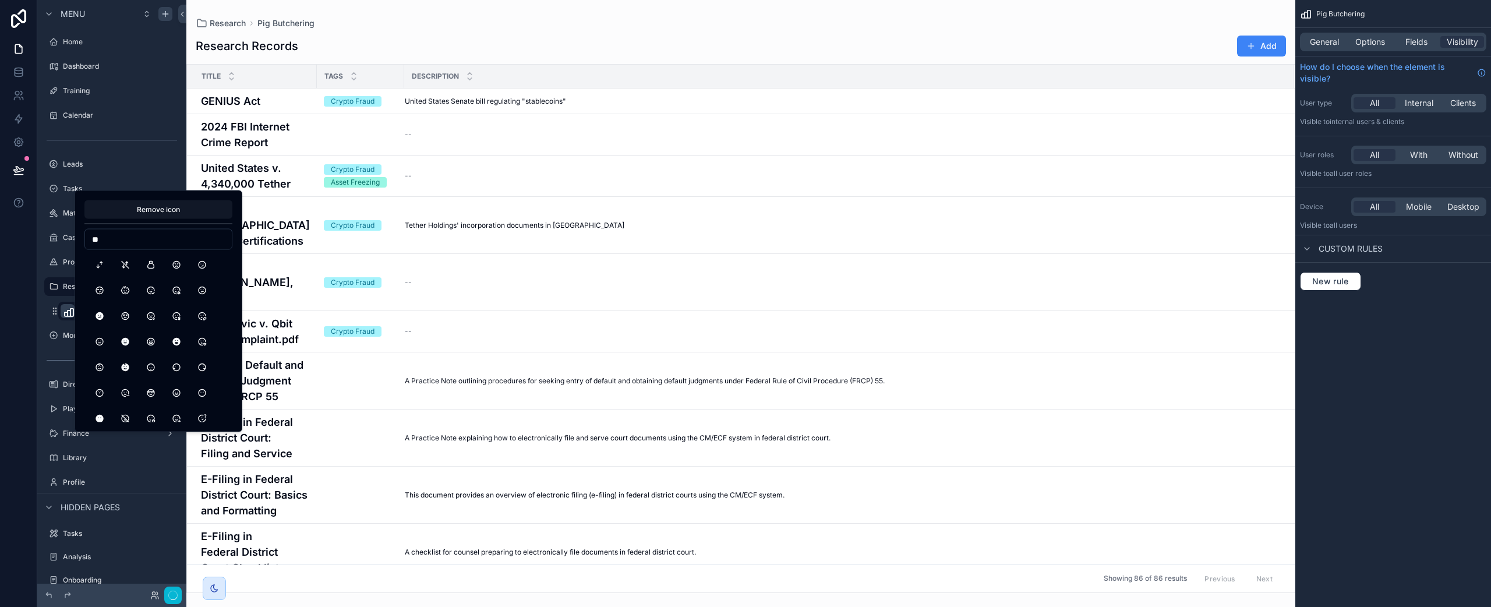
type input "*"
type input "***"
click at [99, 267] on button "Pig" at bounding box center [99, 265] width 21 height 21
click at [58, 288] on icon "scrollable content" at bounding box center [53, 286] width 9 height 9
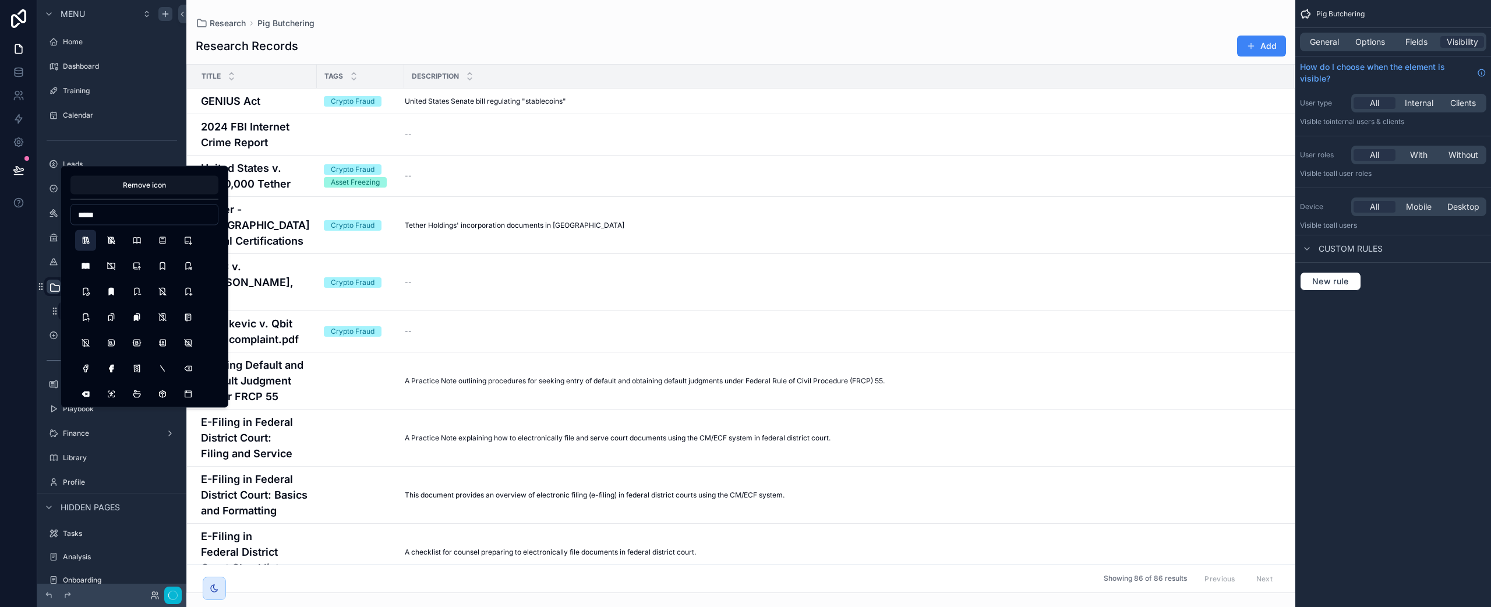
type input "*****"
click at [89, 241] on button "Books" at bounding box center [85, 240] width 21 height 21
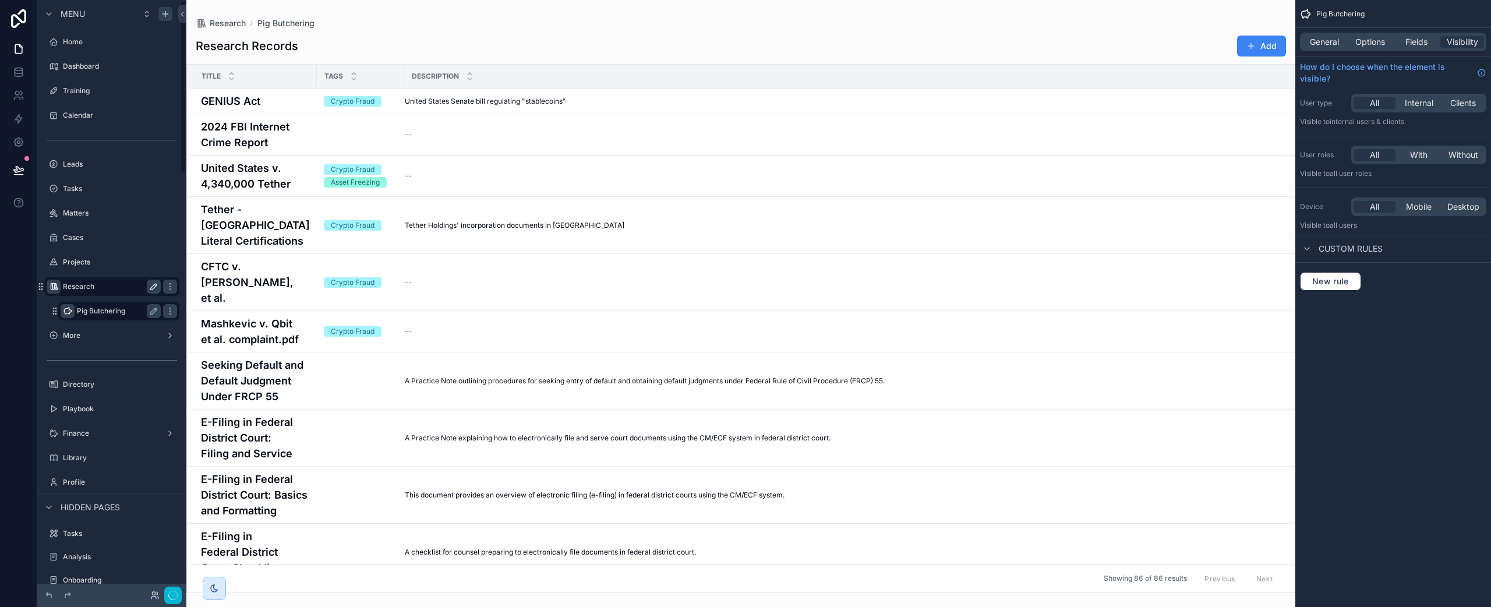
click at [48, 316] on div "Research Pig Butchering" at bounding box center [111, 298] width 149 height 47
click at [135, 313] on label "Pig Butchering" at bounding box center [116, 310] width 79 height 9
click at [123, 316] on div "Pig Butchering" at bounding box center [119, 311] width 84 height 14
click at [1118, 44] on span "General" at bounding box center [1324, 42] width 29 height 12
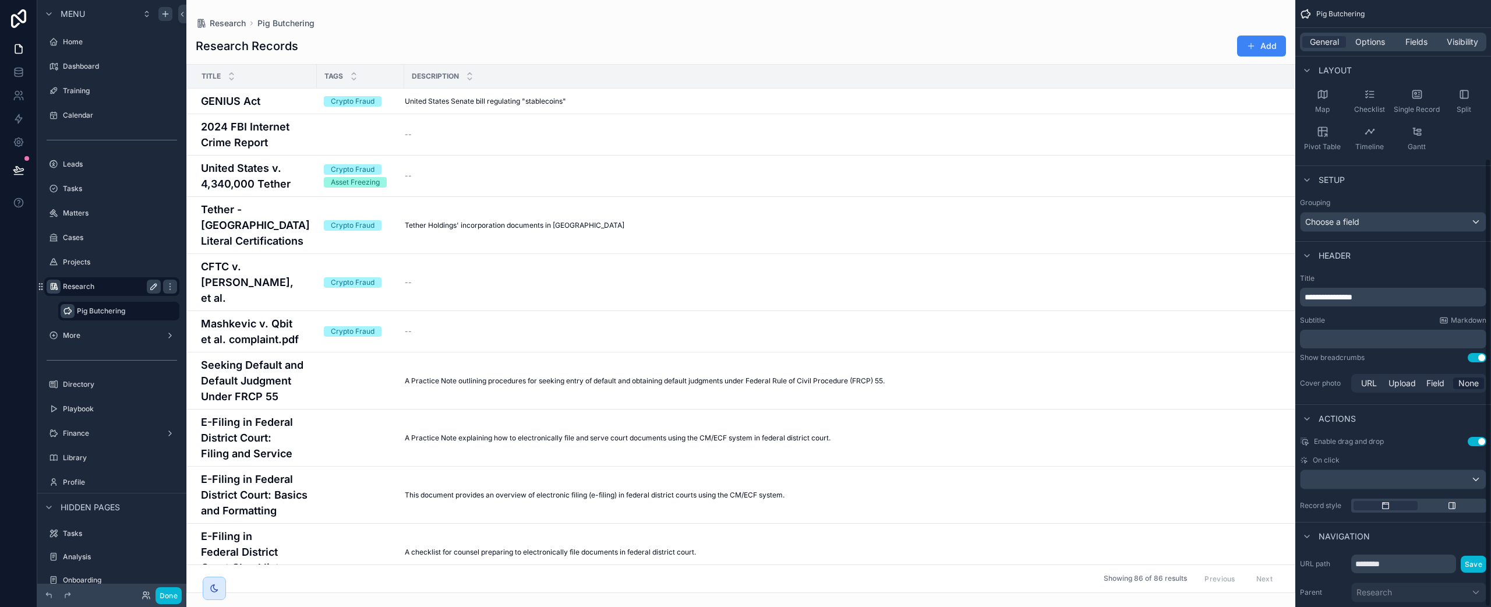
scroll to position [211, 0]
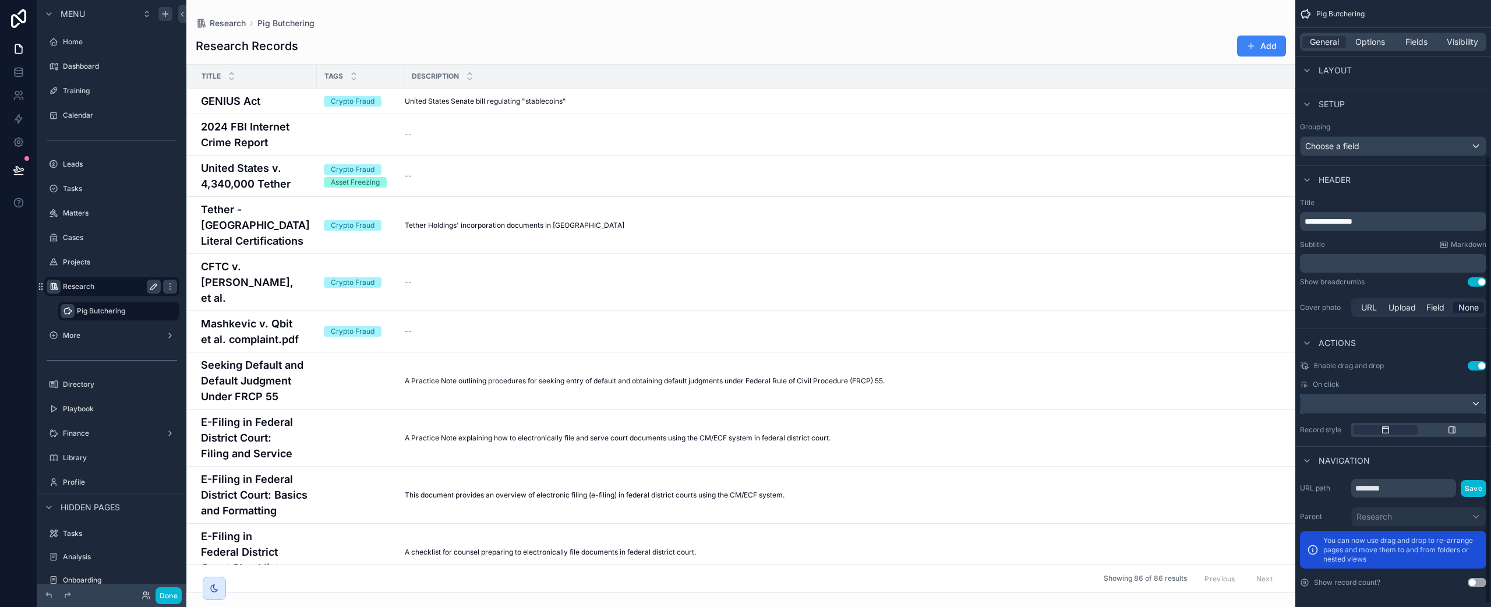
click at [1118, 403] on div "scrollable content" at bounding box center [1393, 403] width 185 height 19
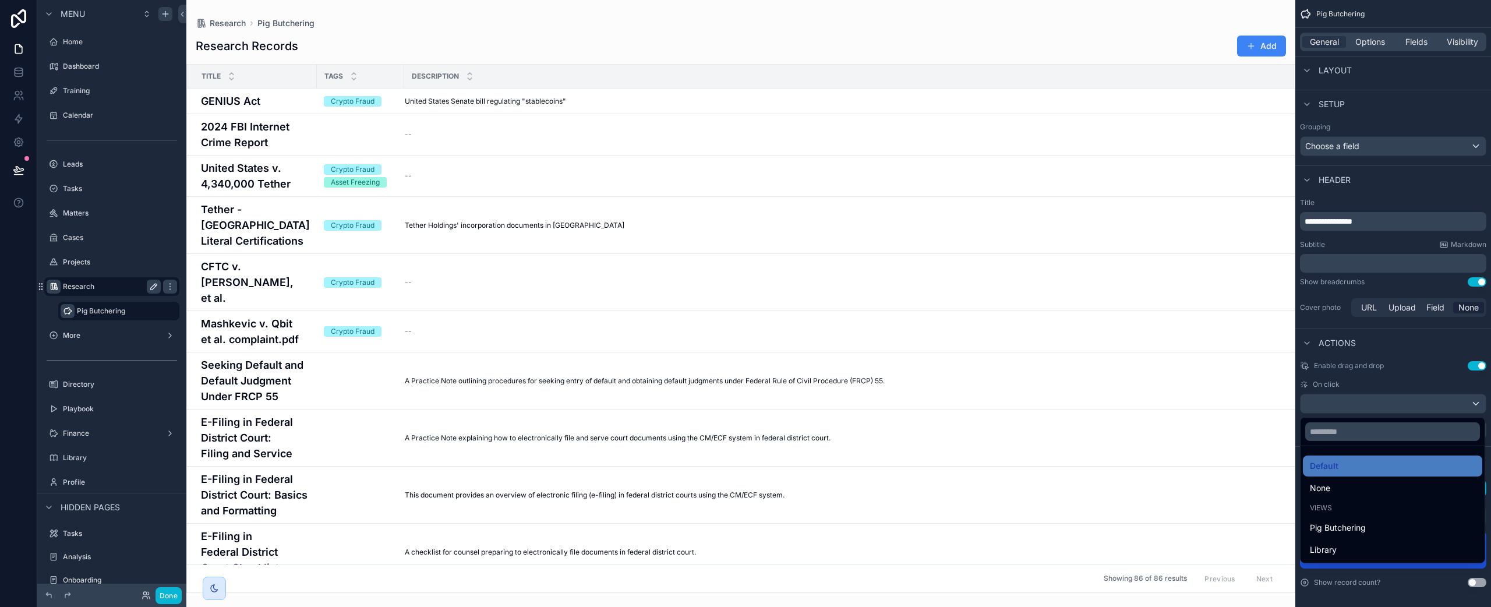
click at [1118, 372] on div "scrollable content" at bounding box center [745, 303] width 1491 height 607
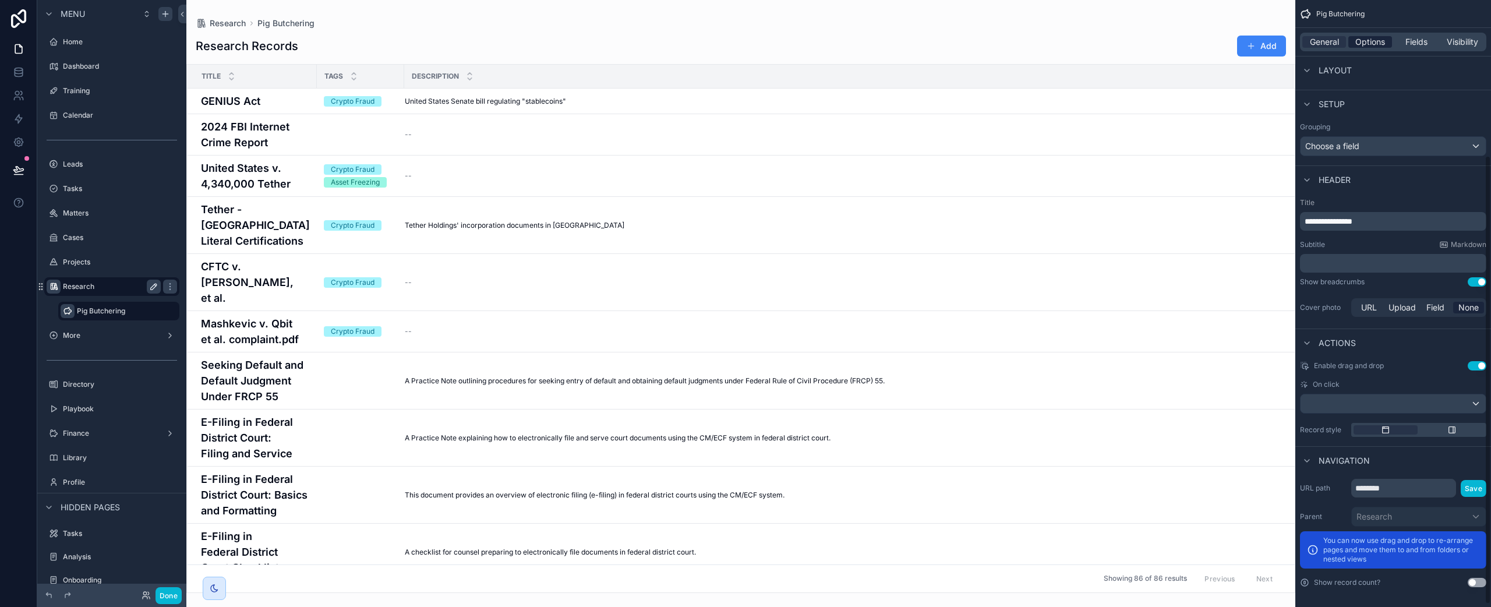
click at [1118, 43] on span "Options" at bounding box center [1371, 42] width 30 height 12
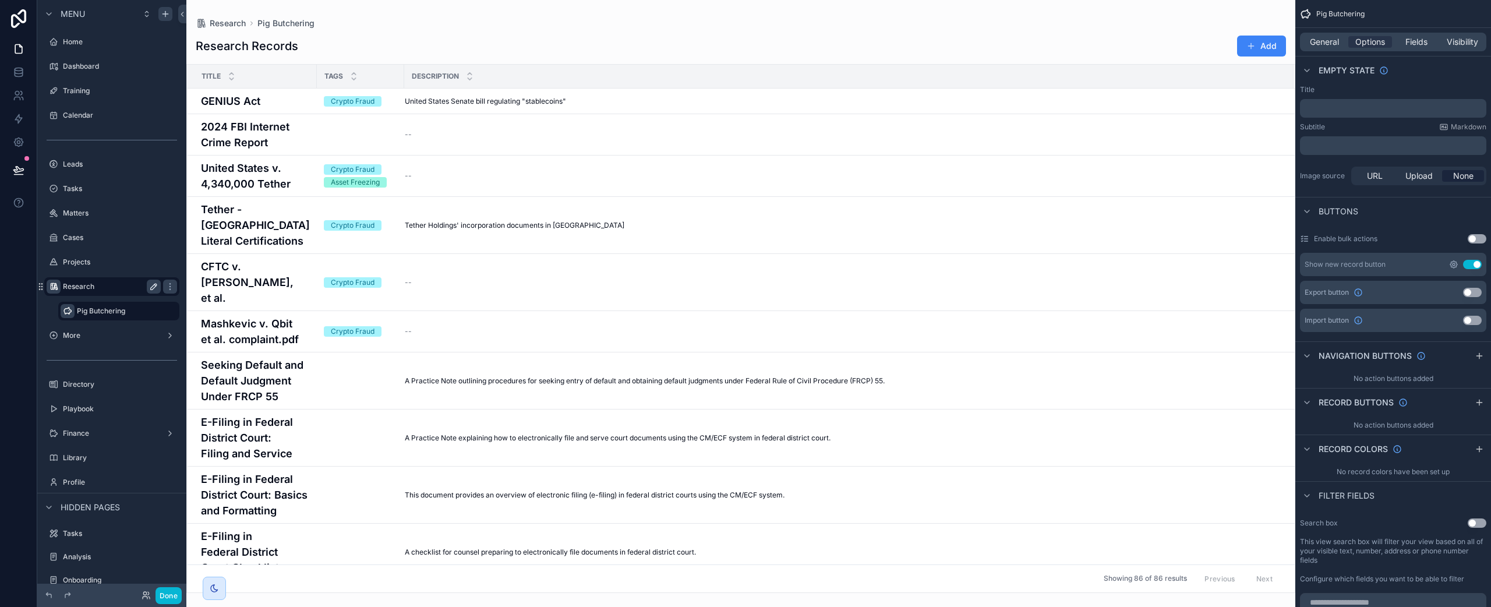
click at [1118, 269] on icon "scrollable content" at bounding box center [1453, 264] width 9 height 9
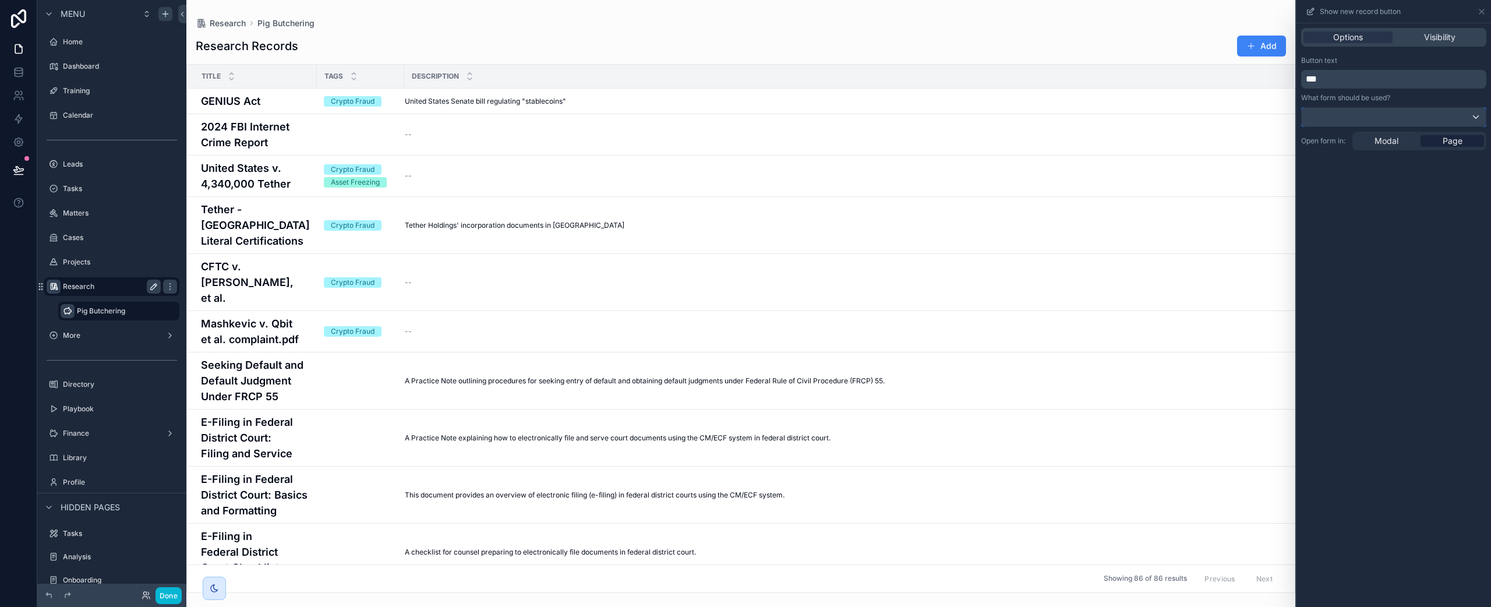
click at [1118, 121] on div at bounding box center [1394, 117] width 184 height 19
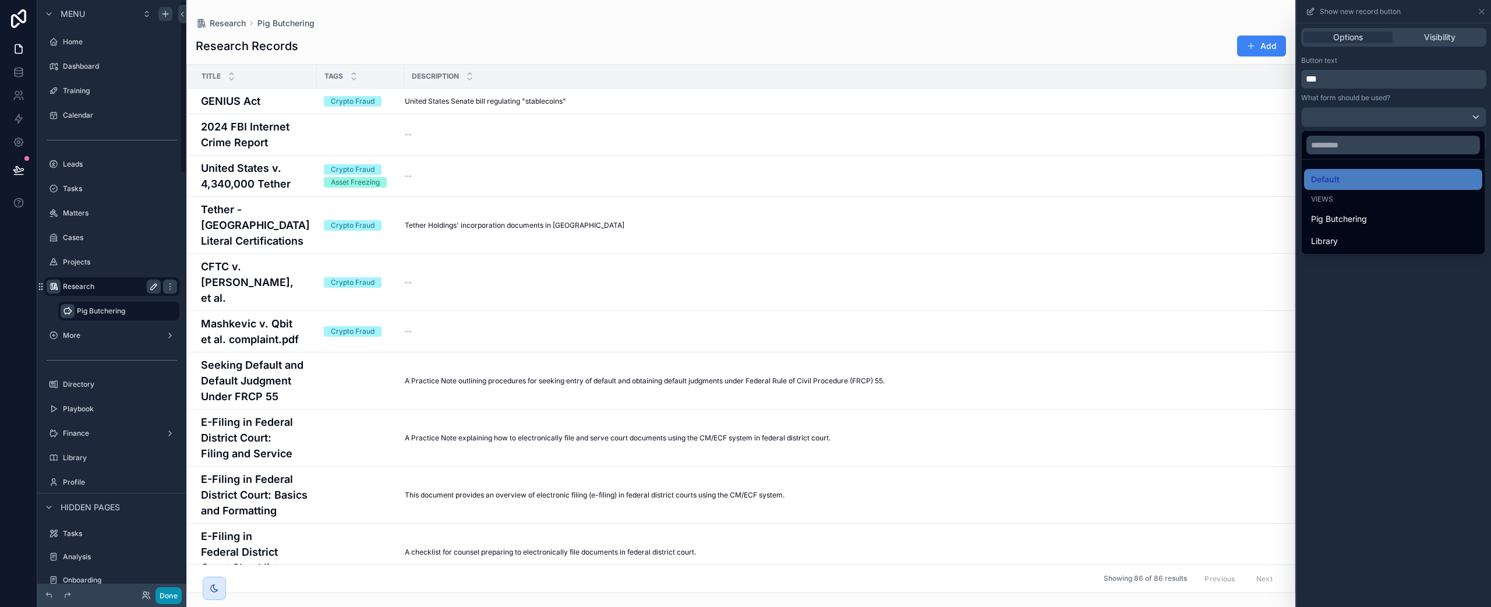
click at [175, 596] on button "Done" at bounding box center [169, 595] width 26 height 17
